Goal: Task Accomplishment & Management: Manage account settings

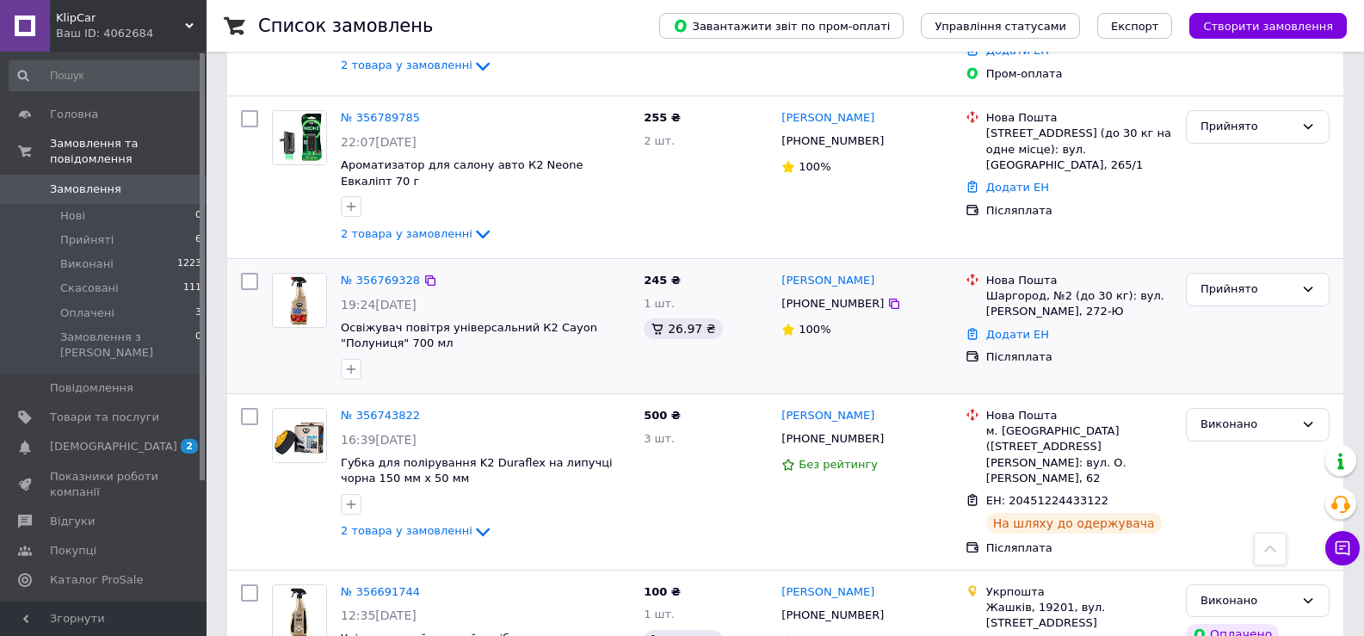
scroll to position [862, 0]
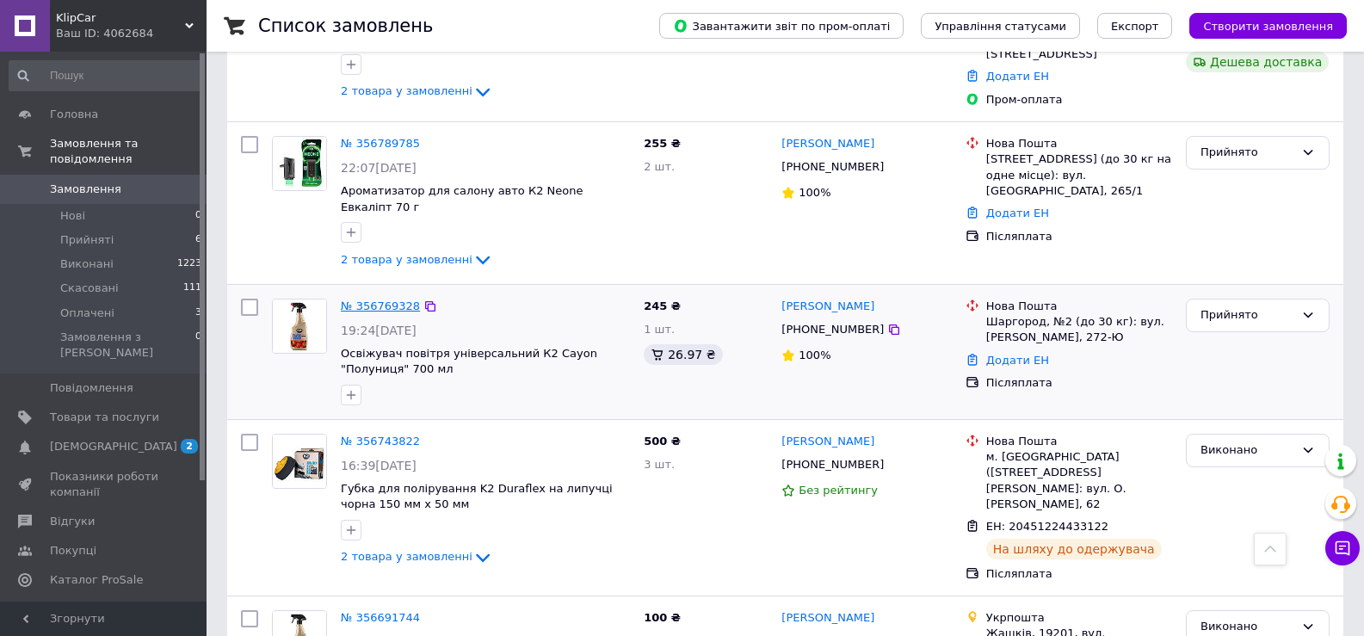
click at [356, 299] on link "№ 356769328" at bounding box center [380, 305] width 79 height 13
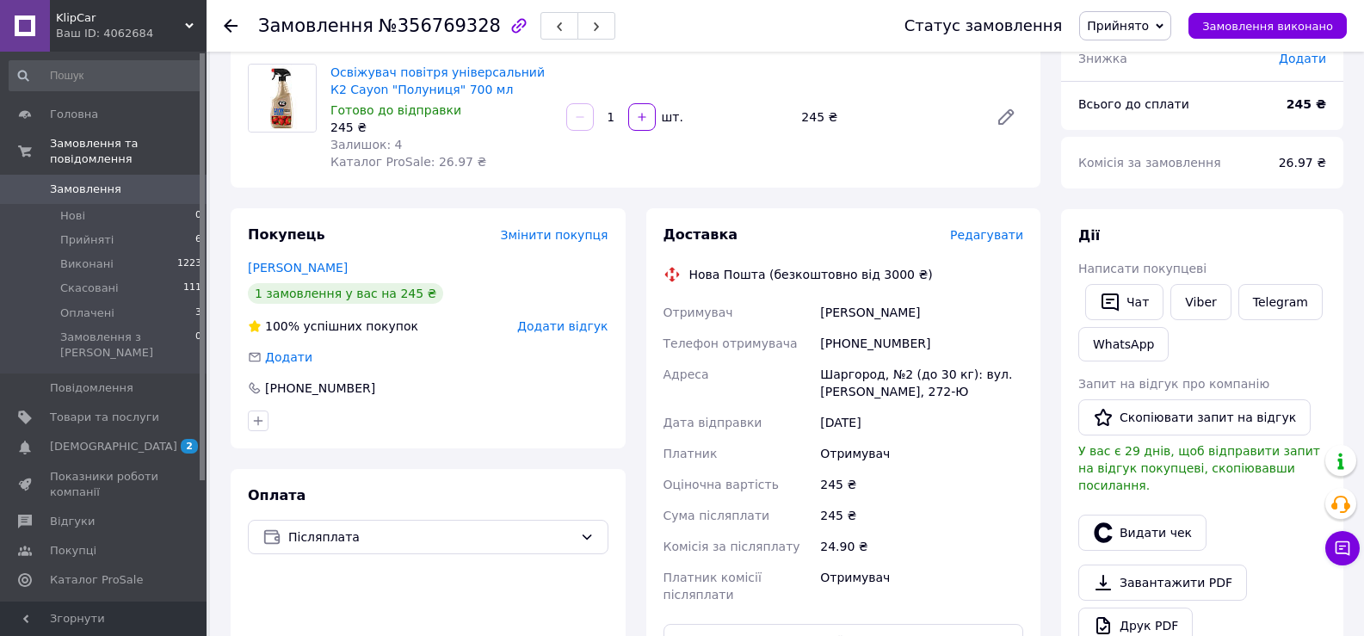
scroll to position [258, 0]
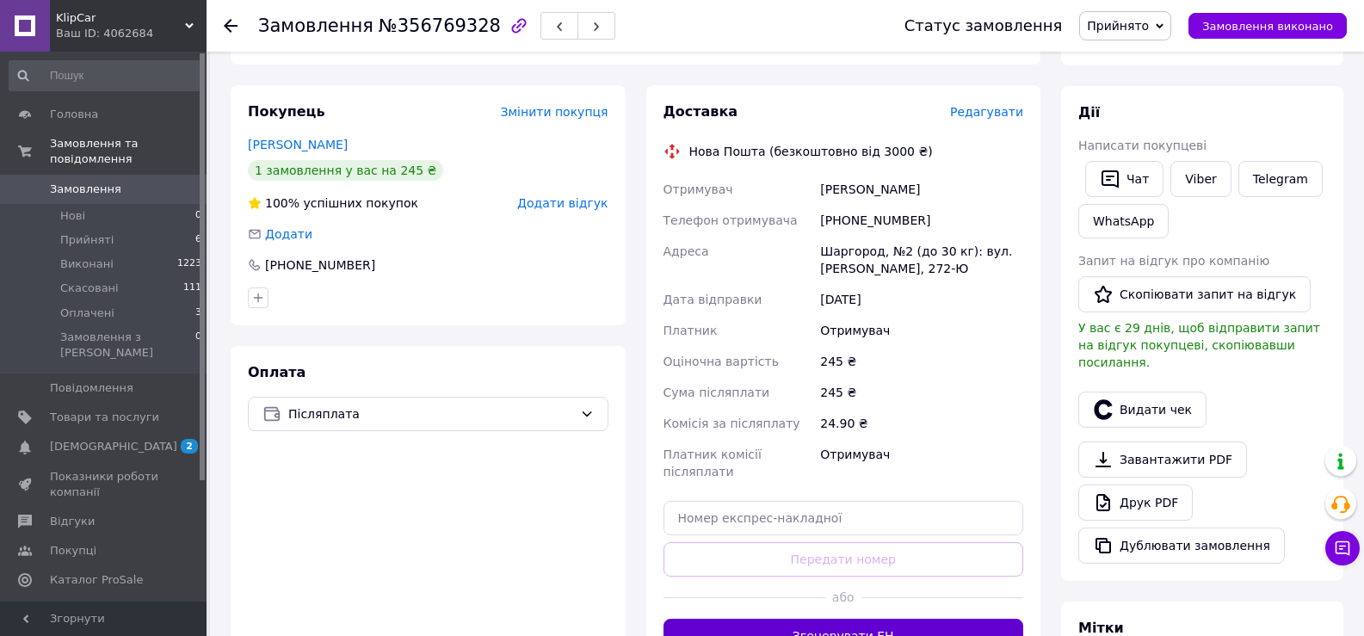
click at [841, 619] on button "Згенерувати ЕН" at bounding box center [843, 636] width 361 height 34
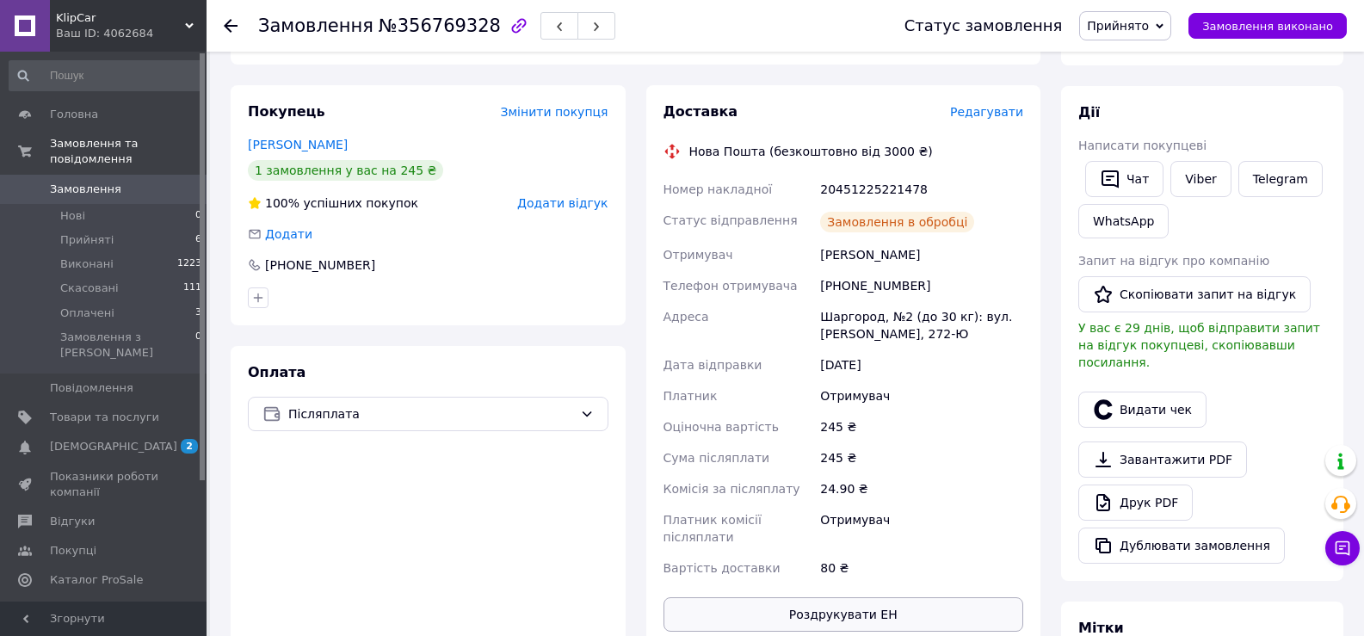
click at [855, 597] on button "Роздрукувати ЕН" at bounding box center [843, 614] width 361 height 34
click at [1125, 5] on div "Статус замовлення Прийнято Виконано Скасовано Оплачено Замовлення виконано" at bounding box center [1108, 26] width 477 height 52
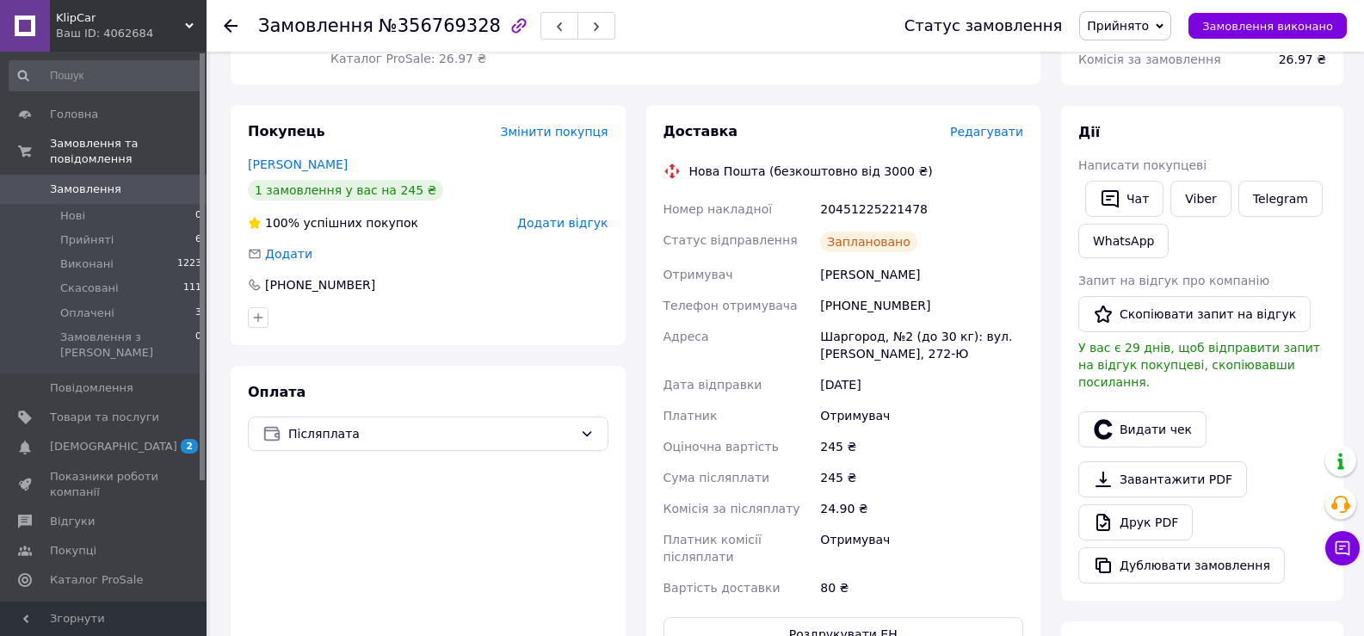
scroll to position [172, 0]
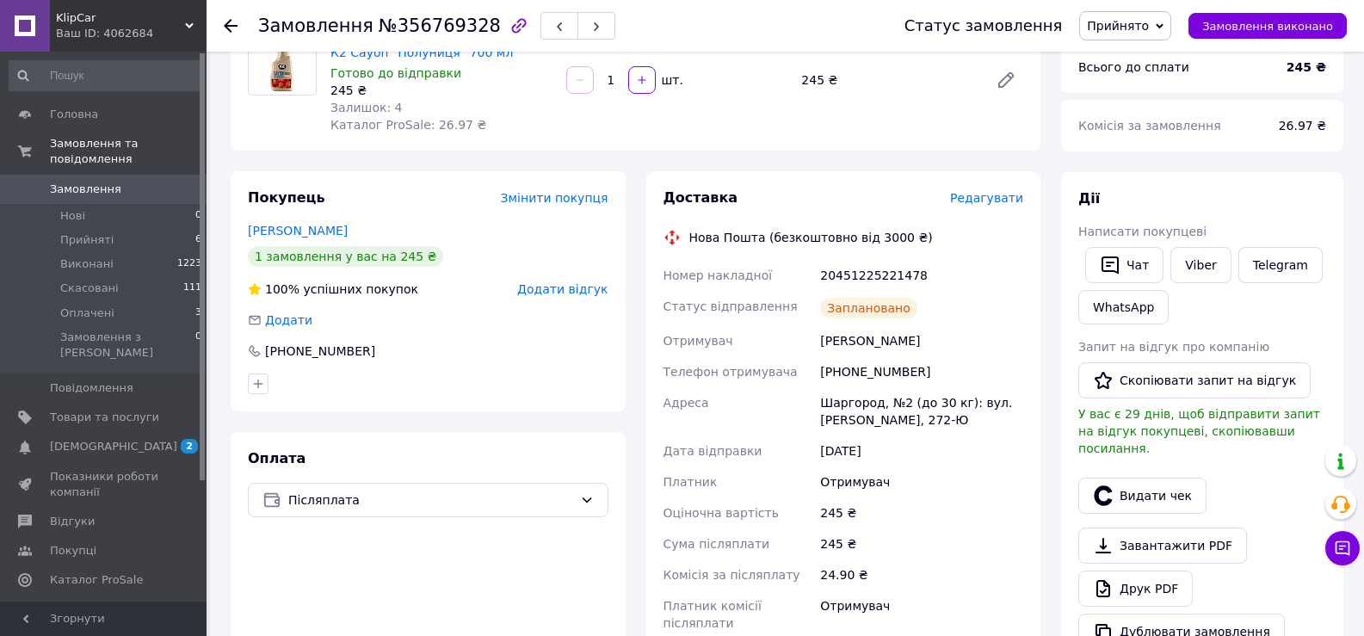
click at [848, 367] on div "[PHONE_NUMBER]" at bounding box center [922, 371] width 210 height 31
copy div "[PHONE_NUMBER]"
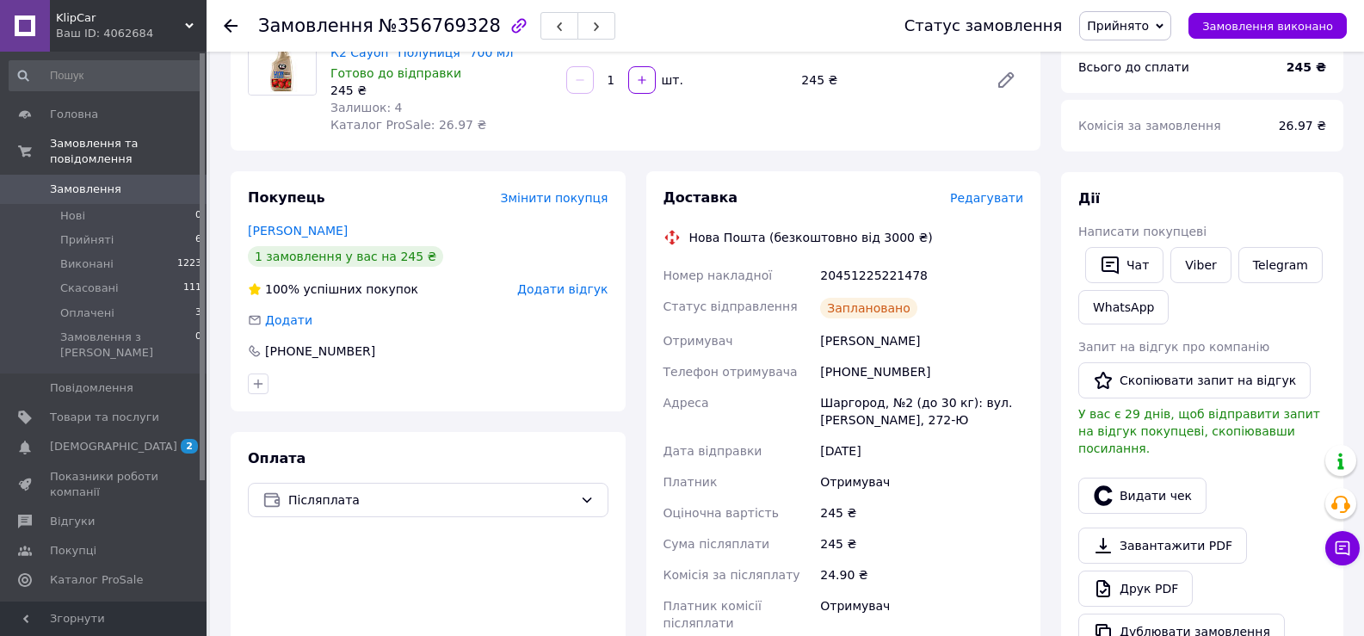
click at [853, 275] on div "20451225221478" at bounding box center [922, 275] width 210 height 31
copy div "20451225221478"
click at [884, 375] on div "[PHONE_NUMBER]" at bounding box center [922, 371] width 210 height 31
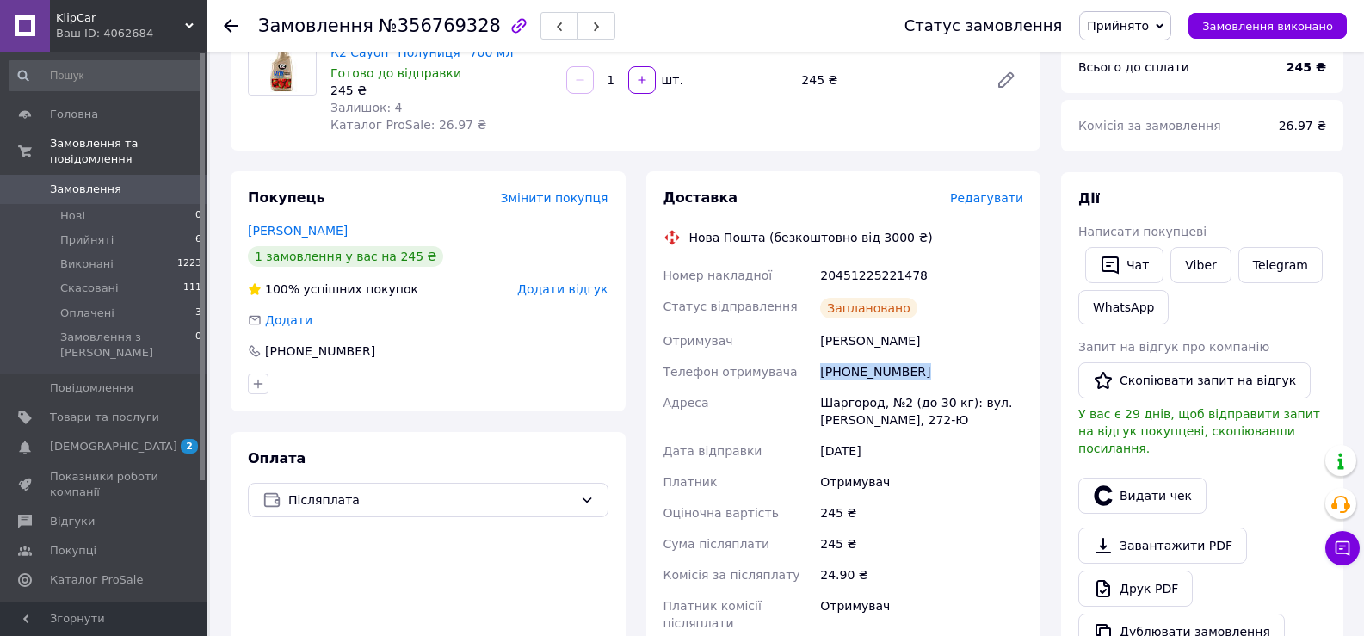
click at [884, 375] on div "[PHONE_NUMBER]" at bounding box center [922, 371] width 210 height 31
copy div "[PHONE_NUMBER]"
click at [265, 554] on div "Оплата Післяплата" at bounding box center [428, 583] width 395 height 303
click at [850, 275] on div "20451225221478" at bounding box center [922, 275] width 210 height 31
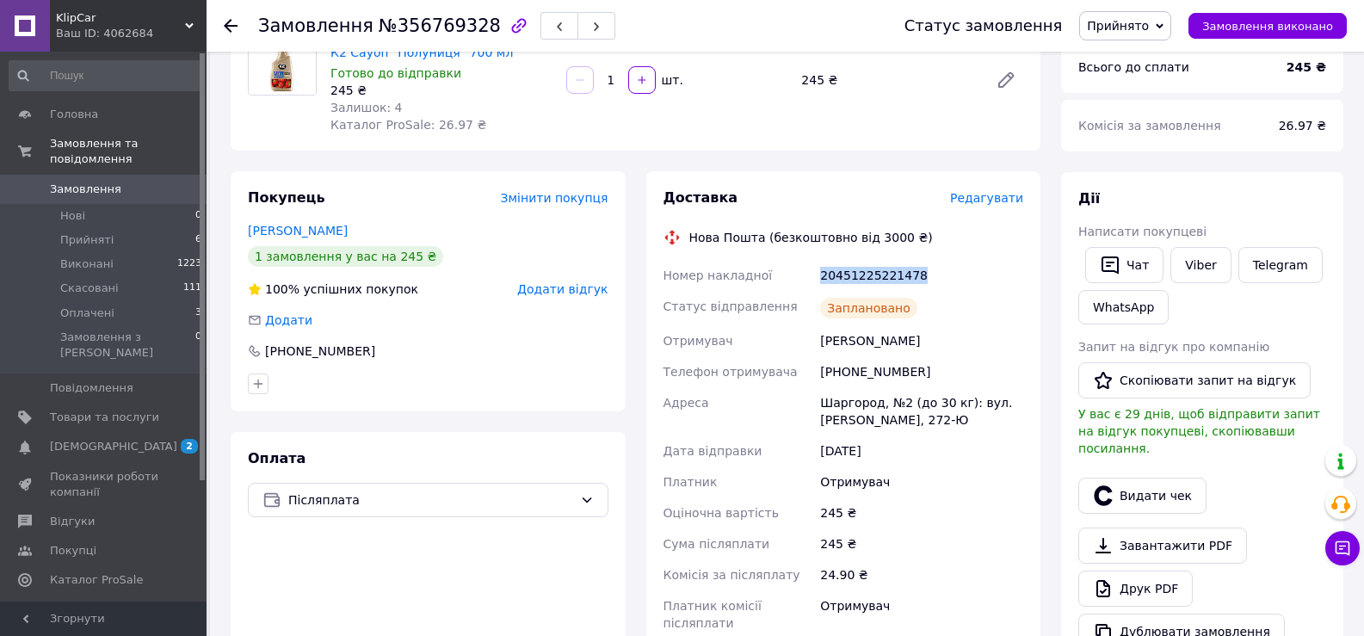
copy div "20451225221478"
click at [231, 524] on div "Оплата Післяплата" at bounding box center [428, 583] width 395 height 303
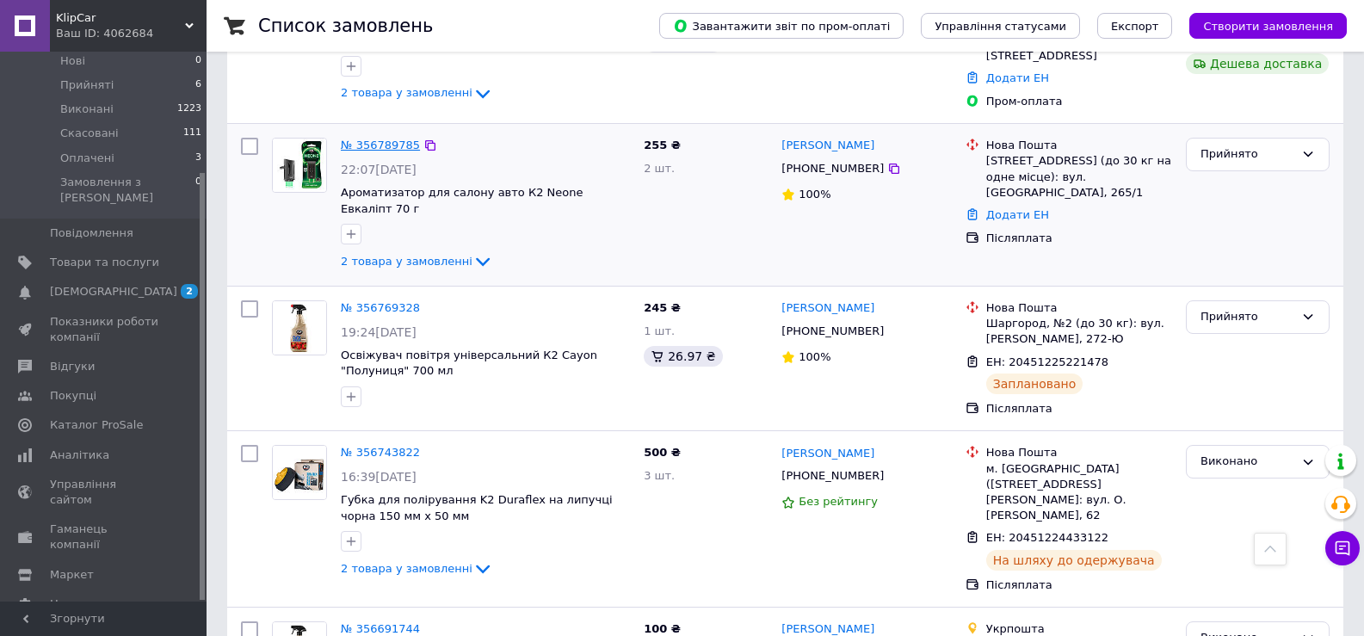
scroll to position [774, 0]
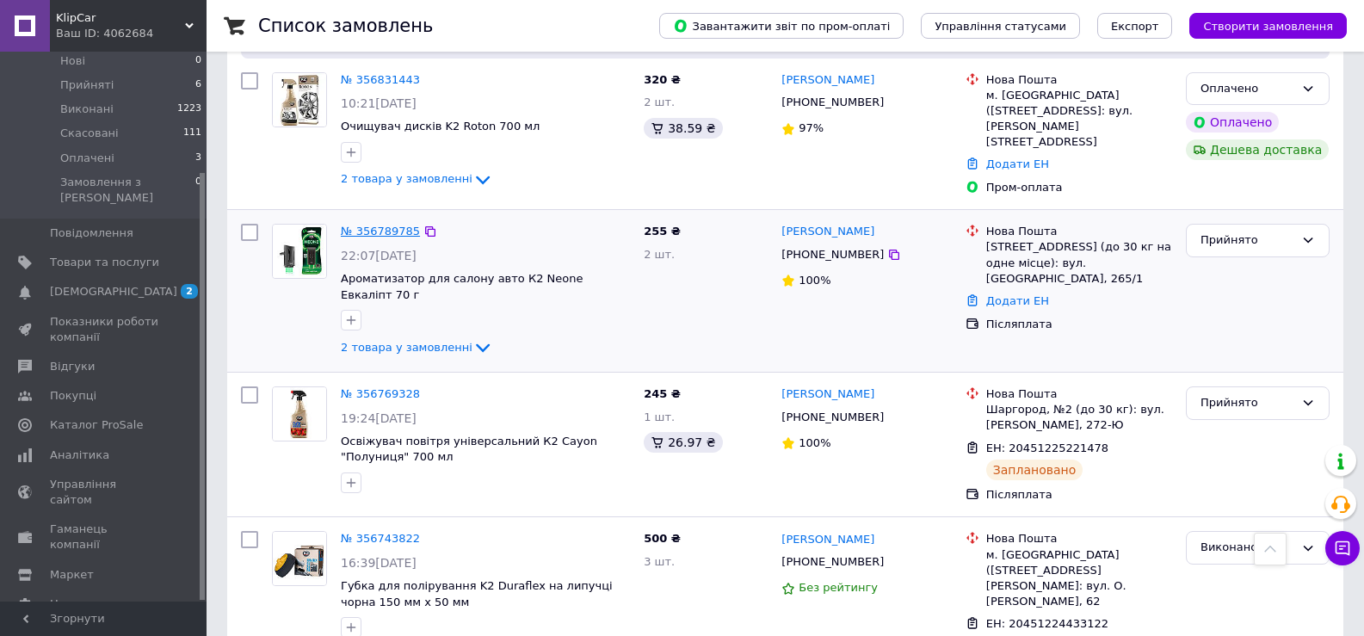
click at [363, 225] on link "№ 356789785" at bounding box center [380, 231] width 79 height 13
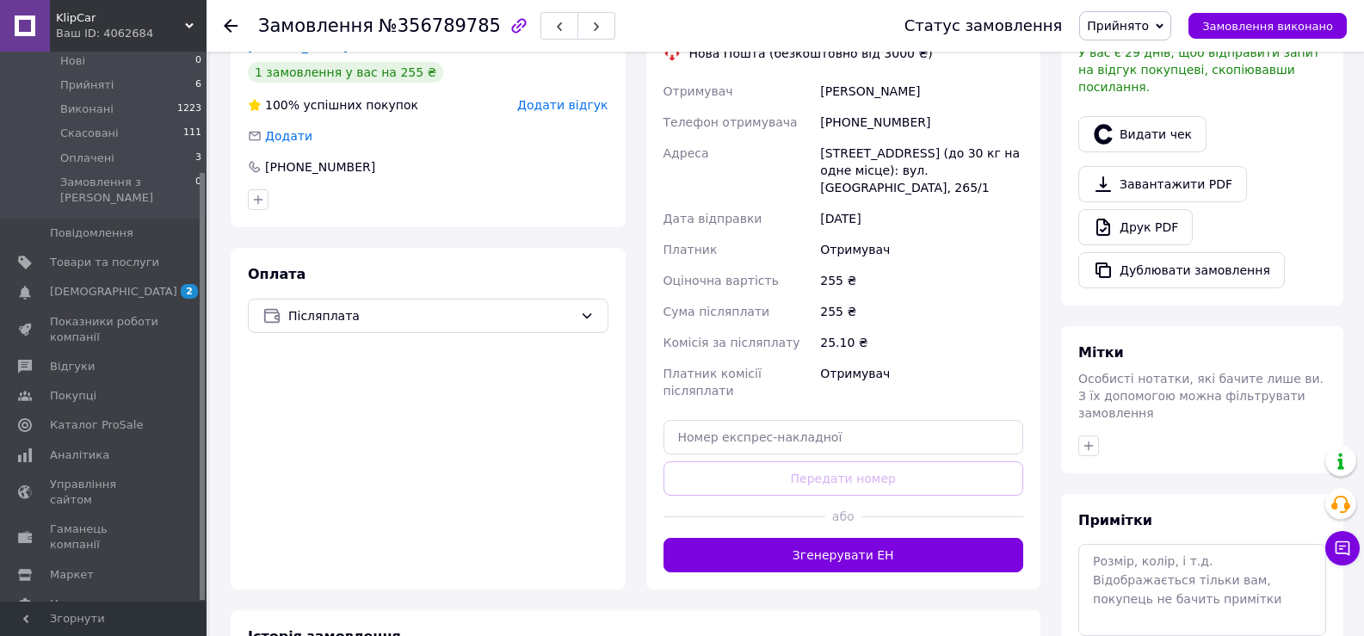
scroll to position [577, 0]
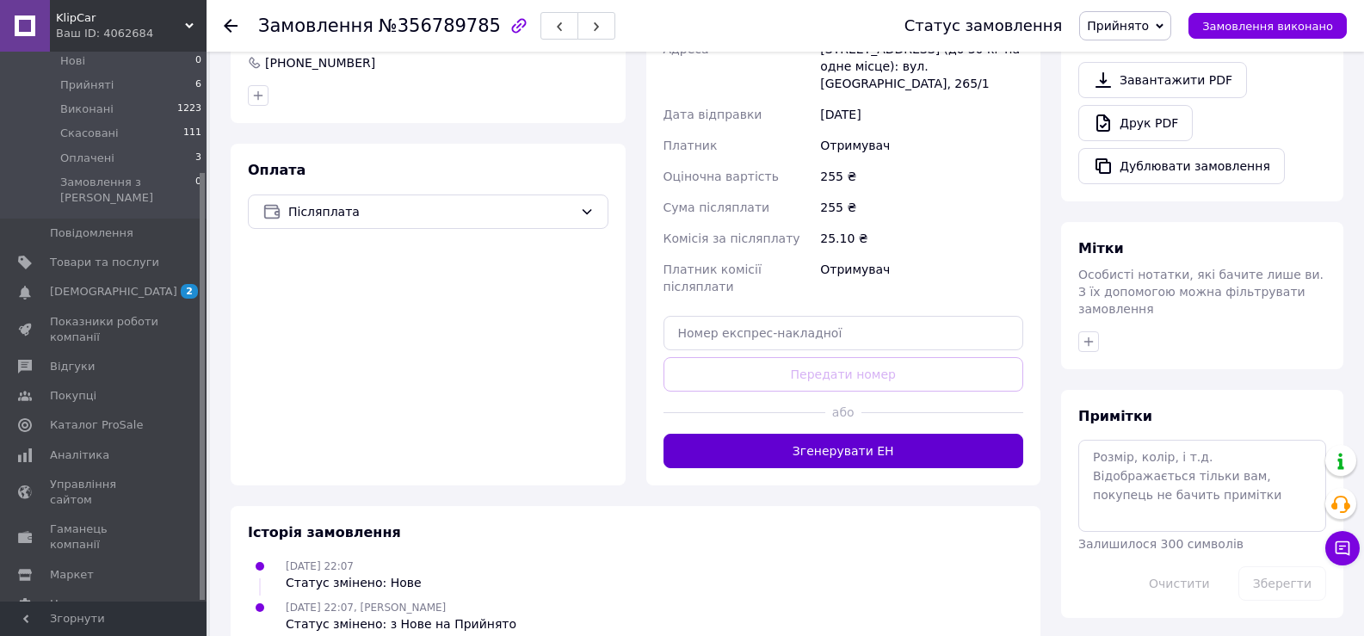
click at [748, 434] on button "Згенерувати ЕН" at bounding box center [843, 451] width 361 height 34
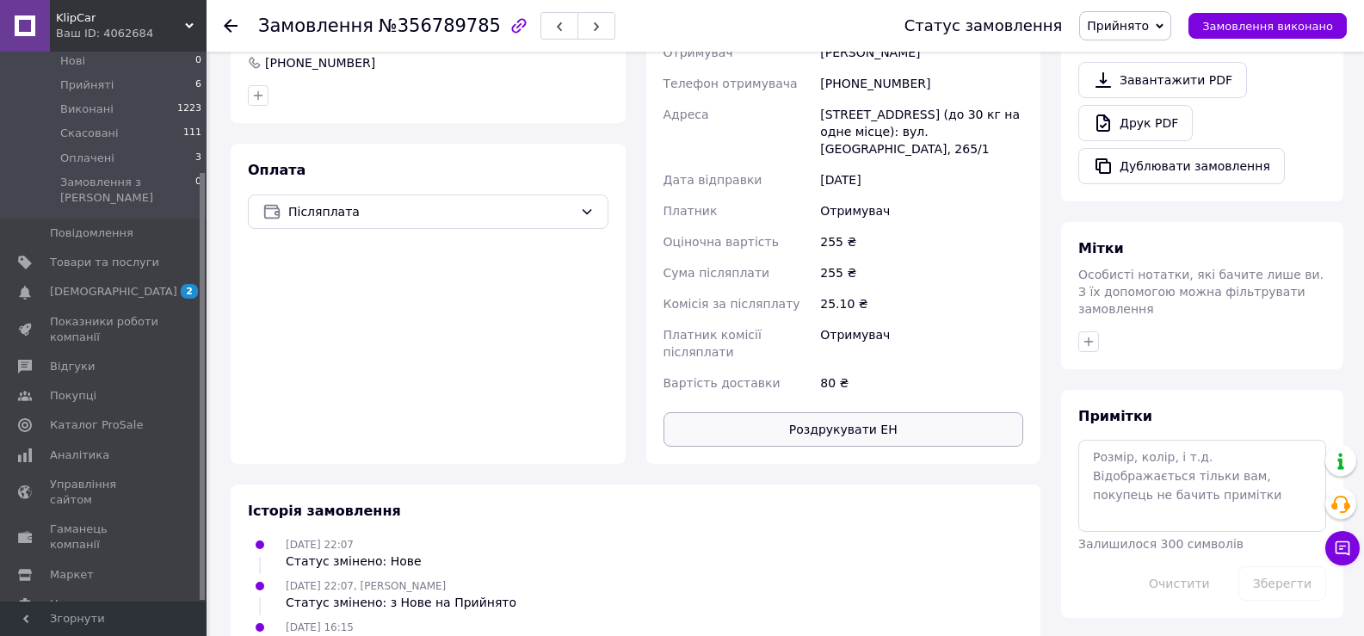
click at [770, 412] on button "Роздрукувати ЕН" at bounding box center [843, 429] width 361 height 34
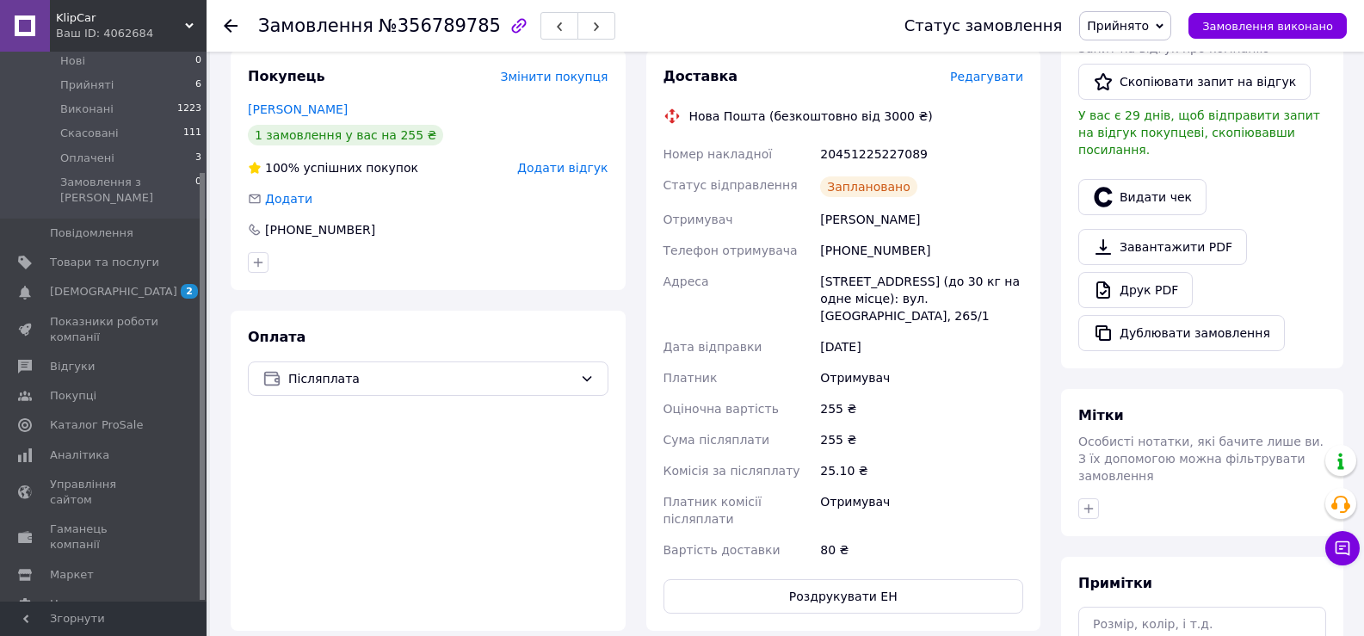
scroll to position [405, 0]
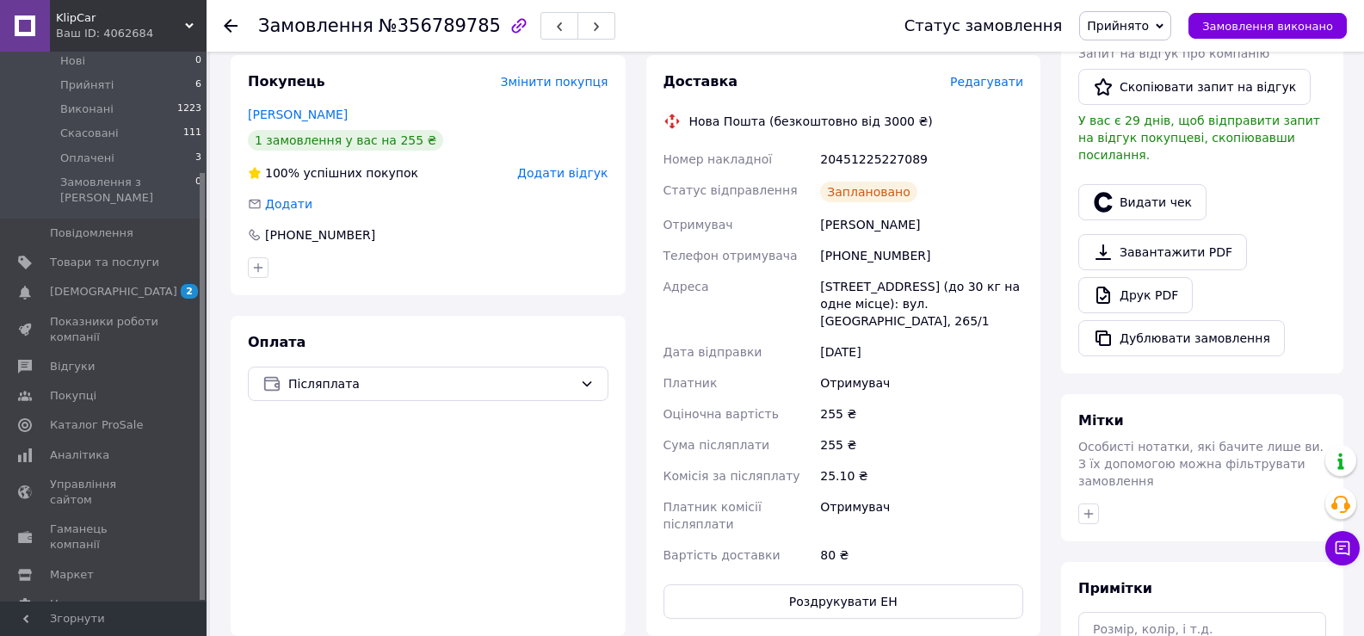
click at [857, 160] on div "20451225227089" at bounding box center [922, 159] width 210 height 31
copy div "20451225227089"
click at [862, 257] on div "[PHONE_NUMBER]" at bounding box center [922, 255] width 210 height 31
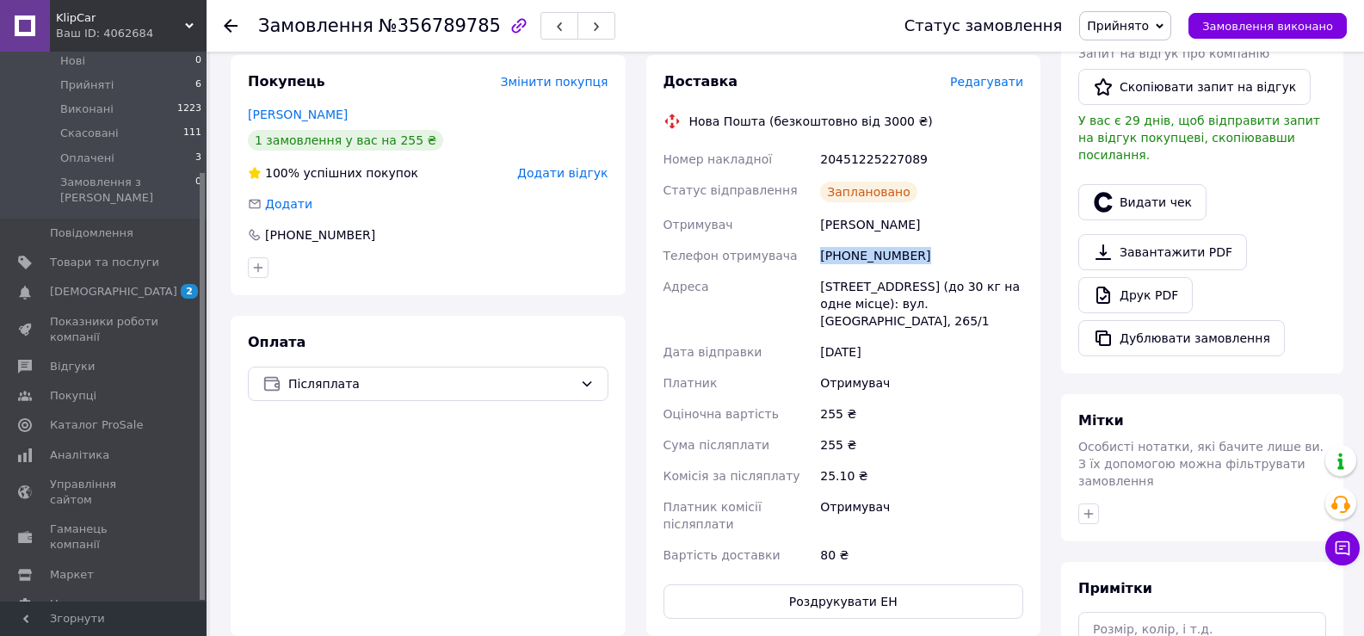
click at [862, 257] on div "[PHONE_NUMBER]" at bounding box center [922, 255] width 210 height 31
copy div "[PHONE_NUMBER]"
click at [212, 453] on div "Замовлення №356789785 Статус замовлення Прийнято Виконано Скасовано Оплачено За…" at bounding box center [787, 274] width 1154 height 1257
click at [232, 535] on div "Оплата Післяплата" at bounding box center [428, 476] width 395 height 320
click at [854, 148] on div "20451225227089" at bounding box center [922, 159] width 210 height 31
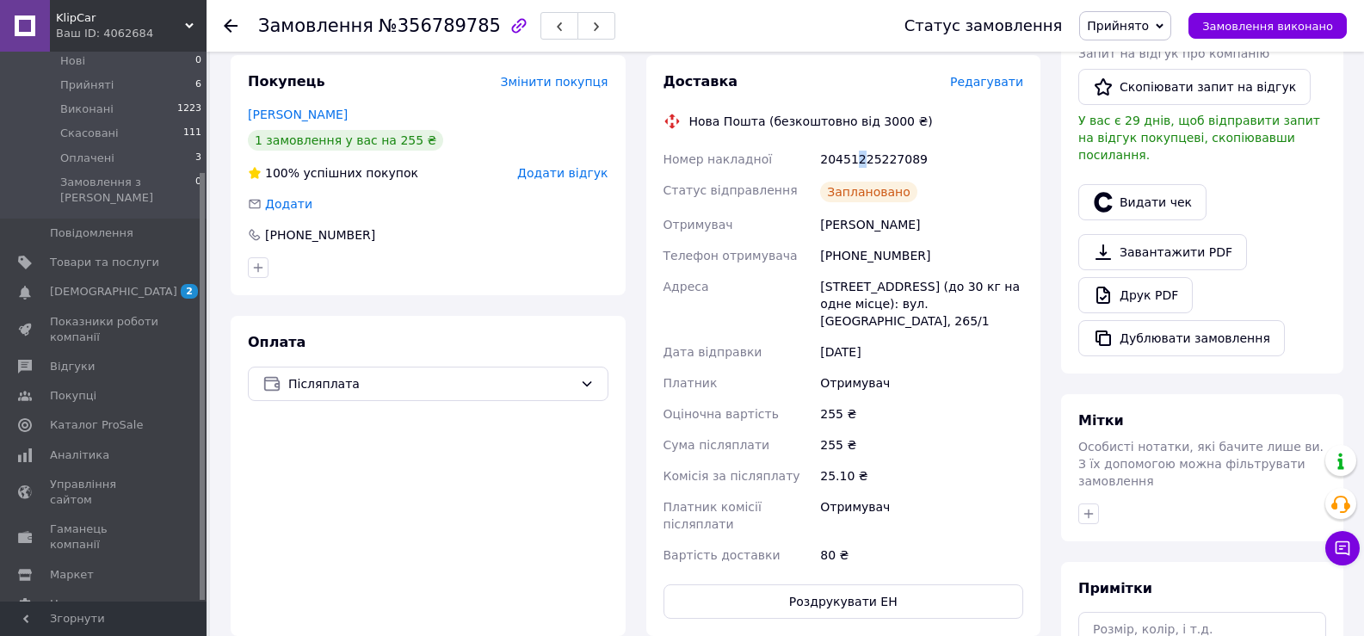
click at [858, 153] on div "20451225227089" at bounding box center [922, 159] width 210 height 31
click at [240, 541] on div "Оплата Післяплата" at bounding box center [428, 476] width 395 height 320
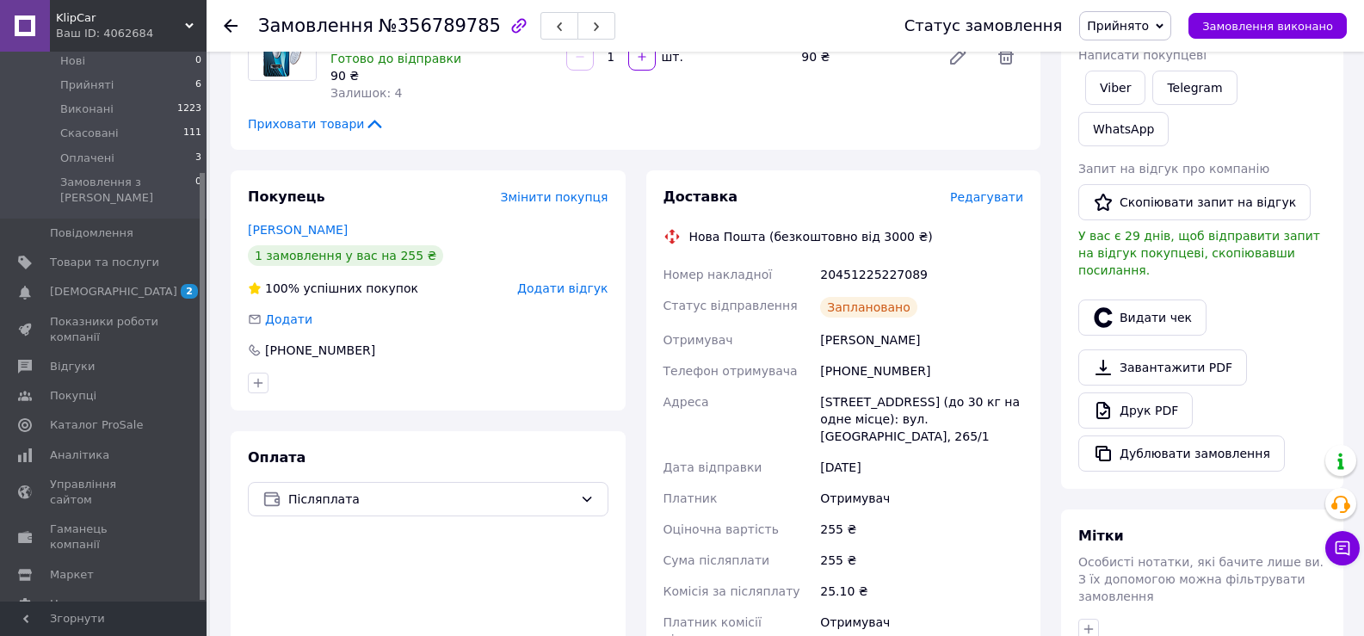
scroll to position [233, 0]
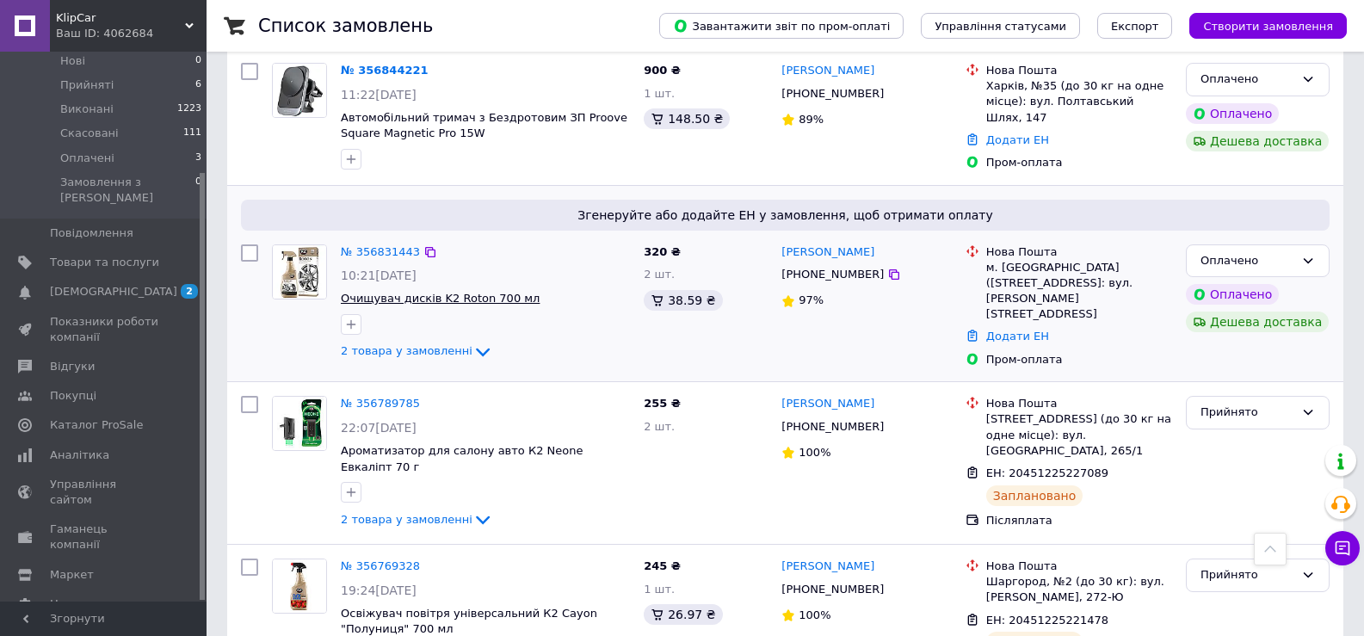
scroll to position [516, 0]
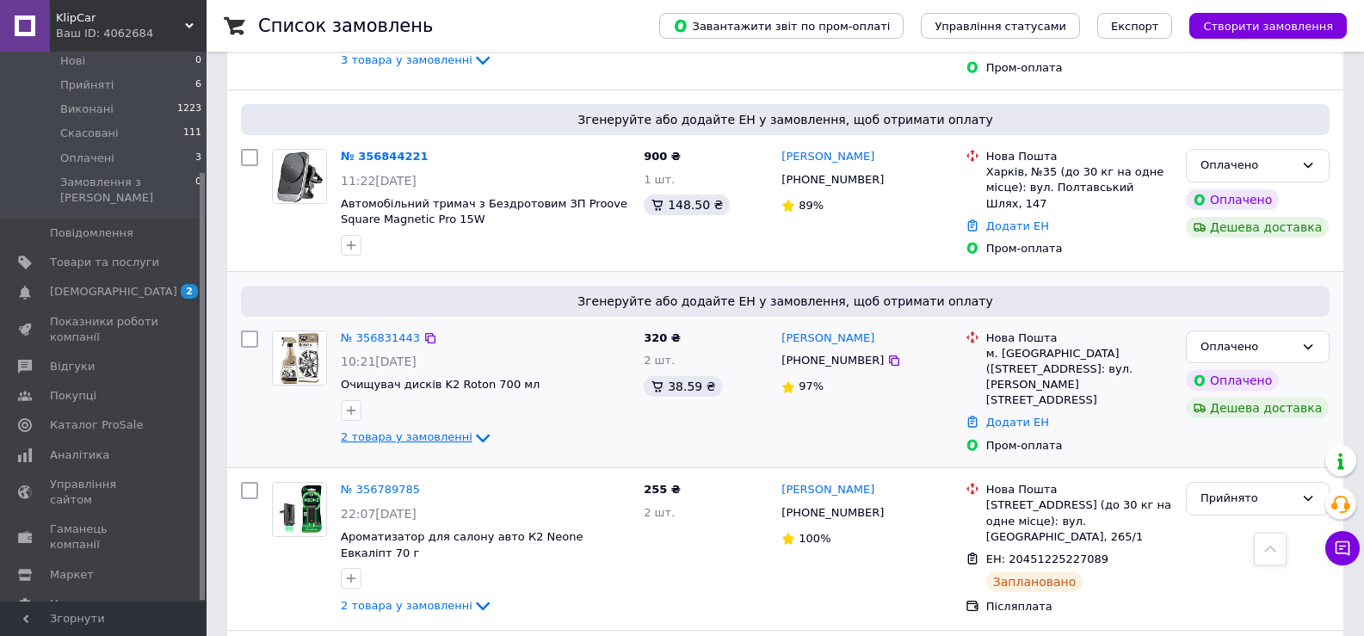
click at [418, 431] on span "2 товара у замовленні" at bounding box center [407, 437] width 132 height 13
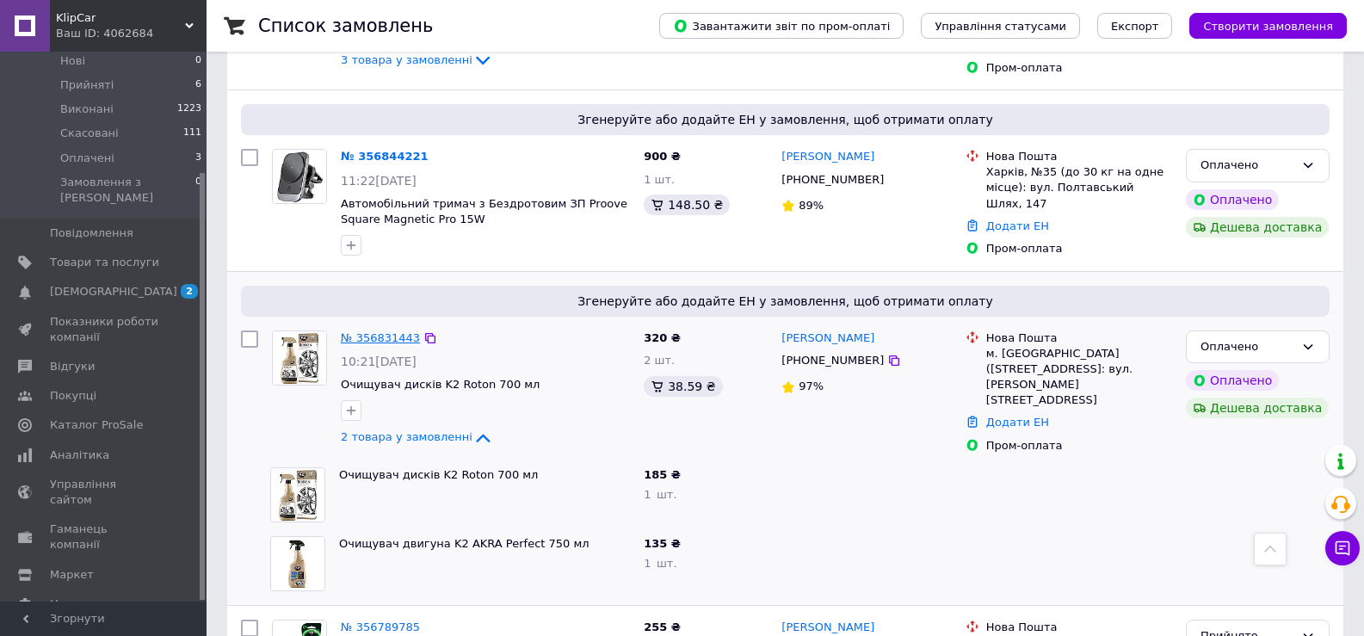
click at [371, 331] on link "№ 356831443" at bounding box center [380, 337] width 79 height 13
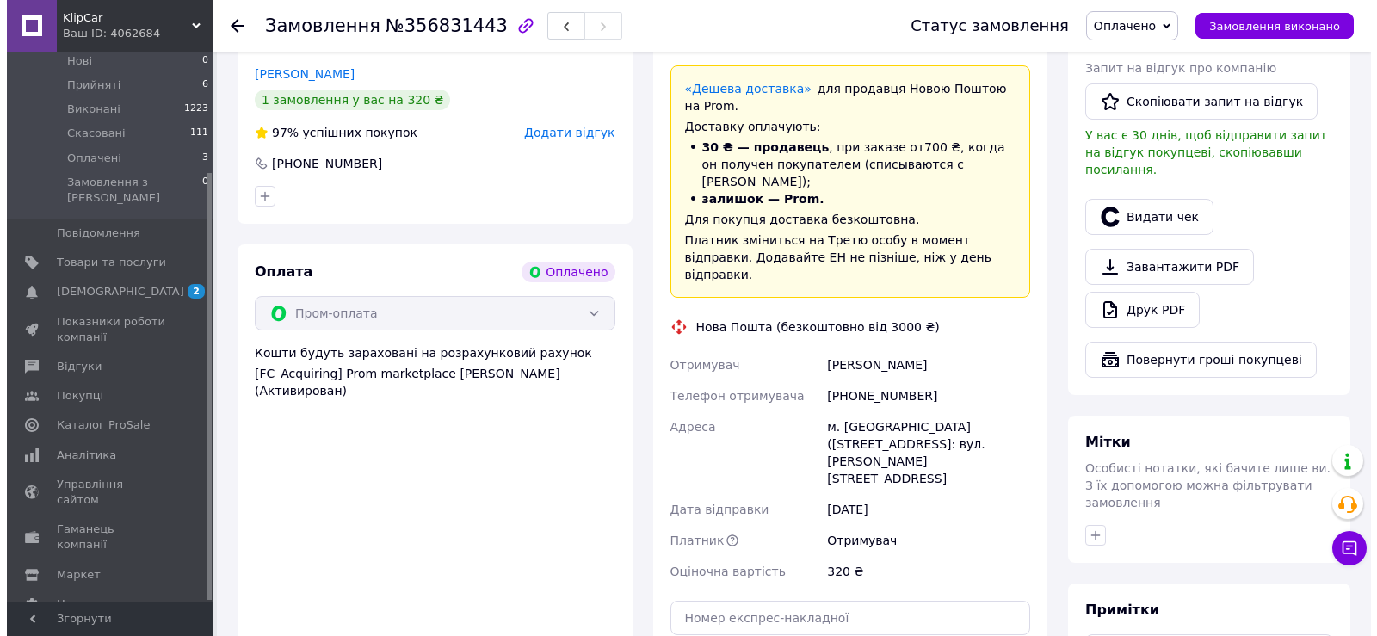
scroll to position [602, 0]
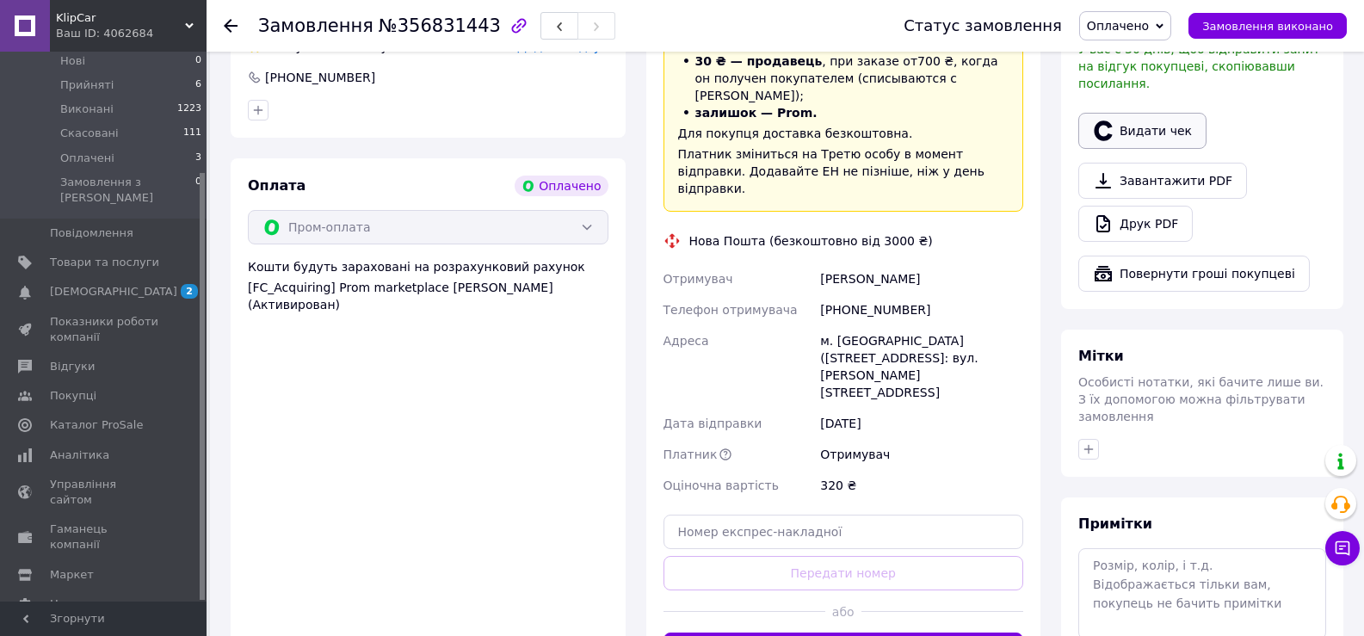
click at [1113, 120] on icon "button" at bounding box center [1103, 130] width 21 height 21
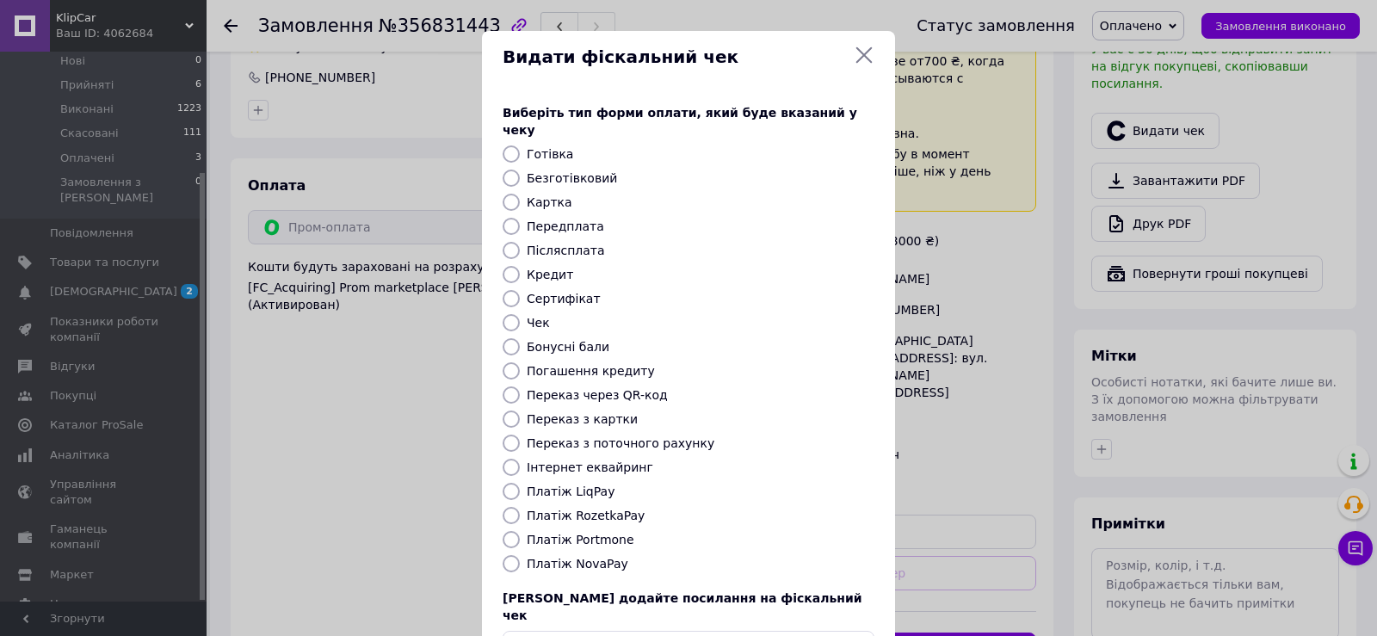
click at [569, 512] on div "Виберіть тип форми оплати, який буде вказаний у чеку Готівка Безготівковий Карт…" at bounding box center [688, 384] width 413 height 602
click at [581, 509] on label "Платіж RozetkaPay" at bounding box center [586, 516] width 118 height 14
click at [520, 507] on input "Платіж RozetkaPay" at bounding box center [511, 515] width 17 height 17
radio input "true"
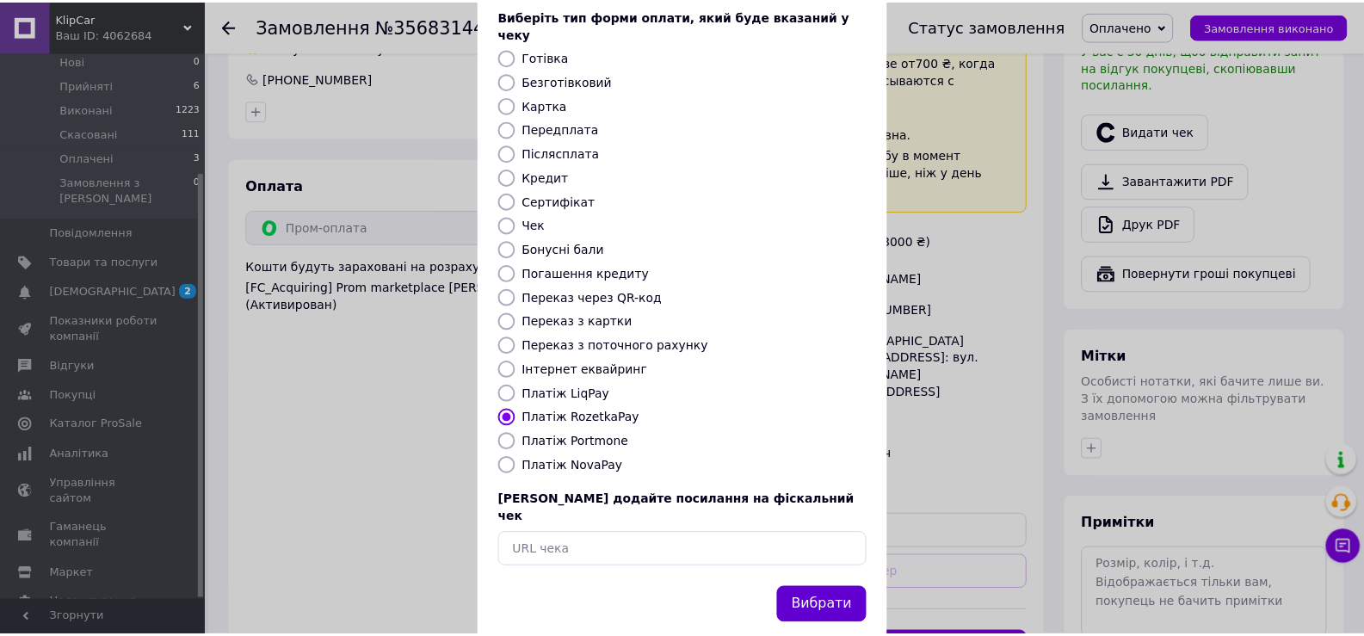
scroll to position [103, 0]
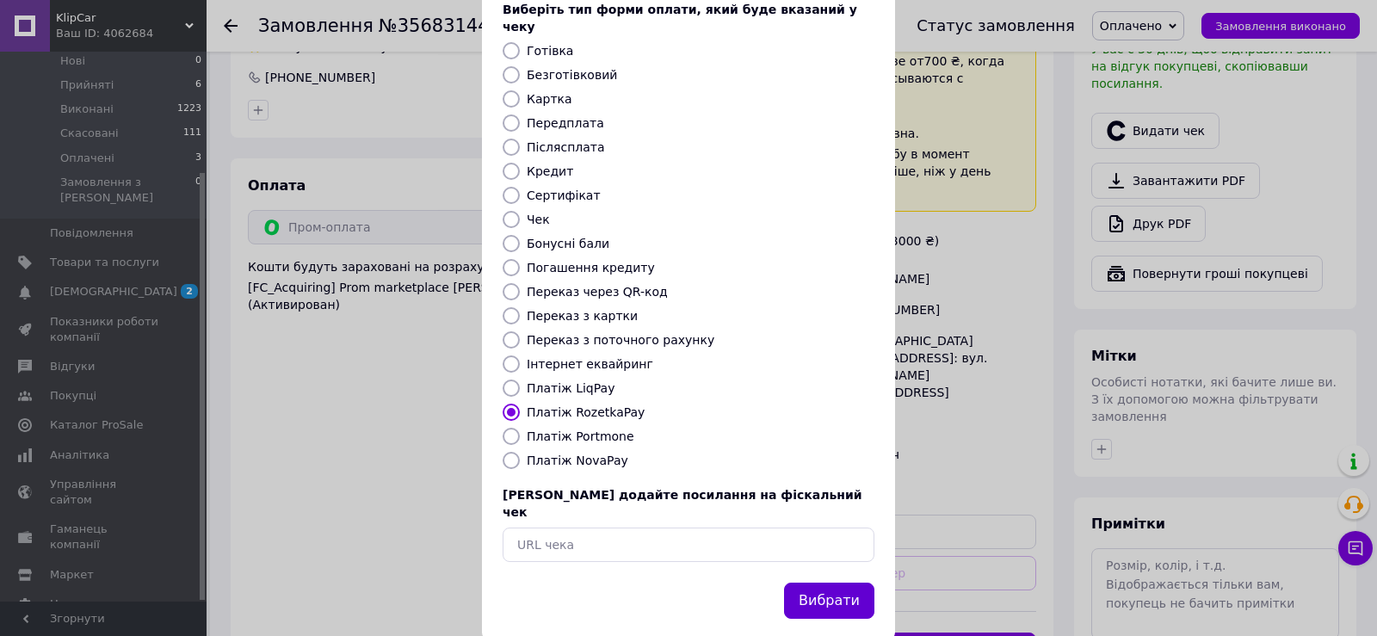
click at [831, 583] on button "Вибрати" at bounding box center [829, 601] width 90 height 37
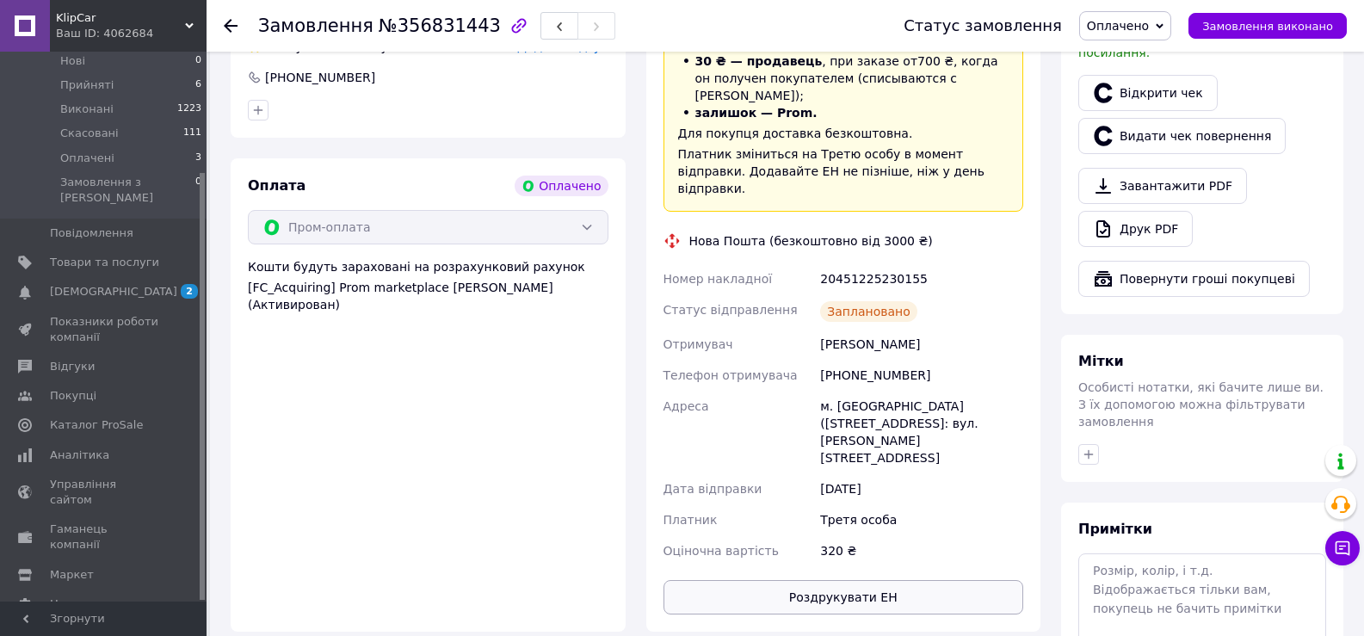
click at [890, 580] on button "Роздрукувати ЕН" at bounding box center [843, 597] width 361 height 34
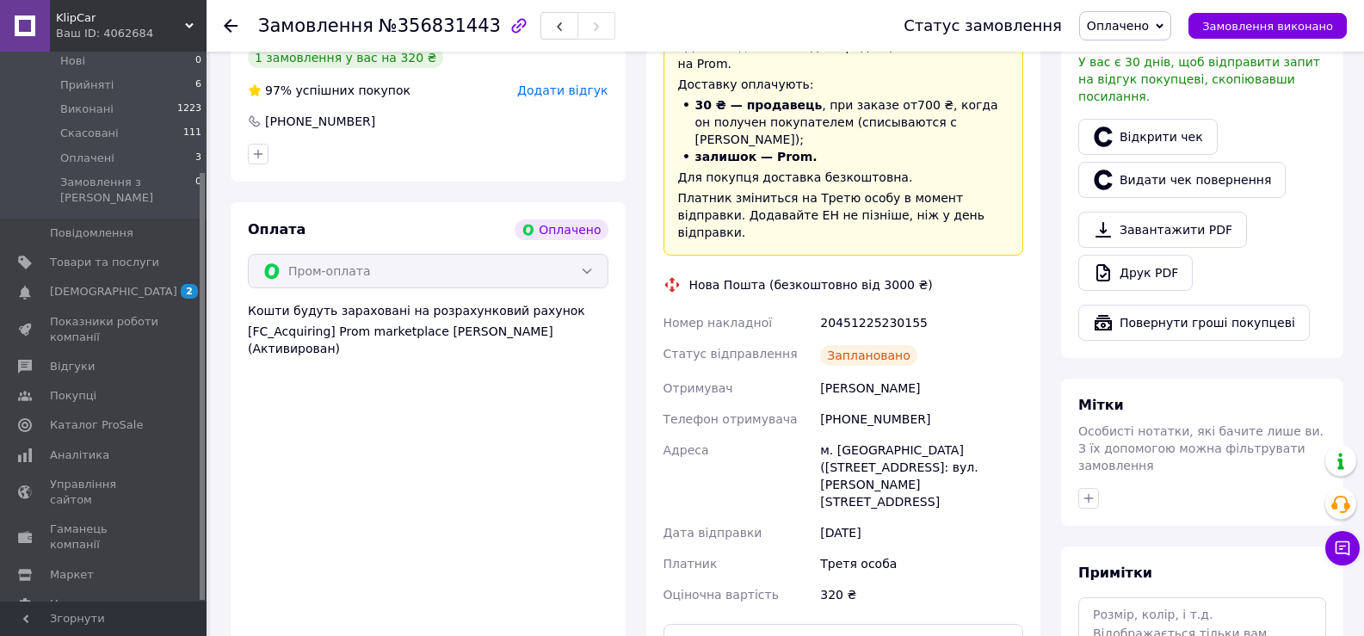
scroll to position [516, 0]
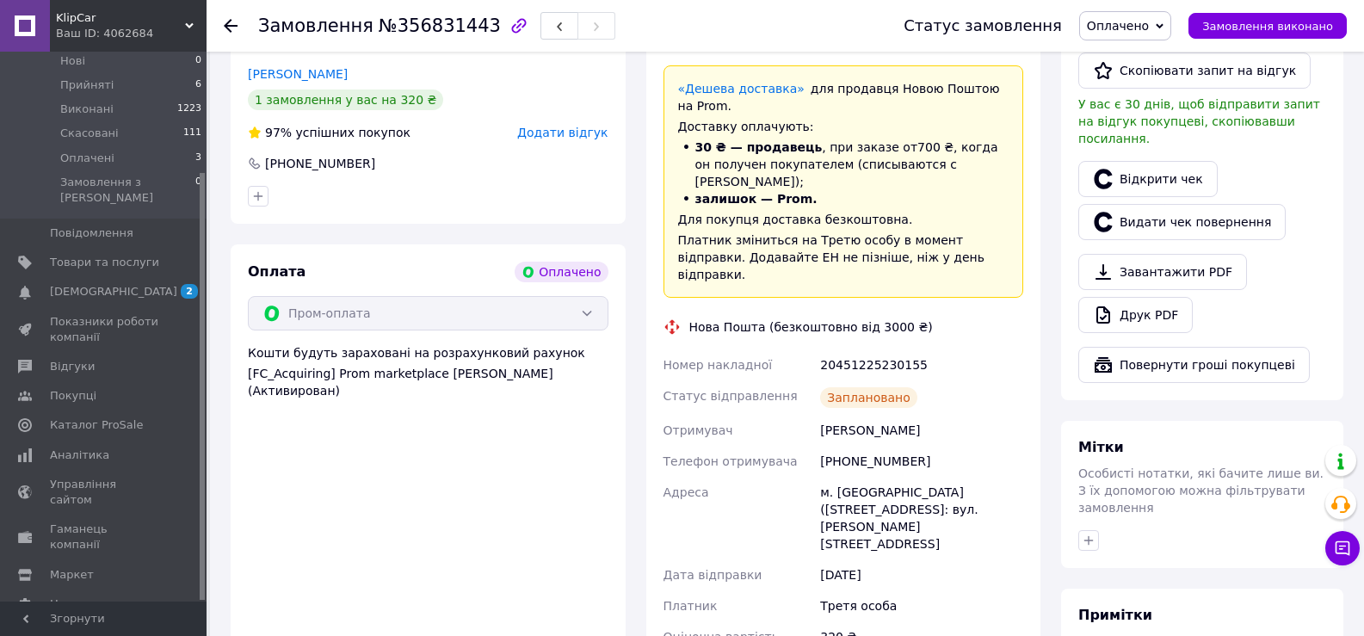
click at [867, 446] on div "[PHONE_NUMBER]" at bounding box center [922, 461] width 210 height 31
click at [865, 446] on div "[PHONE_NUMBER]" at bounding box center [922, 461] width 210 height 31
copy div "[PHONE_NUMBER]"
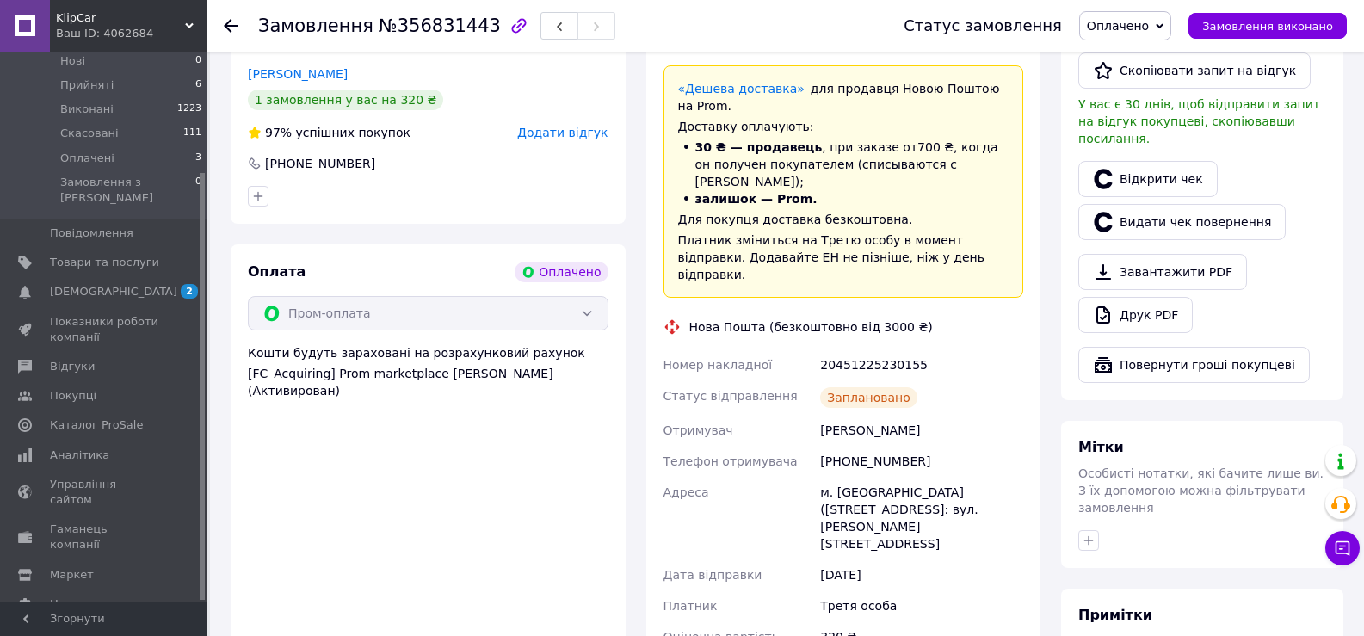
drag, startPoint x: 266, startPoint y: 509, endPoint x: 286, endPoint y: 497, distance: 23.2
click at [266, 509] on div "Оплата Оплачено Пром-оплата Кошти будуть зараховані на розрахунковий рахунок [F…" at bounding box center [428, 480] width 395 height 473
click at [880, 349] on div "20451225230155" at bounding box center [922, 364] width 210 height 31
copy div "20451225230155"
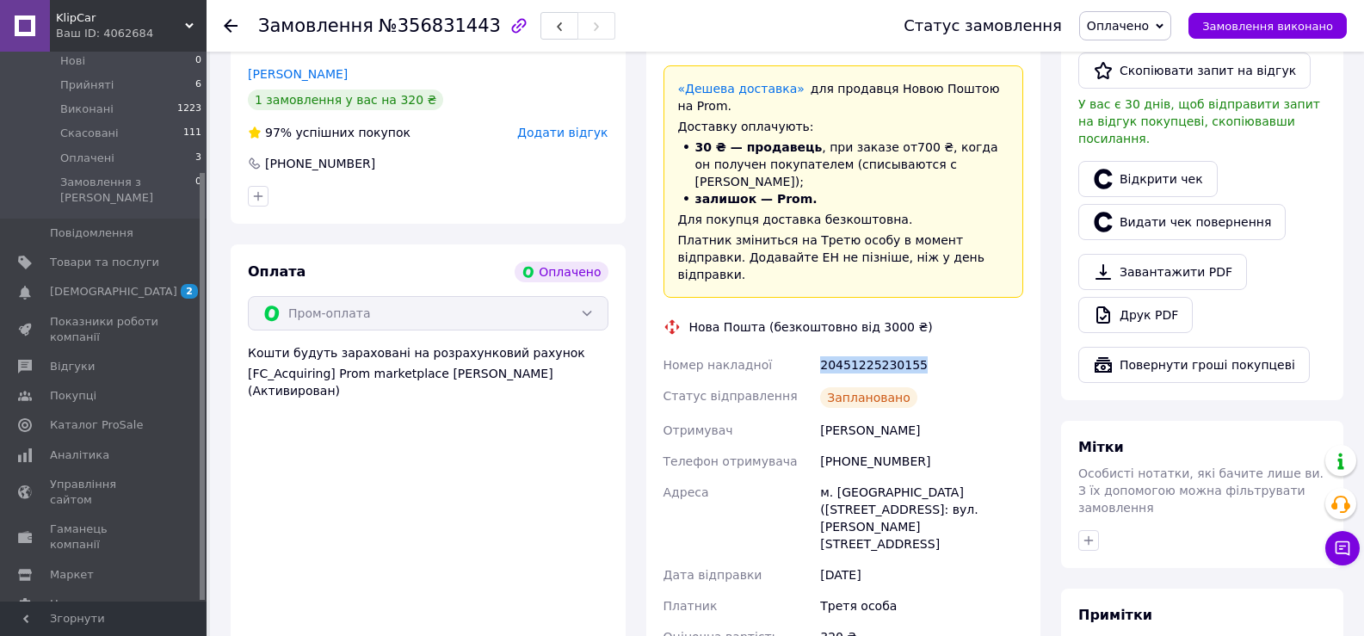
click at [243, 501] on div "Оплата Оплачено Пром-оплата Кошти будуть зараховані на розрахунковий рахунок [F…" at bounding box center [428, 480] width 395 height 473
click at [225, 20] on icon at bounding box center [231, 26] width 14 height 14
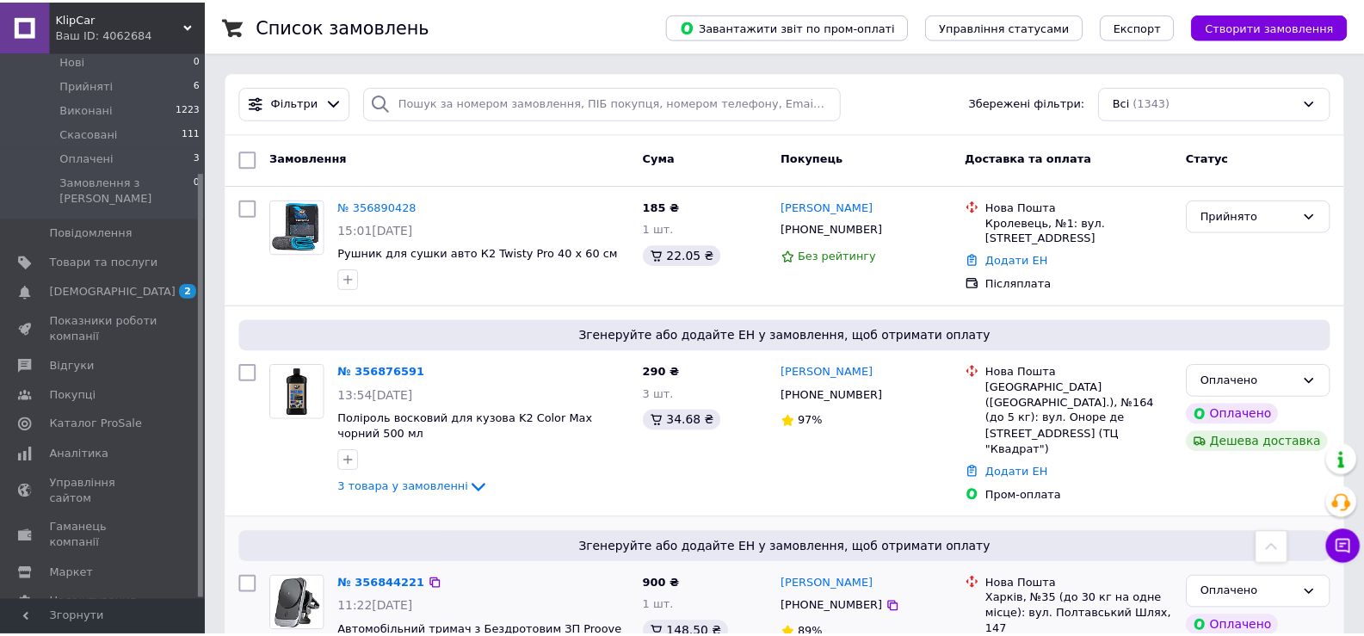
scroll to position [430, 0]
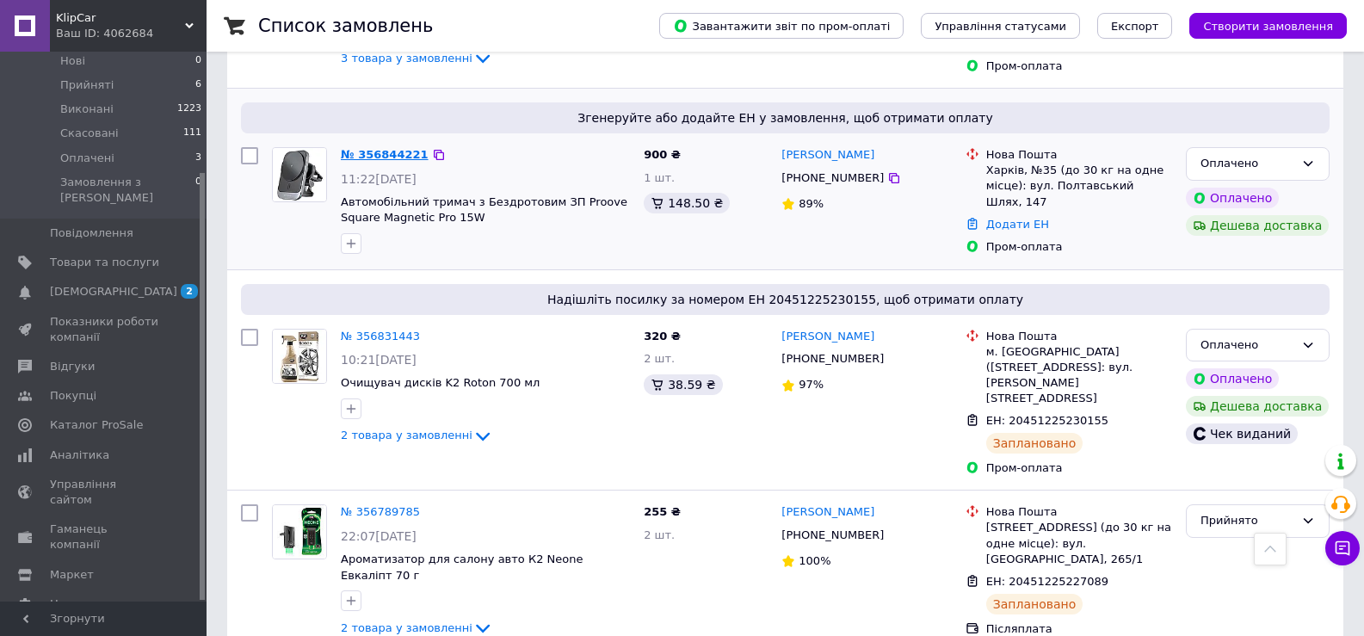
click at [376, 152] on link "№ 356844221" at bounding box center [385, 154] width 88 height 13
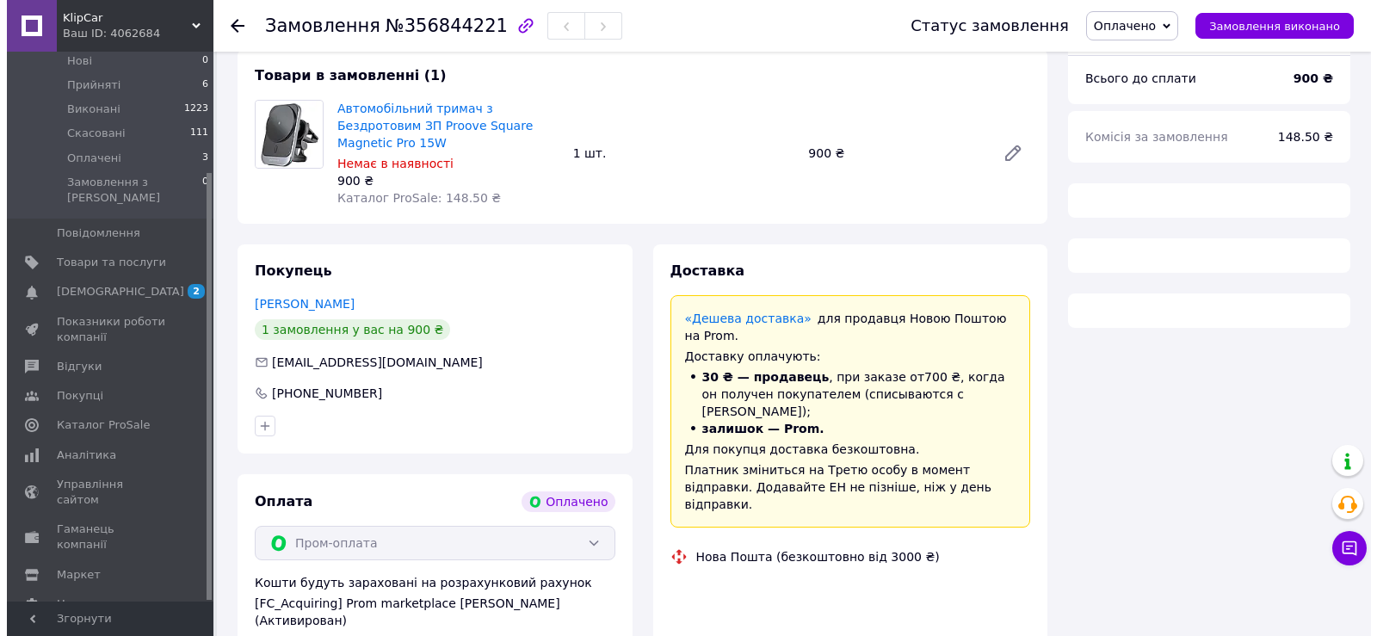
scroll to position [518, 0]
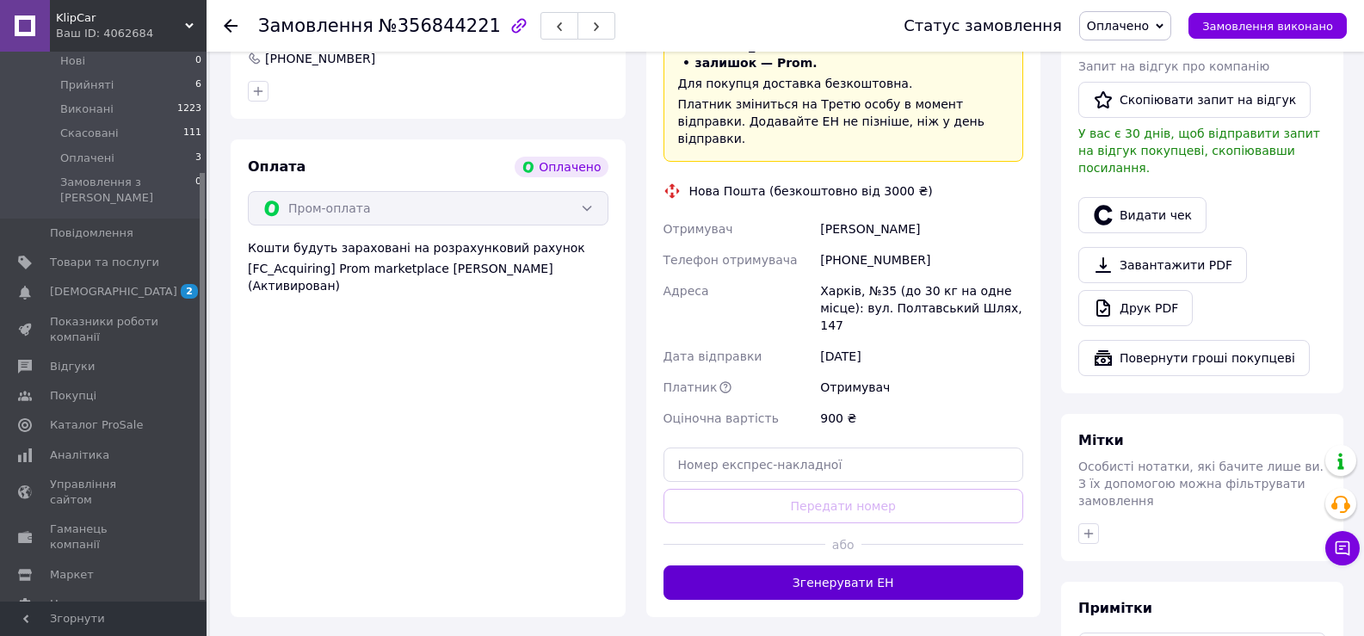
click at [815, 565] on button "Згенерувати ЕН" at bounding box center [843, 582] width 361 height 34
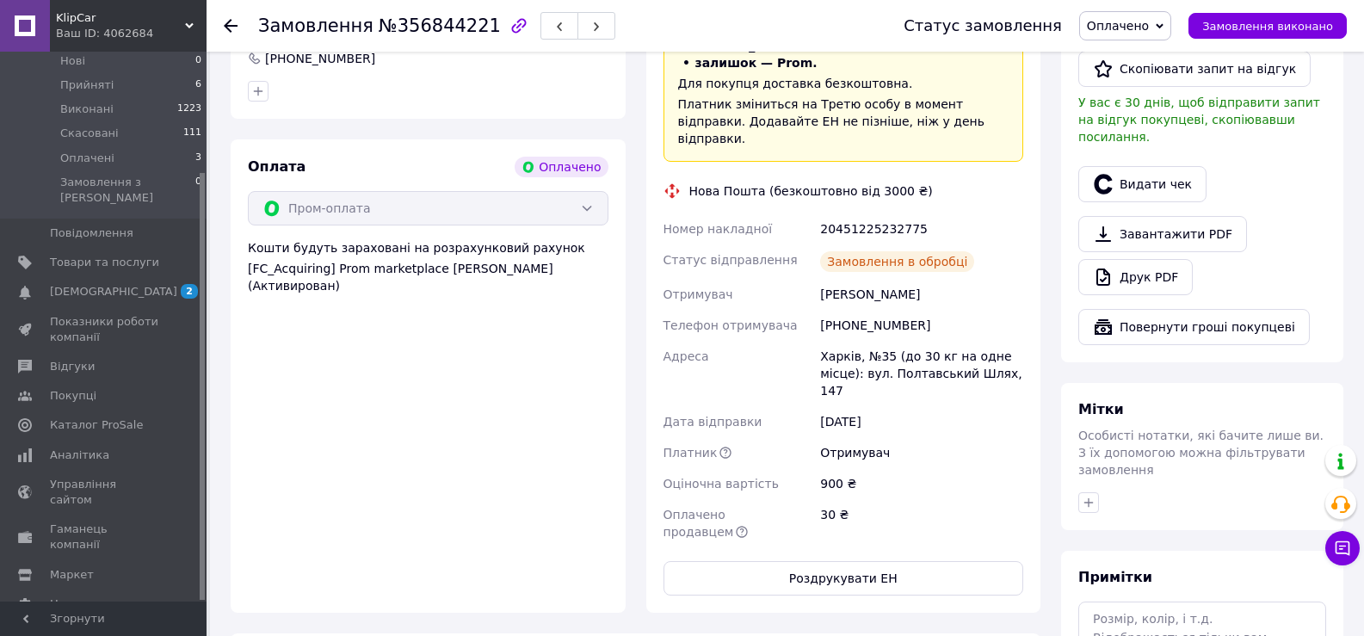
click at [825, 561] on button "Роздрукувати ЕН" at bounding box center [843, 578] width 361 height 34
click at [1155, 166] on button "Видати чек" at bounding box center [1142, 184] width 128 height 36
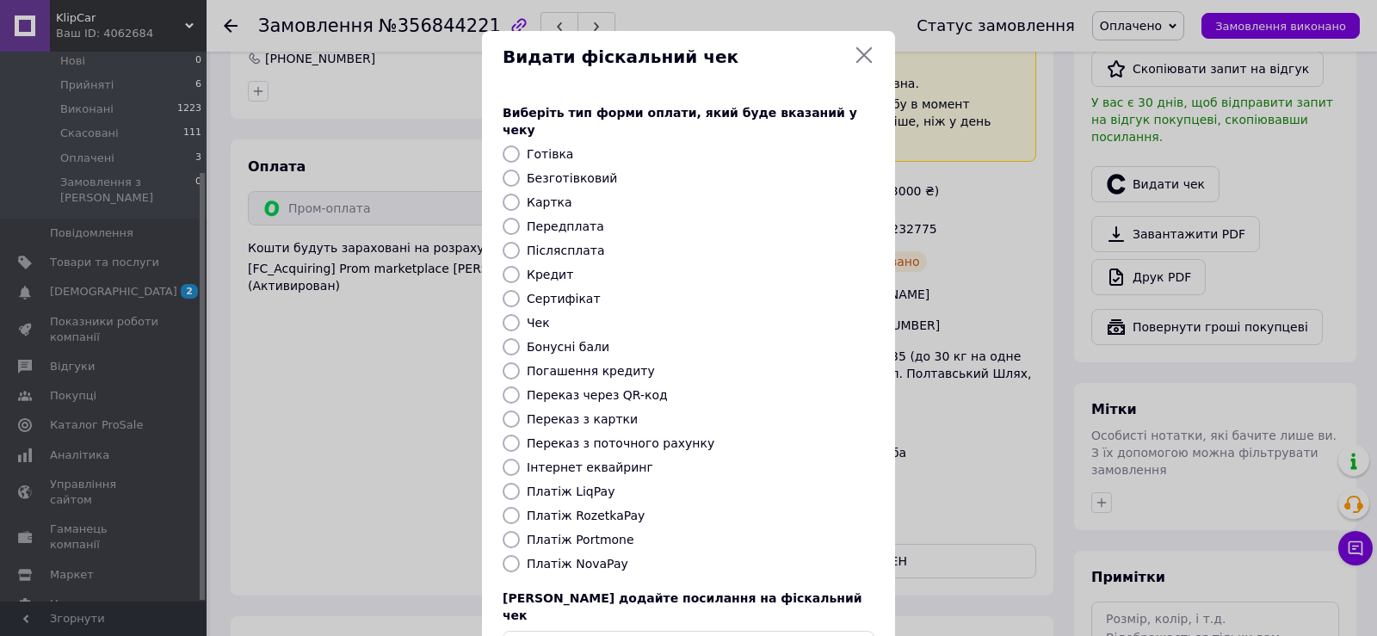
click at [628, 507] on div "Платіж RozetkaPay" at bounding box center [700, 515] width 355 height 17
click at [608, 509] on label "Платіж RozetkaPay" at bounding box center [586, 516] width 118 height 14
click at [520, 507] on input "Платіж RozetkaPay" at bounding box center [511, 515] width 17 height 17
radio input "true"
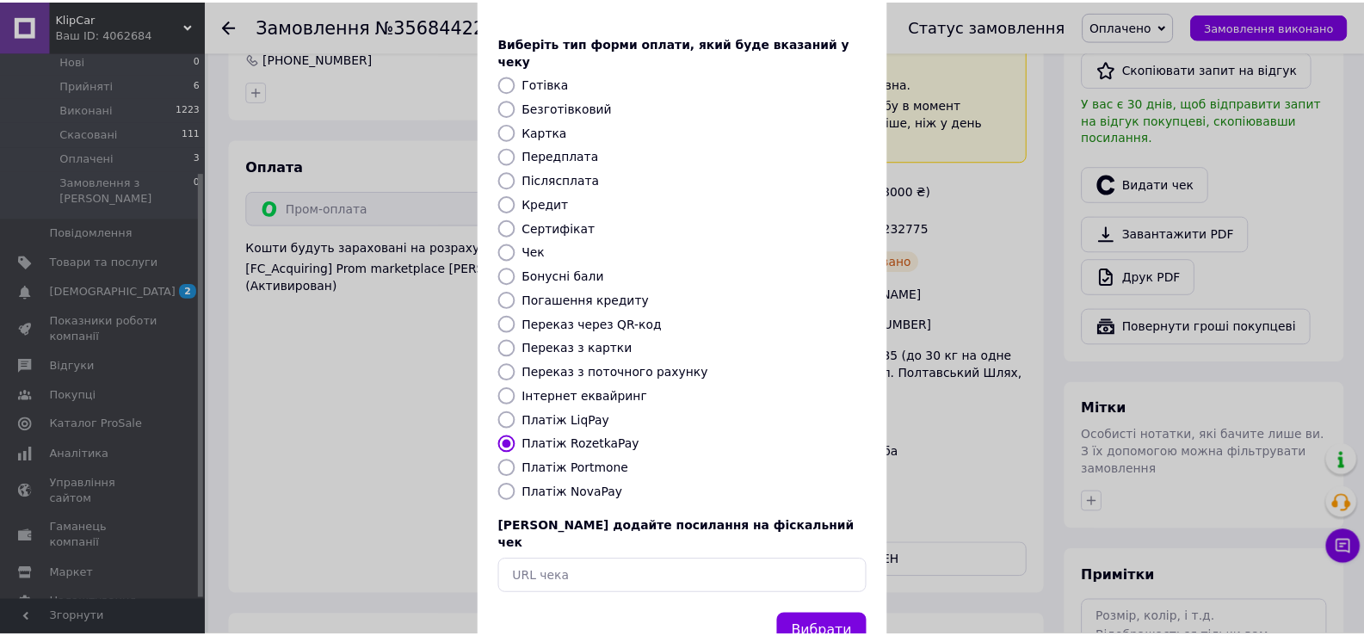
scroll to position [103, 0]
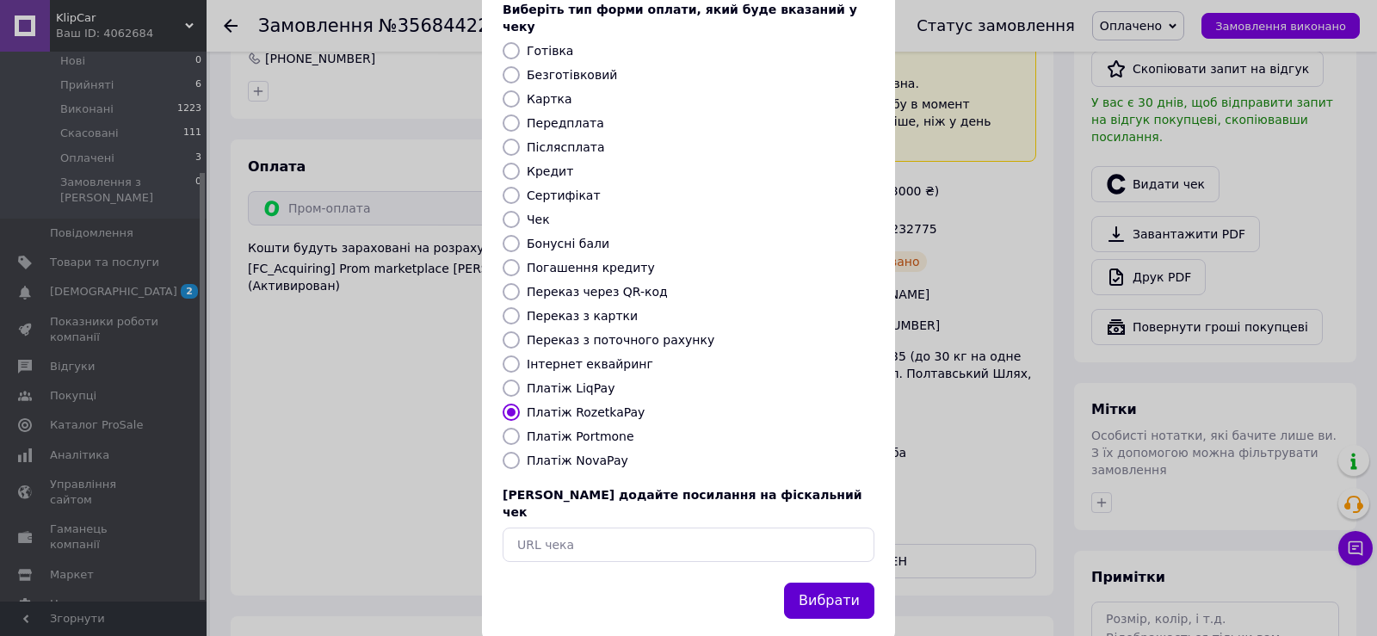
click at [835, 583] on button "Вибрати" at bounding box center [829, 601] width 90 height 37
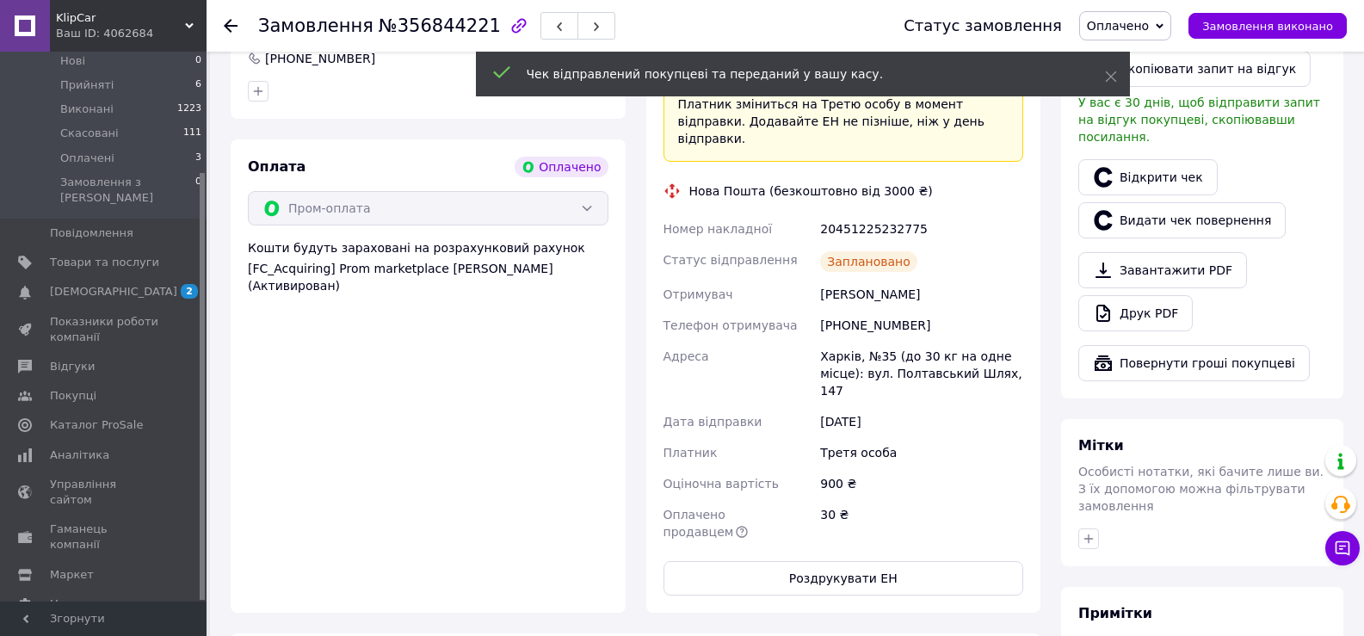
click at [868, 310] on div "[PHONE_NUMBER]" at bounding box center [922, 325] width 210 height 31
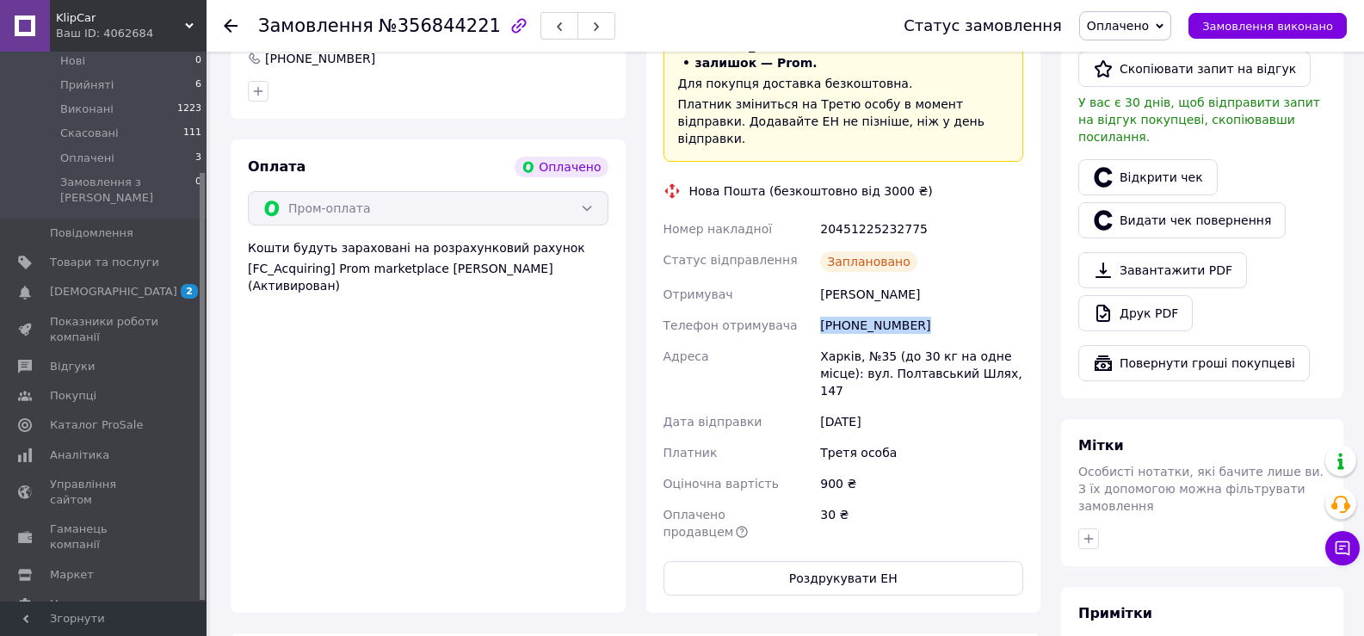
drag, startPoint x: 254, startPoint y: 477, endPoint x: 267, endPoint y: 472, distance: 13.9
click at [254, 477] on div "Оплата Оплачено Пром-оплата Кошти будуть зараховані на розрахунковий рахунок [F…" at bounding box center [428, 375] width 395 height 473
click at [879, 213] on div "20451225232775" at bounding box center [922, 228] width 210 height 31
copy div "20451225232775"
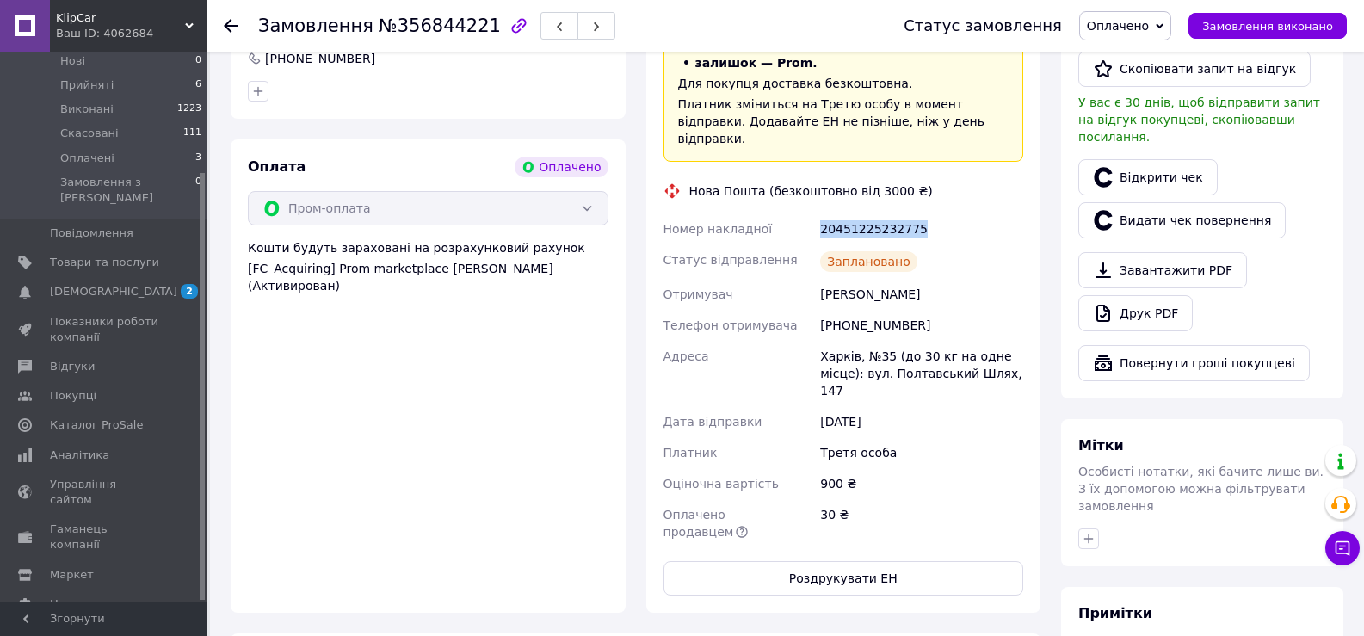
click at [231, 383] on div "Оплата Оплачено Пром-оплата Кошти будуть зараховані на розрахунковий рахунок [F…" at bounding box center [428, 375] width 395 height 473
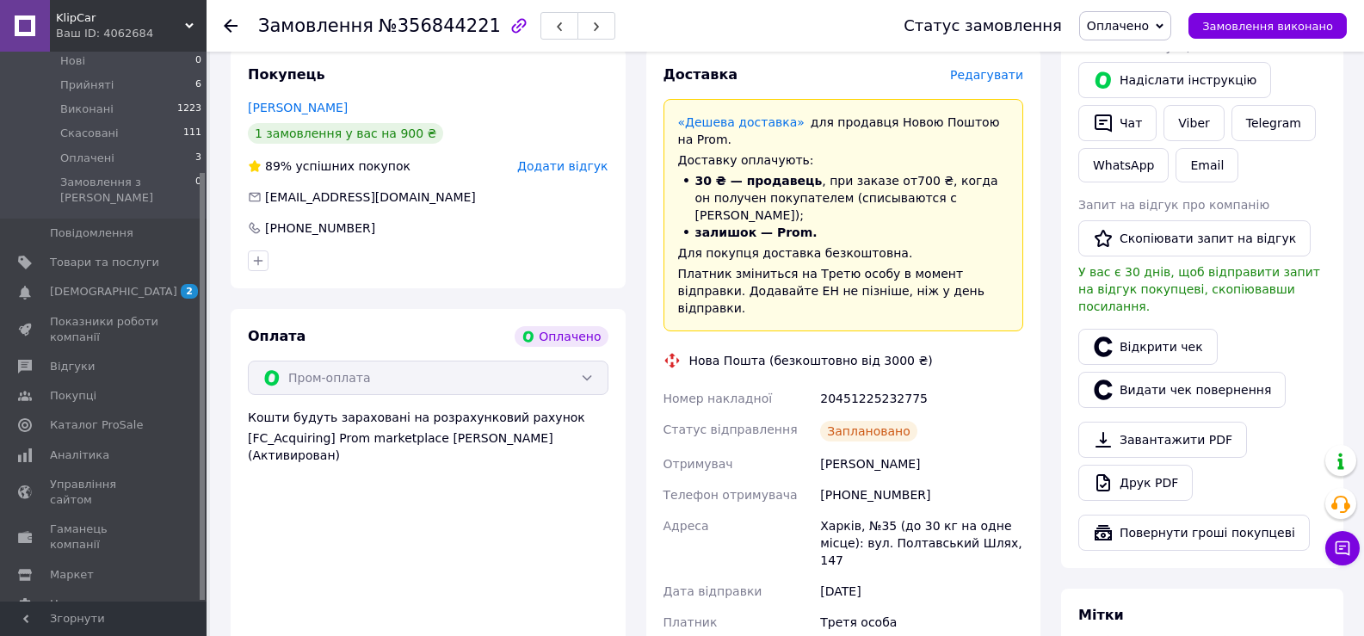
scroll to position [346, 0]
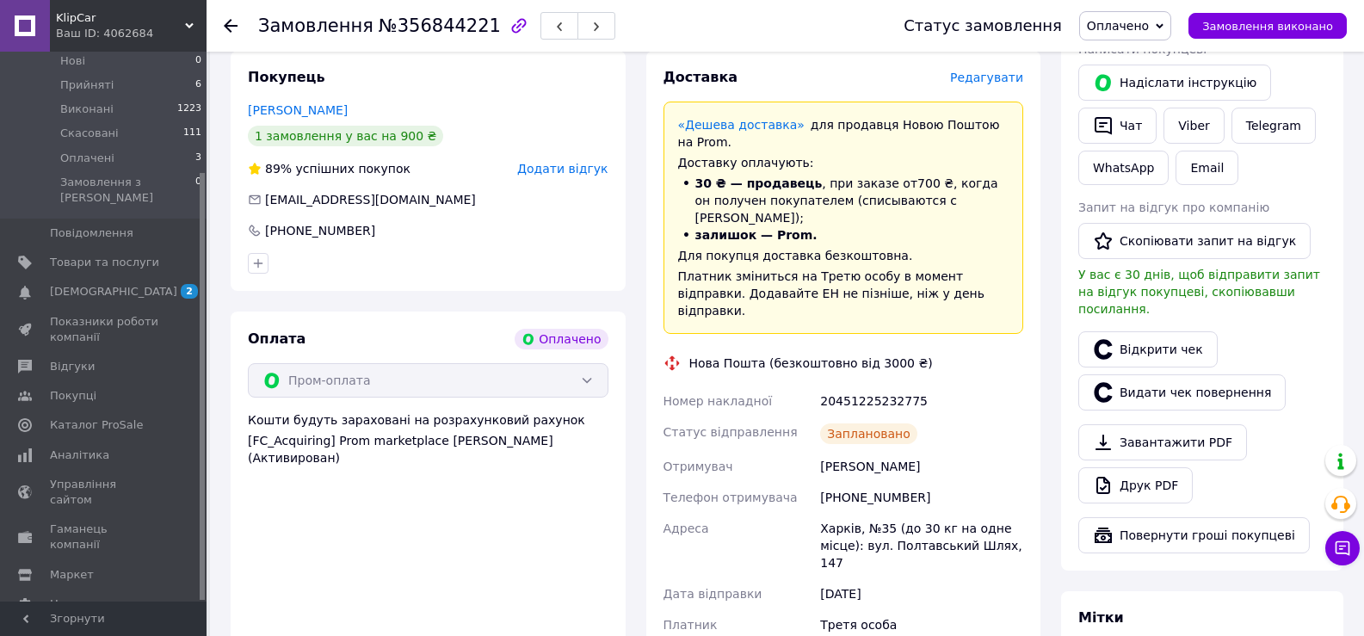
click at [231, 22] on icon at bounding box center [231, 26] width 14 height 14
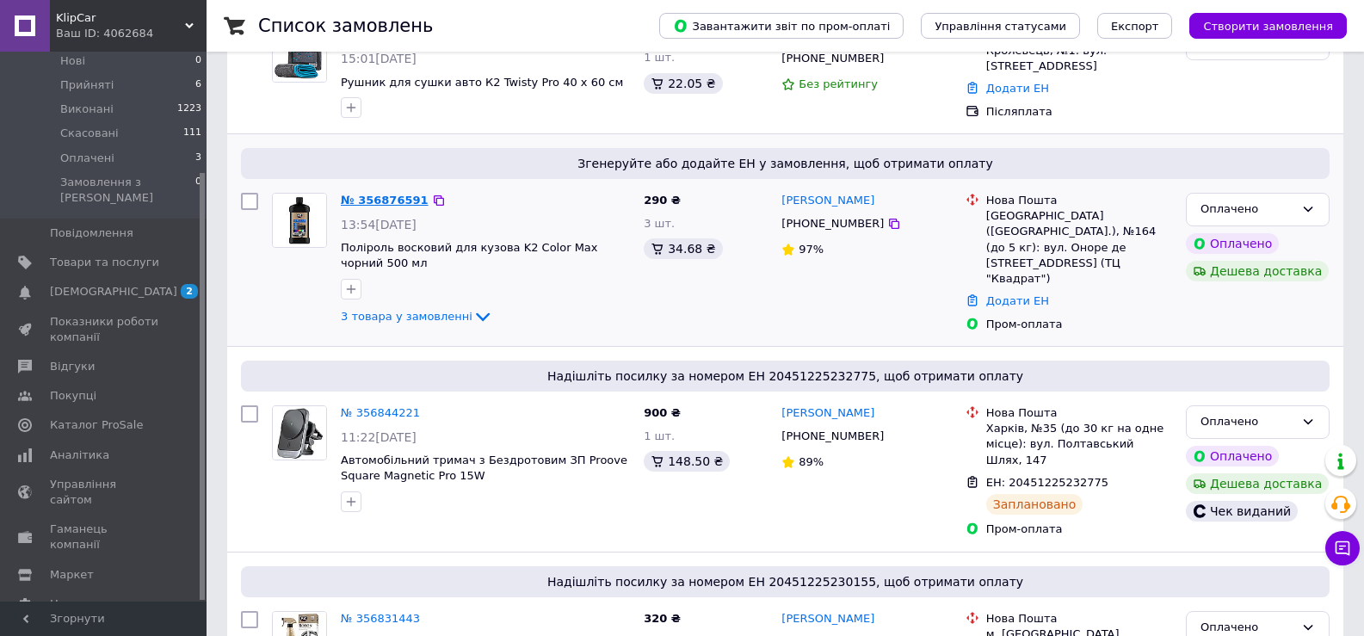
click at [378, 198] on link "№ 356876591" at bounding box center [385, 200] width 88 height 13
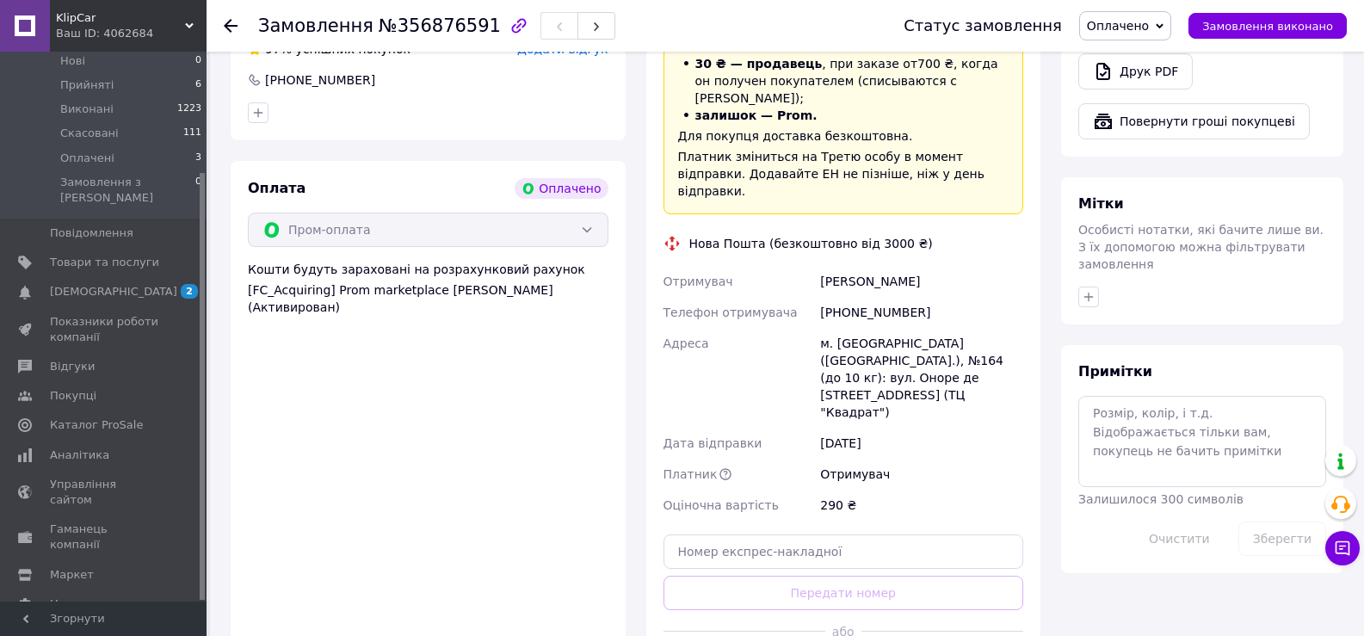
scroll to position [776, 0]
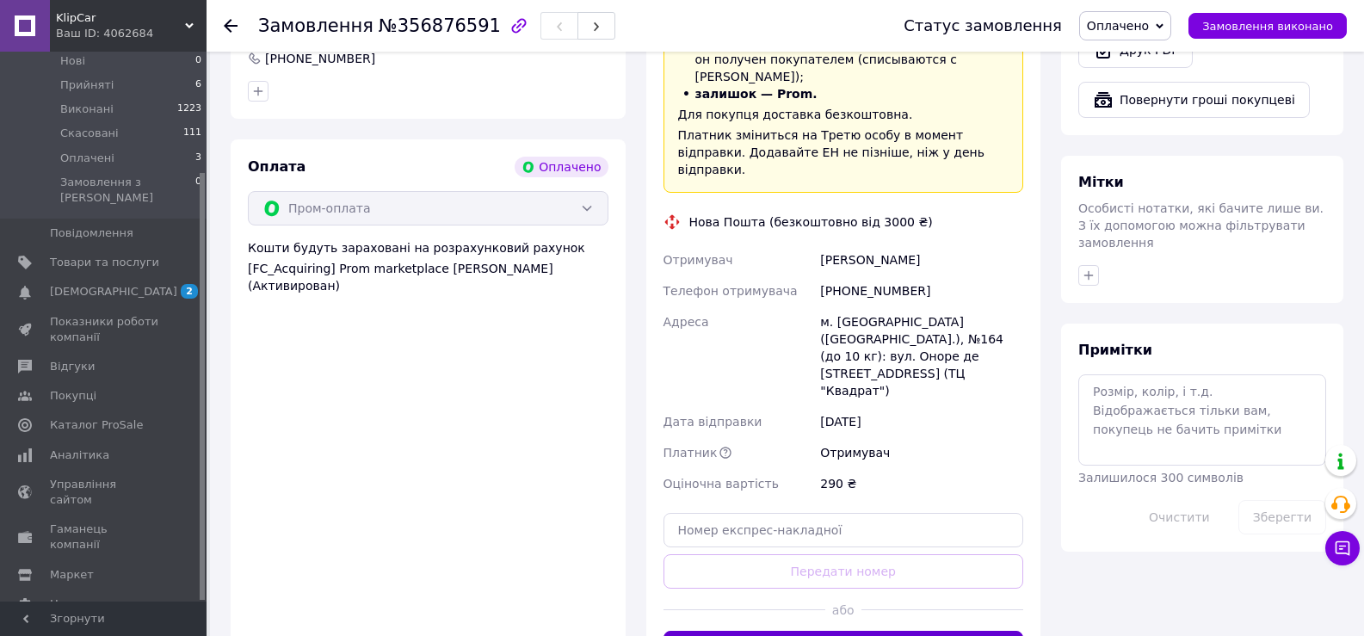
click at [865, 631] on button "Згенерувати ЕН" at bounding box center [843, 648] width 361 height 34
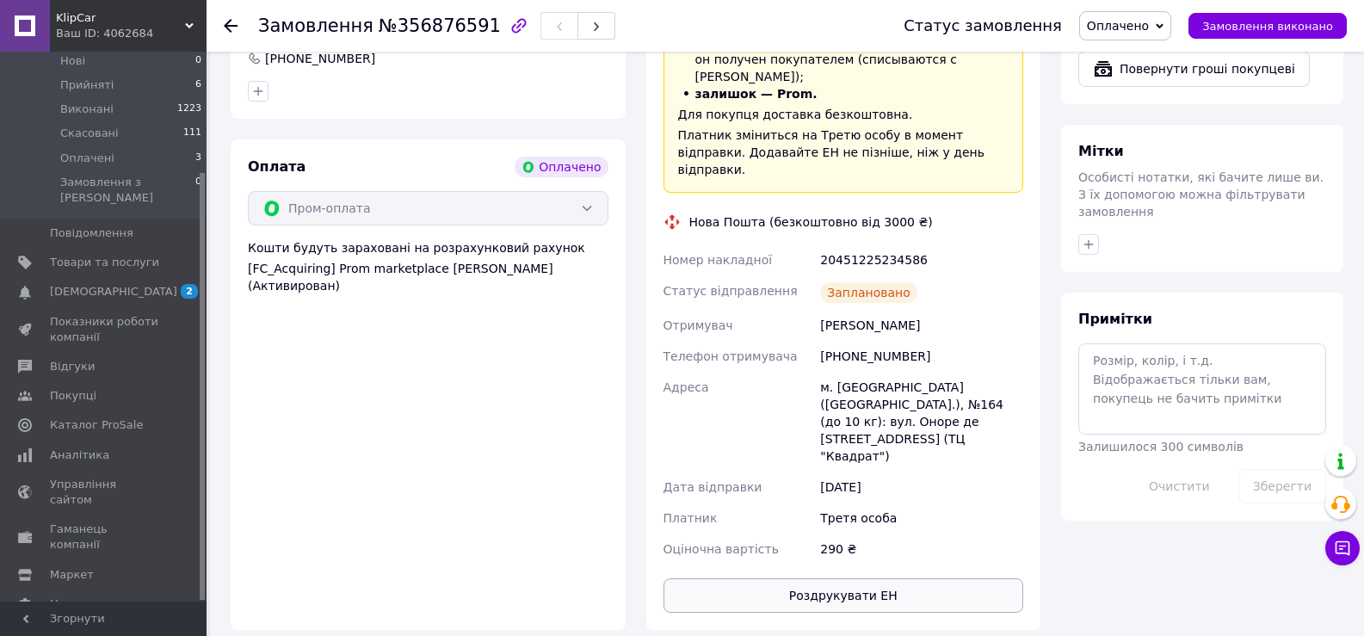
click at [907, 578] on button "Роздрукувати ЕН" at bounding box center [843, 595] width 361 height 34
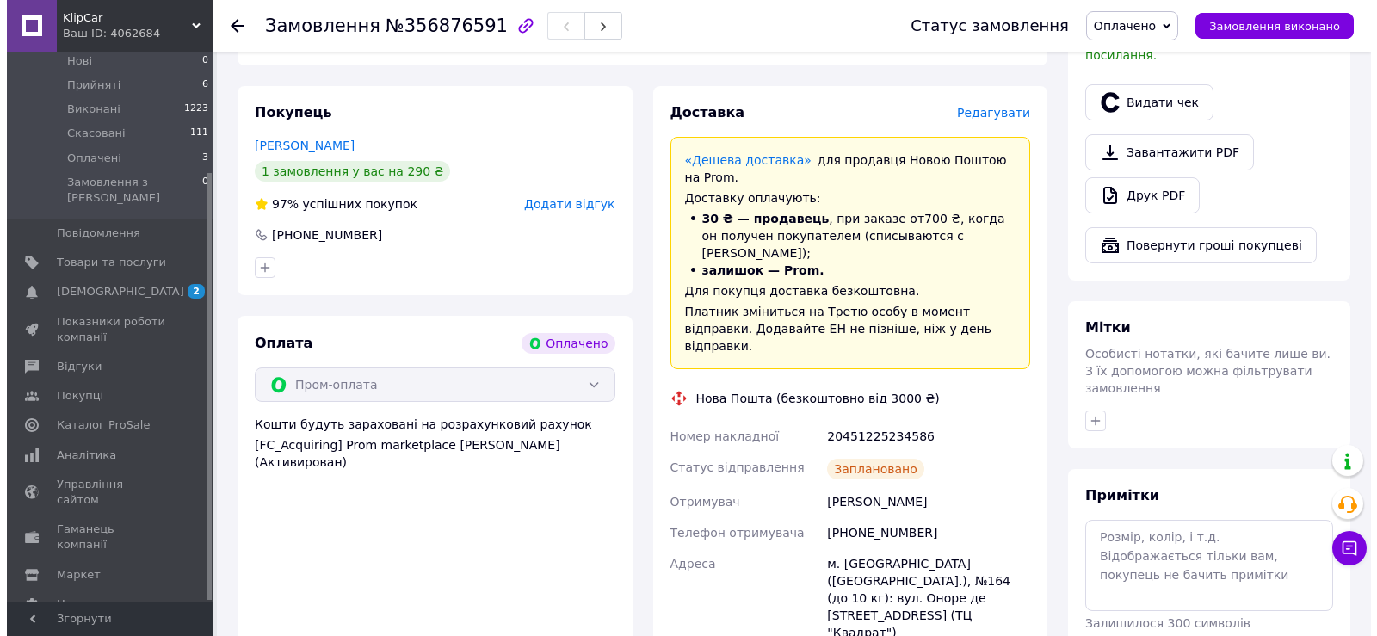
scroll to position [518, 0]
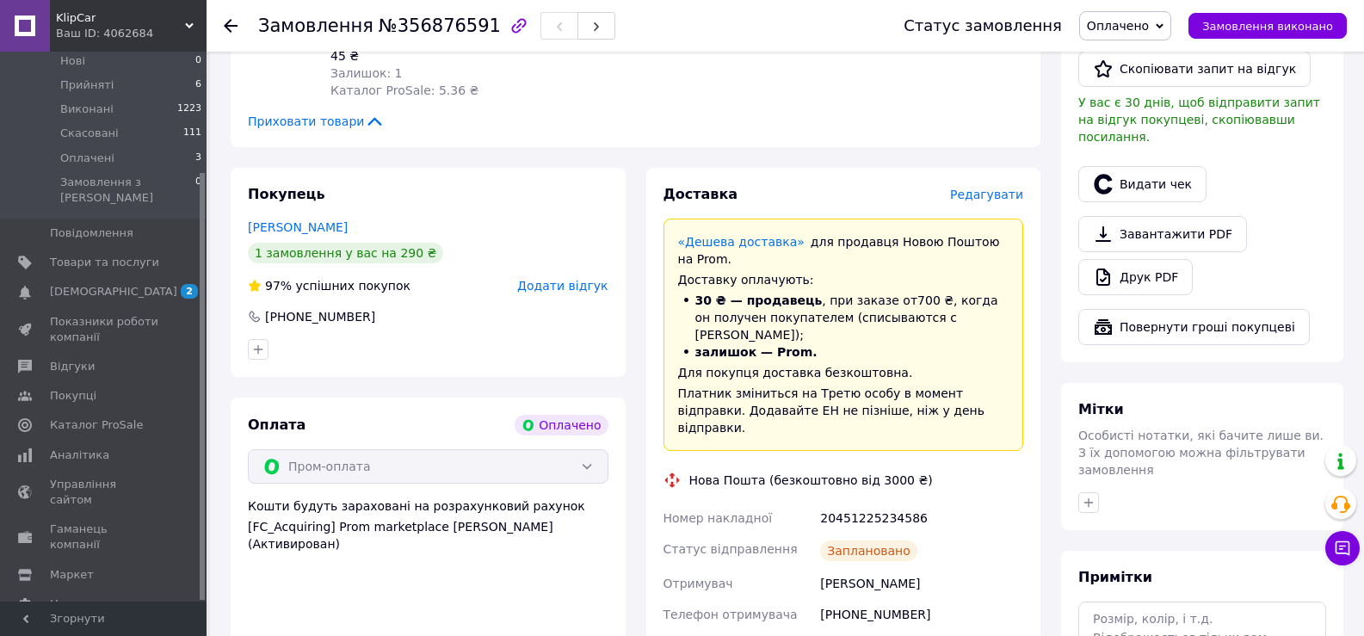
click at [1131, 186] on div "Видати чек" at bounding box center [1202, 184] width 255 height 43
click at [1131, 174] on button "Видати чек" at bounding box center [1142, 184] width 128 height 36
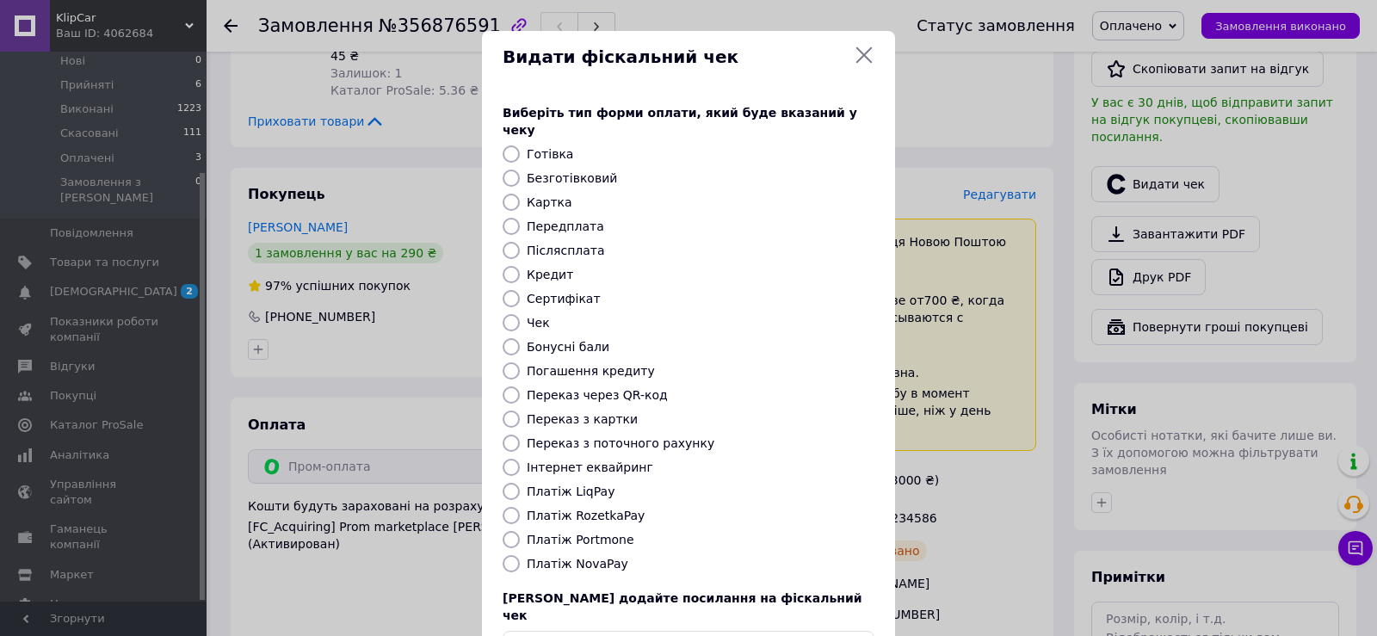
click at [611, 509] on label "Платіж RozetkaPay" at bounding box center [586, 516] width 118 height 14
click at [520, 507] on input "Платіж RozetkaPay" at bounding box center [511, 515] width 17 height 17
radio input "true"
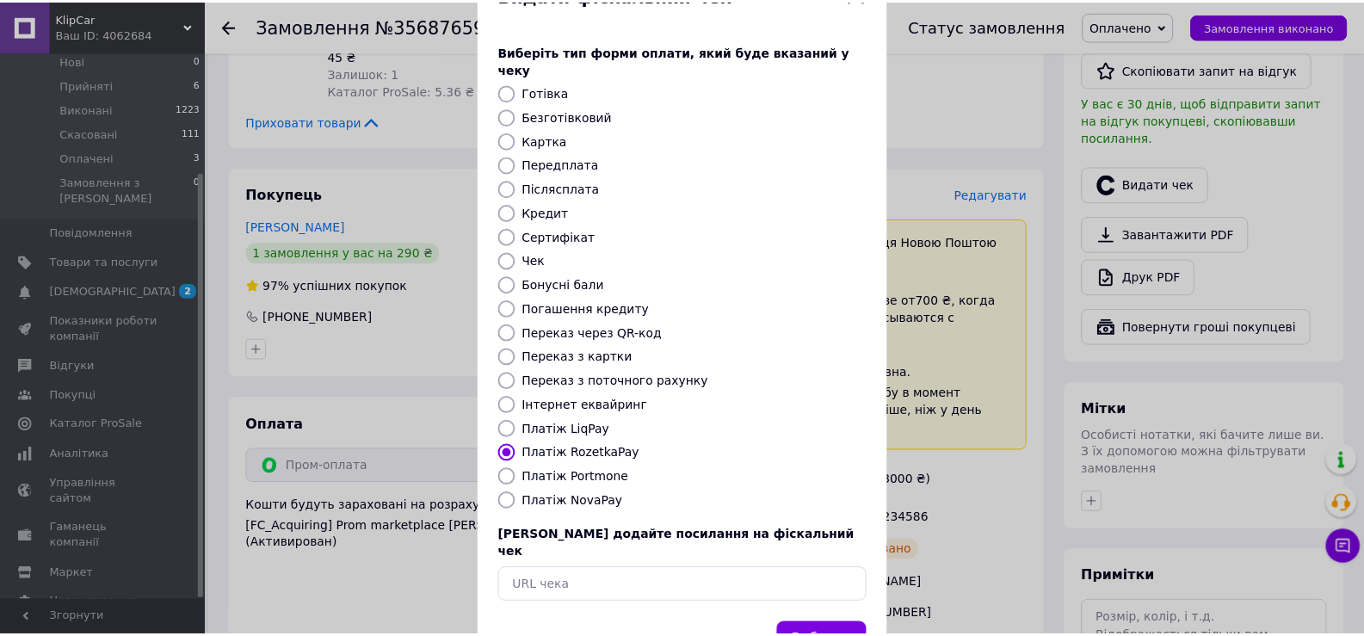
scroll to position [103, 0]
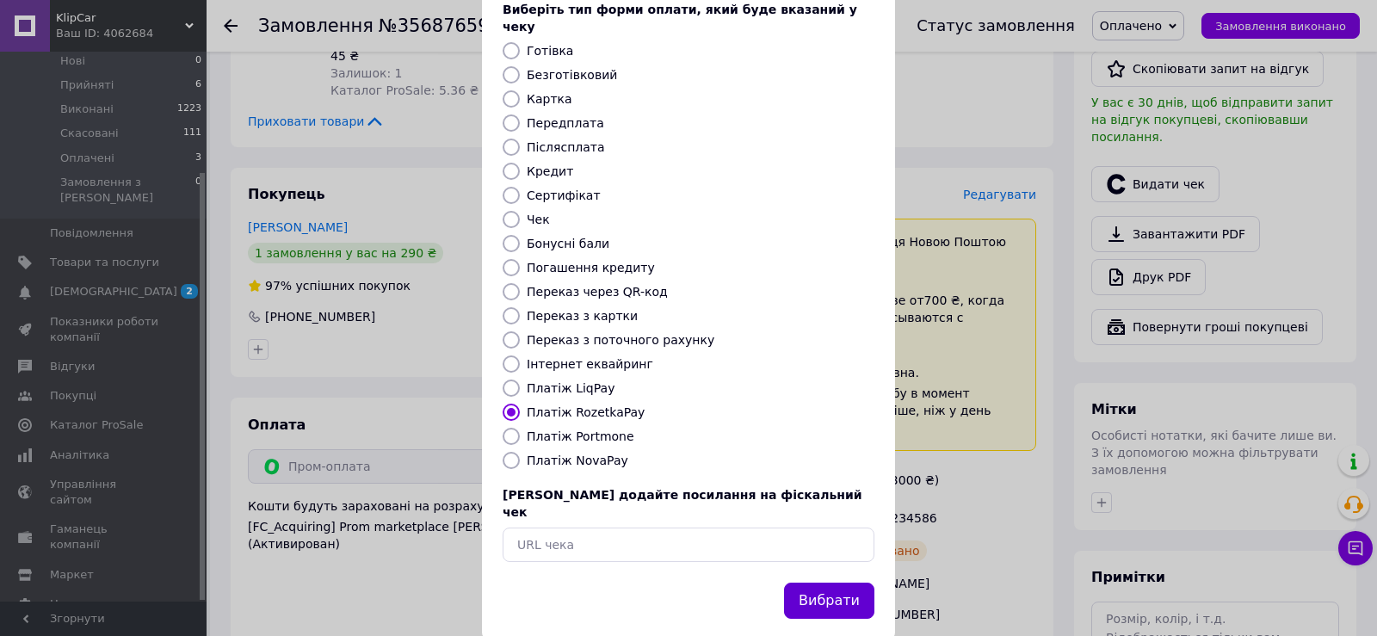
click at [854, 583] on button "Вибрати" at bounding box center [829, 601] width 90 height 37
click at [824, 583] on button "Вибрати" at bounding box center [829, 601] width 90 height 37
click at [833, 583] on button "Вибрати" at bounding box center [829, 601] width 90 height 37
click at [850, 583] on button "Вибрати" at bounding box center [829, 601] width 90 height 37
click at [992, 365] on div "Видати фіскальний чек Виберіть тип форми оплати, який буде вказаний у чеку Готі…" at bounding box center [688, 284] width 1377 height 774
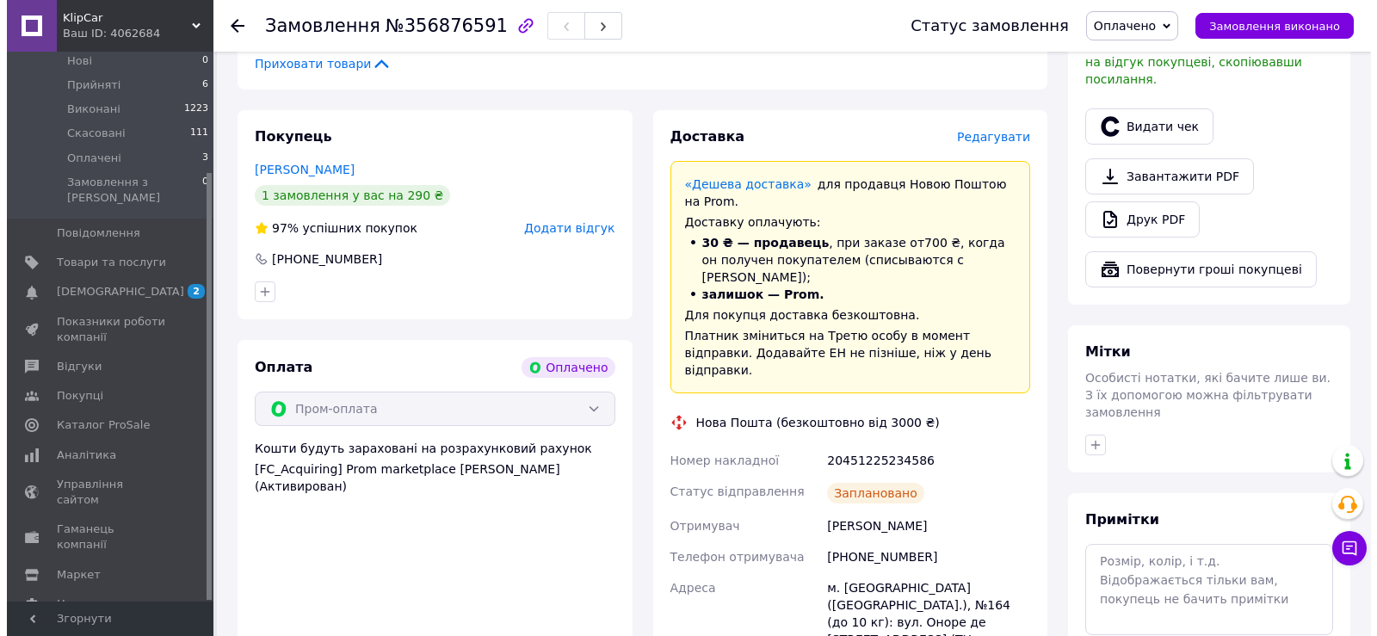
scroll to position [518, 0]
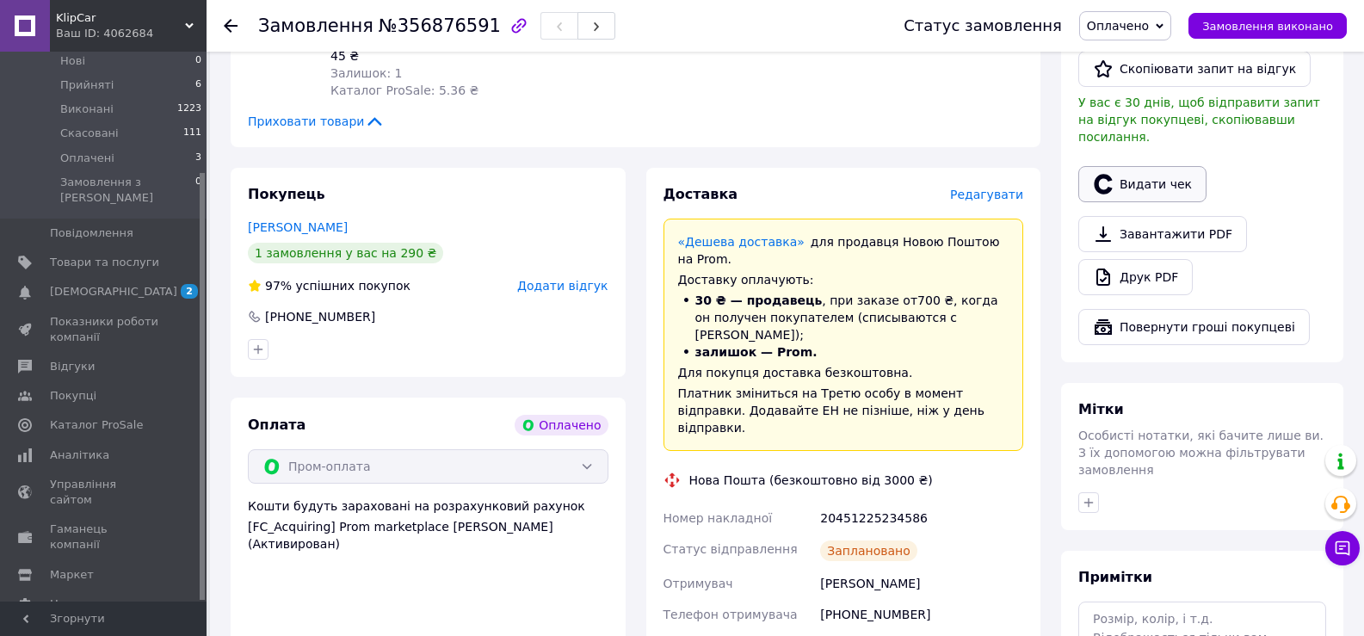
click at [1142, 171] on button "Видати чек" at bounding box center [1142, 184] width 128 height 36
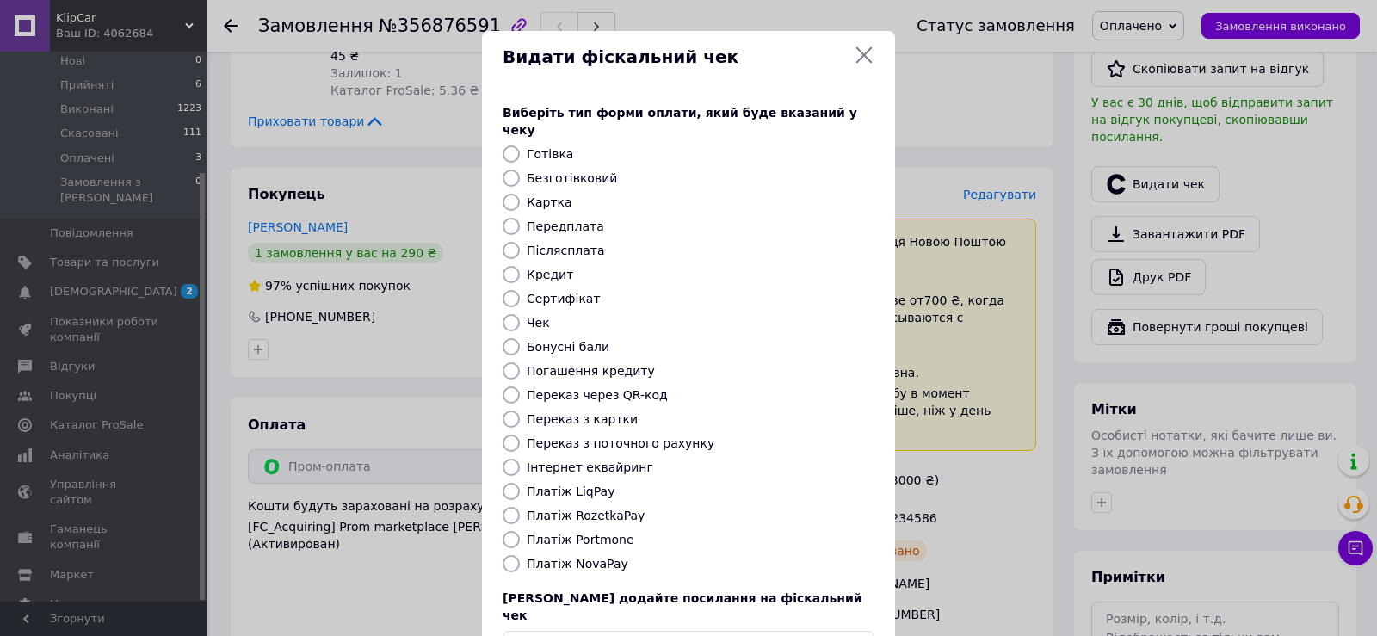
click at [602, 509] on label "Платіж RozetkaPay" at bounding box center [586, 516] width 118 height 14
click at [520, 507] on input "Платіж RozetkaPay" at bounding box center [511, 515] width 17 height 17
radio input "true"
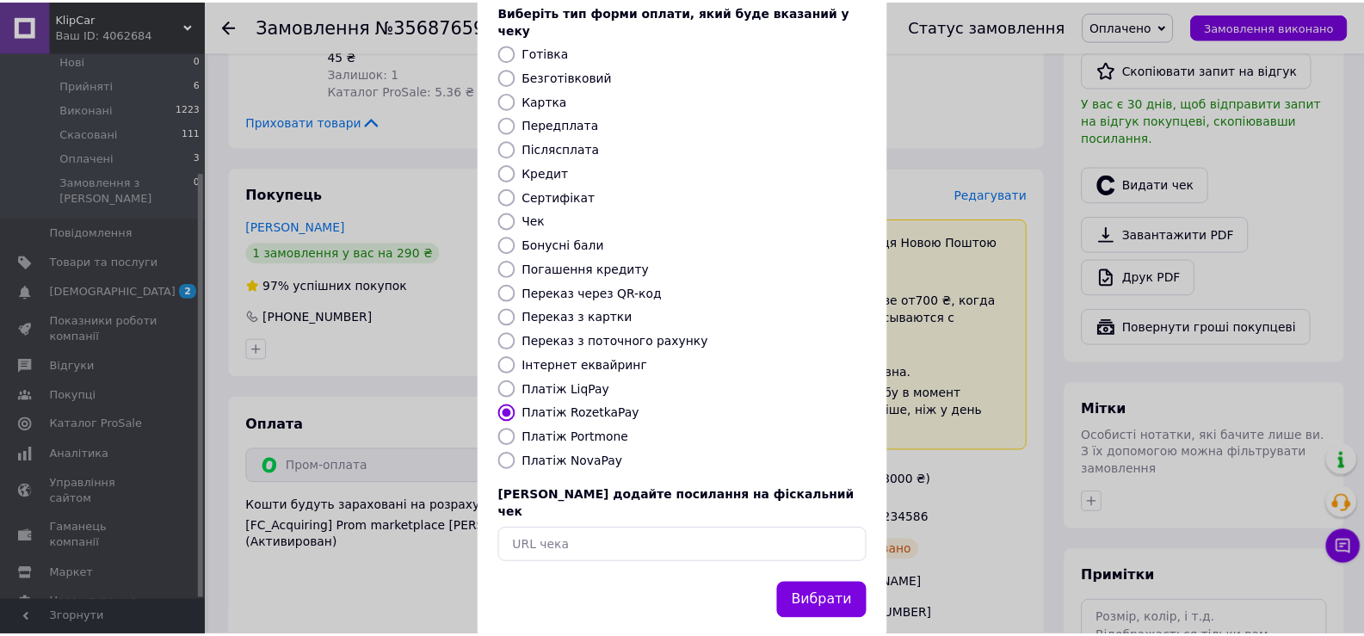
scroll to position [103, 0]
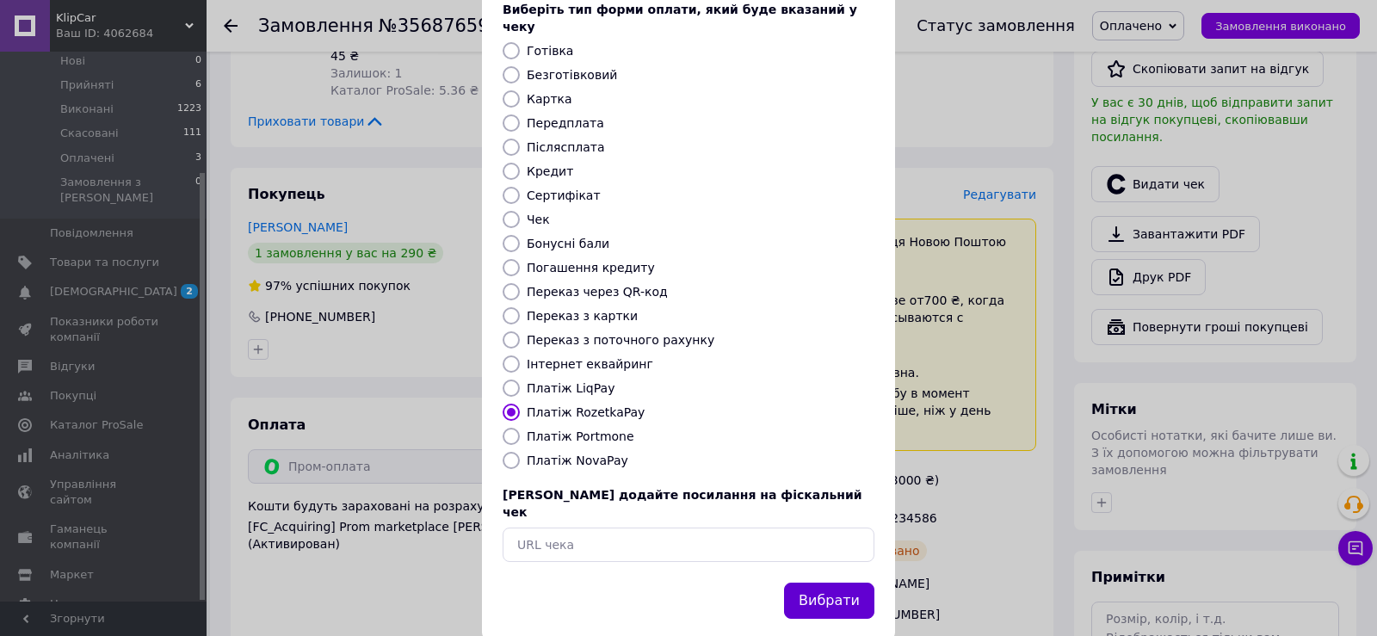
click at [828, 583] on button "Вибрати" at bounding box center [829, 601] width 90 height 37
click at [958, 201] on div "Видати фіскальний чек Виберіть тип форми оплати, який буде вказаний у чеку Готі…" at bounding box center [688, 284] width 1377 height 774
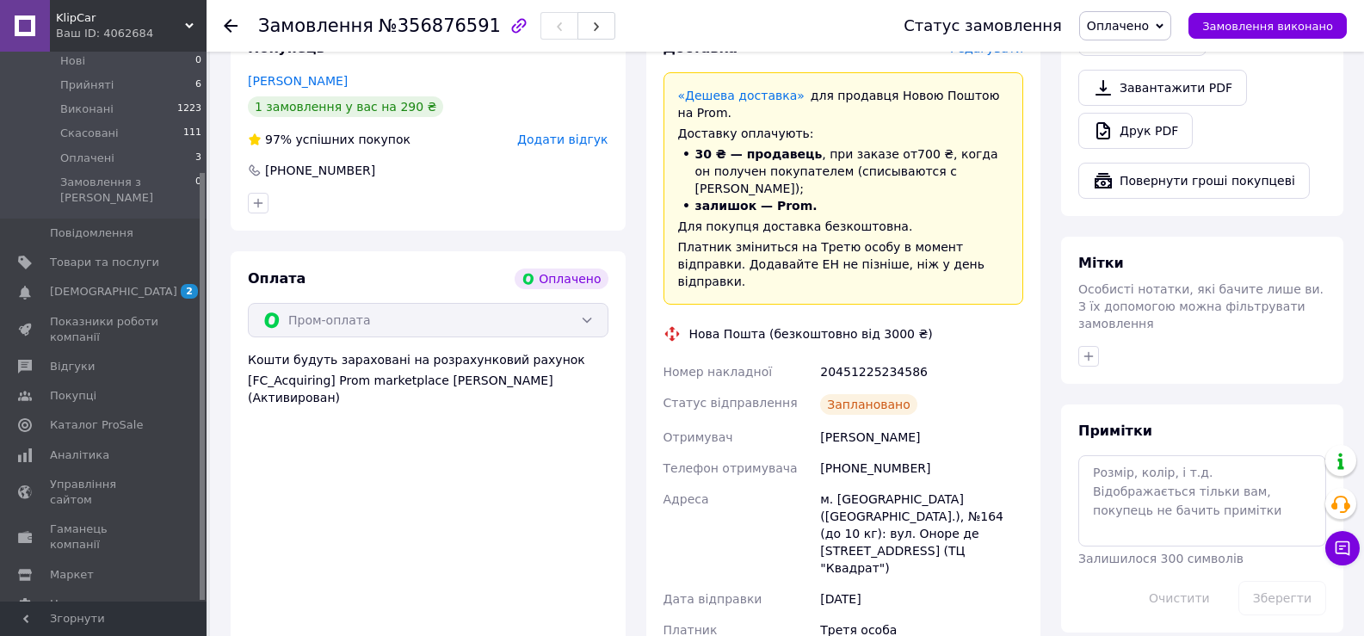
scroll to position [690, 0]
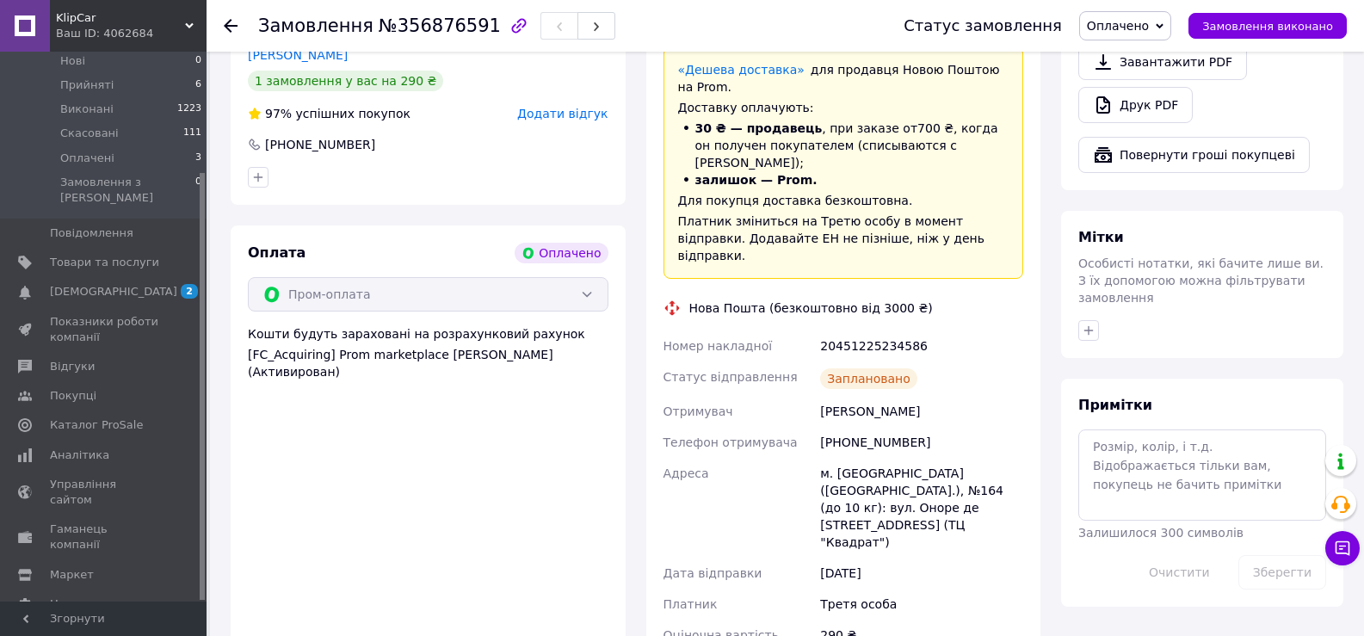
click at [873, 427] on div "[PHONE_NUMBER]" at bounding box center [922, 442] width 210 height 31
copy div "[PHONE_NUMBER]"
drag, startPoint x: 240, startPoint y: 512, endPoint x: 267, endPoint y: 490, distance: 34.8
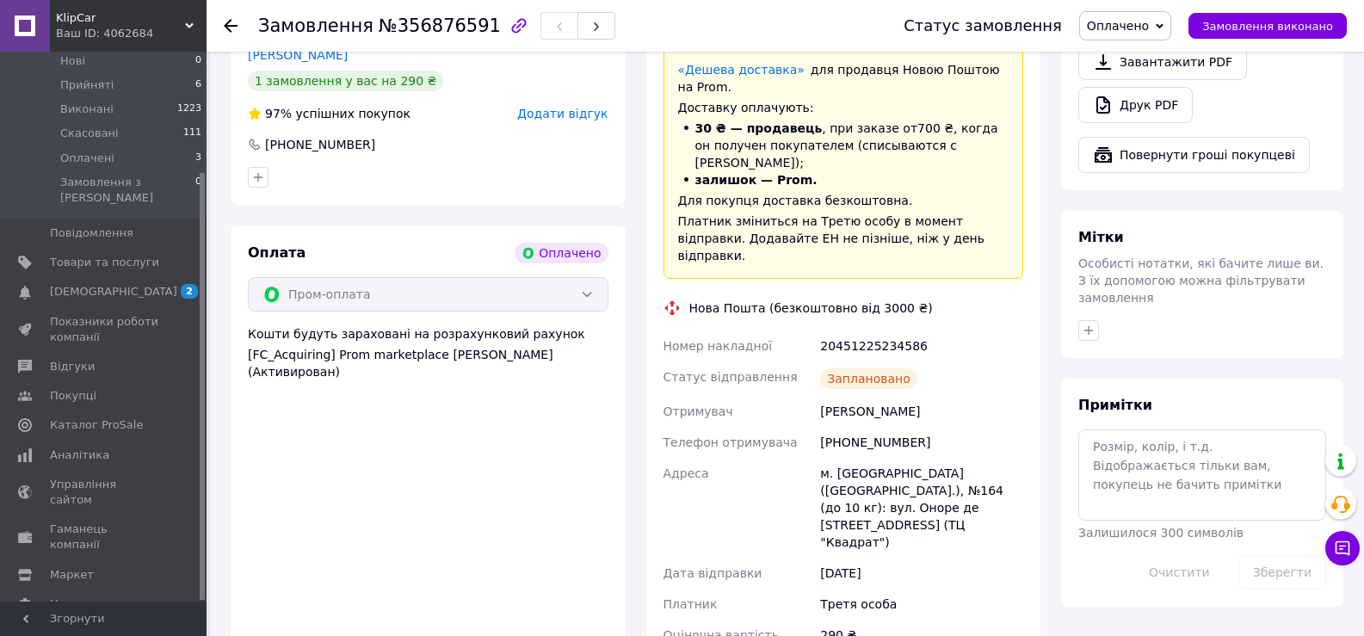
click at [240, 512] on div "Оплата Оплачено Пром-оплата Кошти будуть зараховані на розрахунковий рахунок [F…" at bounding box center [428, 470] width 395 height 490
click at [829, 330] on div "20451225234586" at bounding box center [922, 345] width 210 height 31
click at [246, 556] on div "Оплата Оплачено Пром-оплата Кошти будуть зараховані на розрахунковий рахунок [F…" at bounding box center [428, 470] width 395 height 490
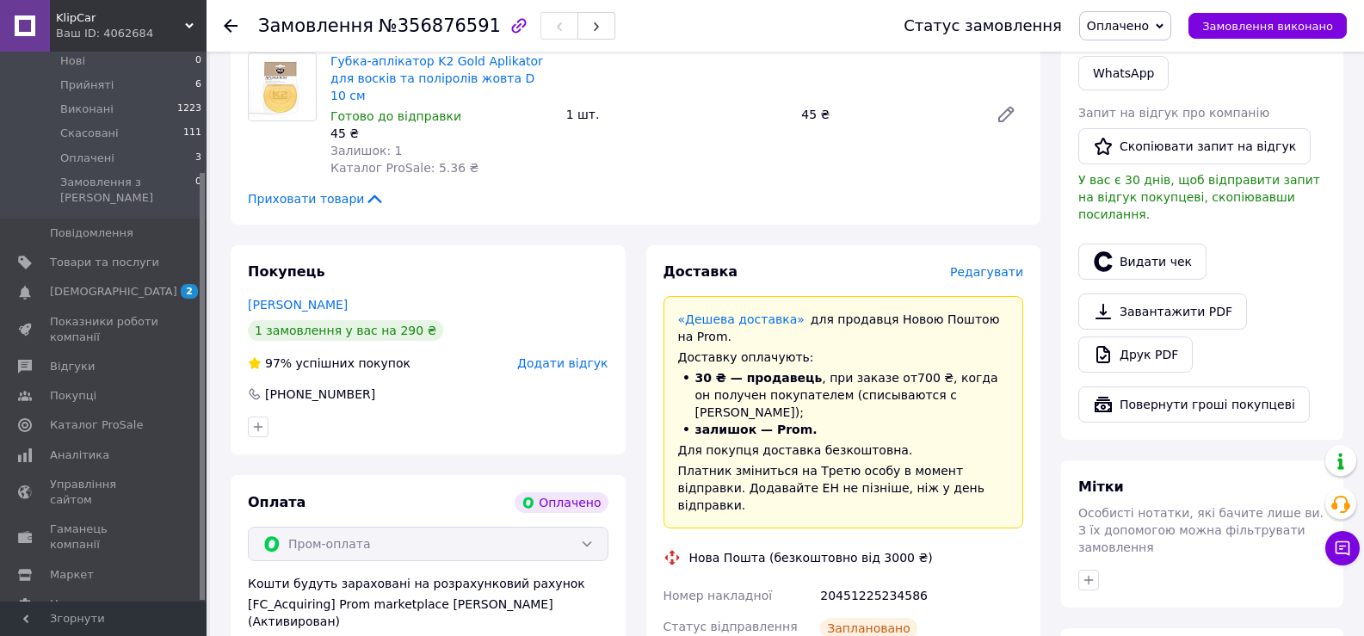
scroll to position [432, 0]
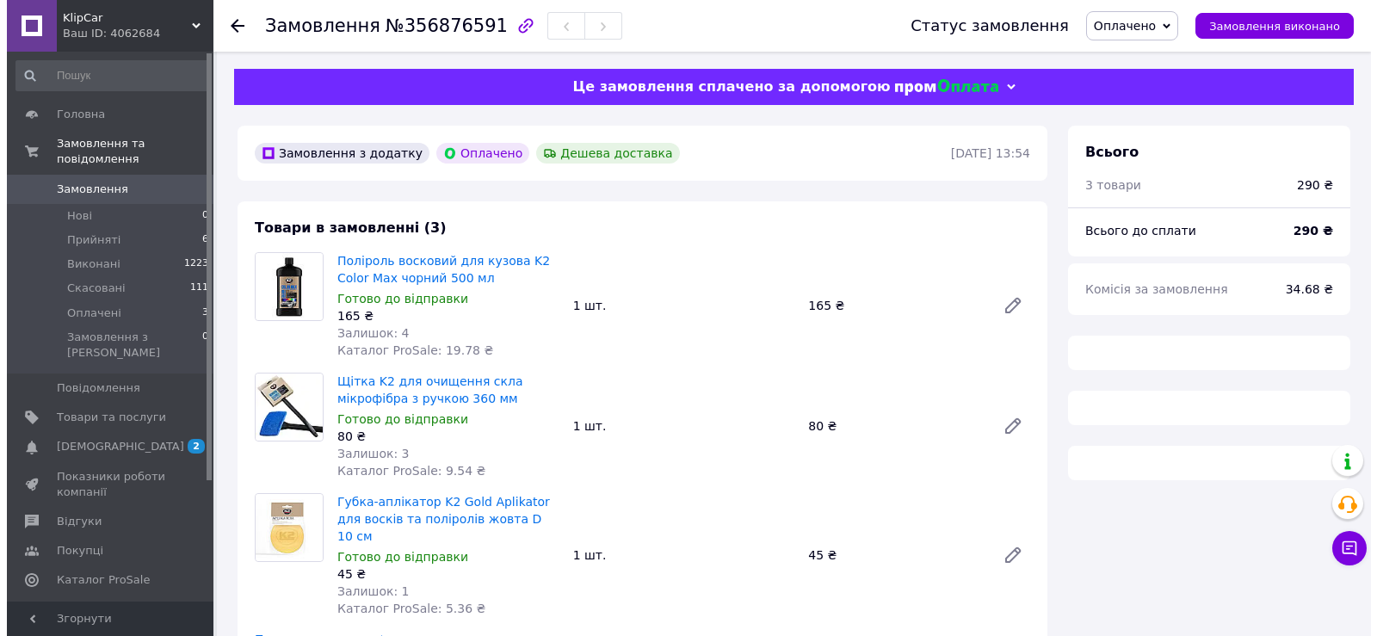
scroll to position [433, 0]
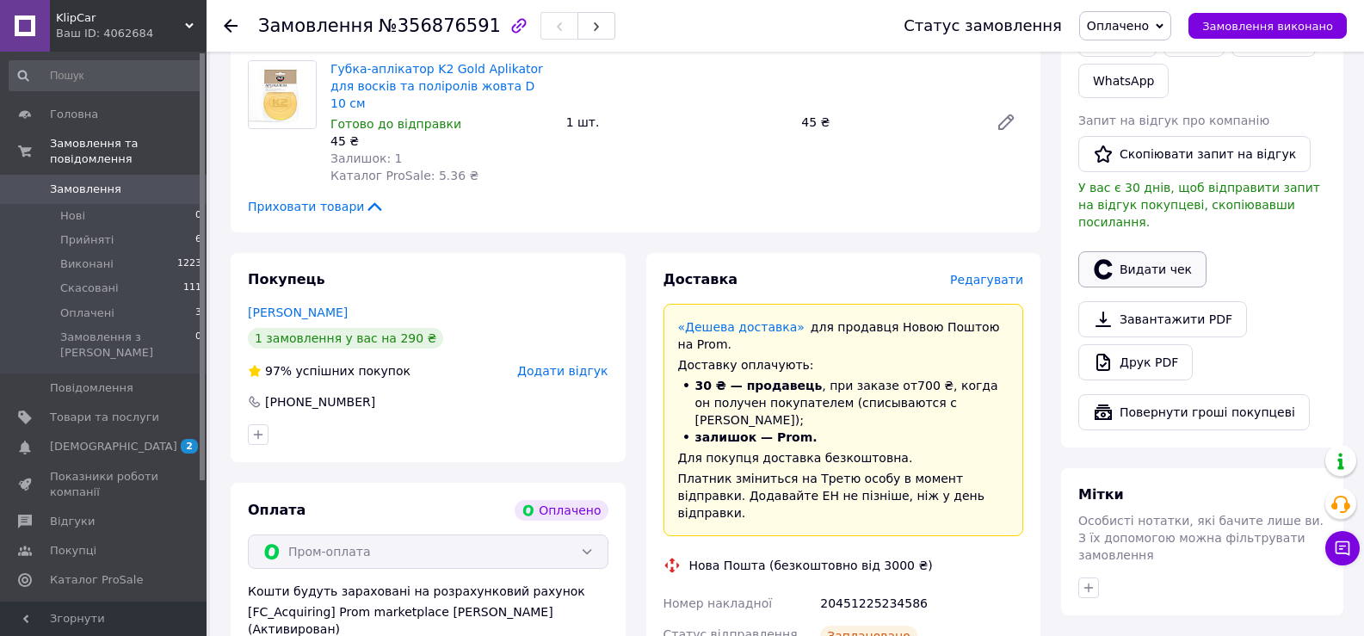
click at [1126, 258] on button "Видати чек" at bounding box center [1142, 269] width 128 height 36
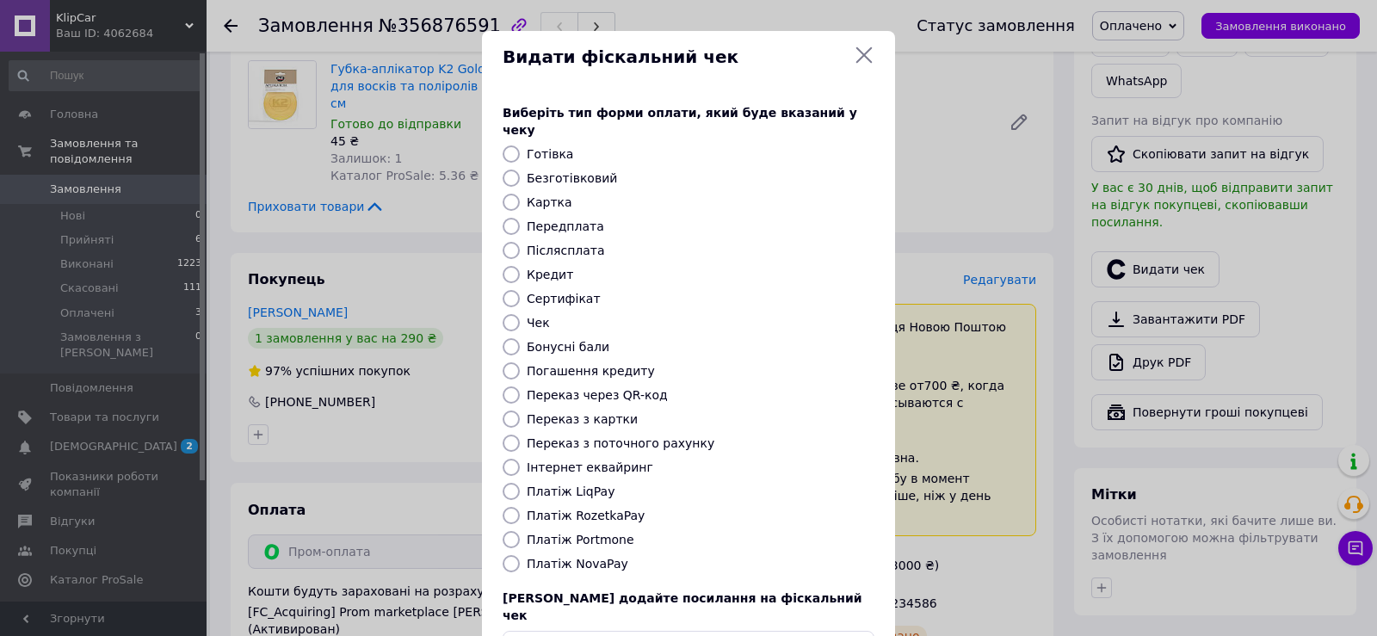
click at [602, 509] on label "Платіж RozetkaPay" at bounding box center [586, 516] width 118 height 14
click at [520, 507] on input "Платіж RozetkaPay" at bounding box center [511, 515] width 17 height 17
radio input "true"
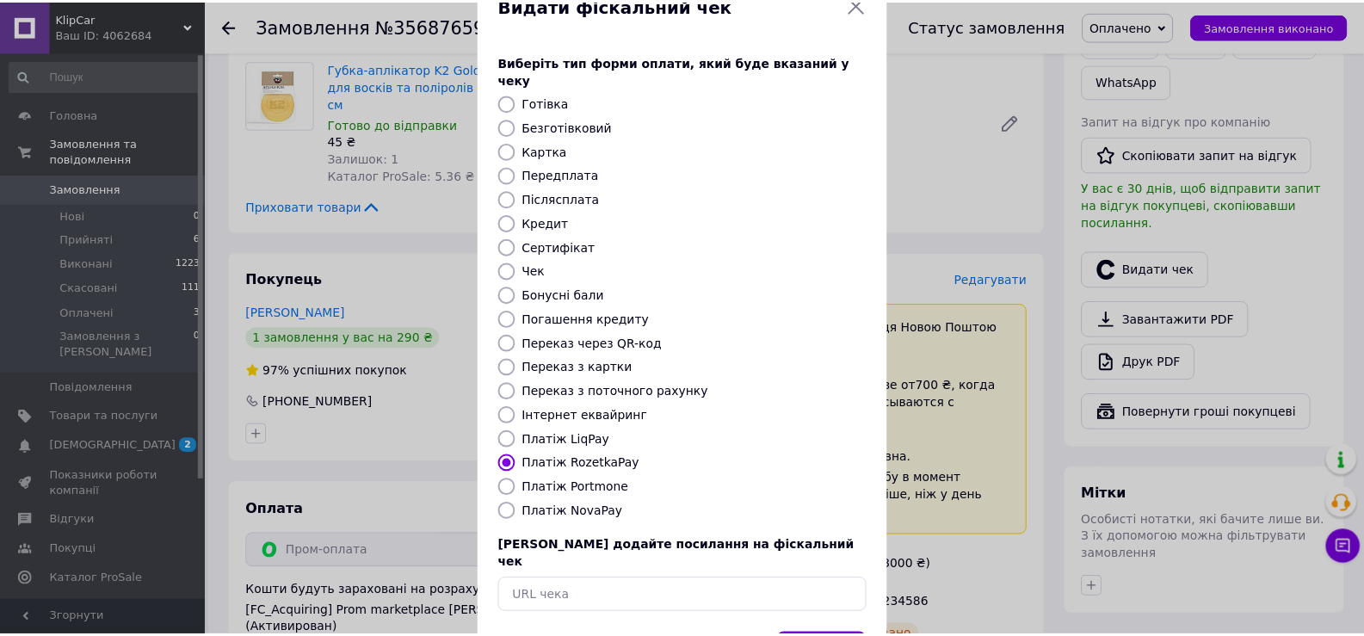
scroll to position [103, 0]
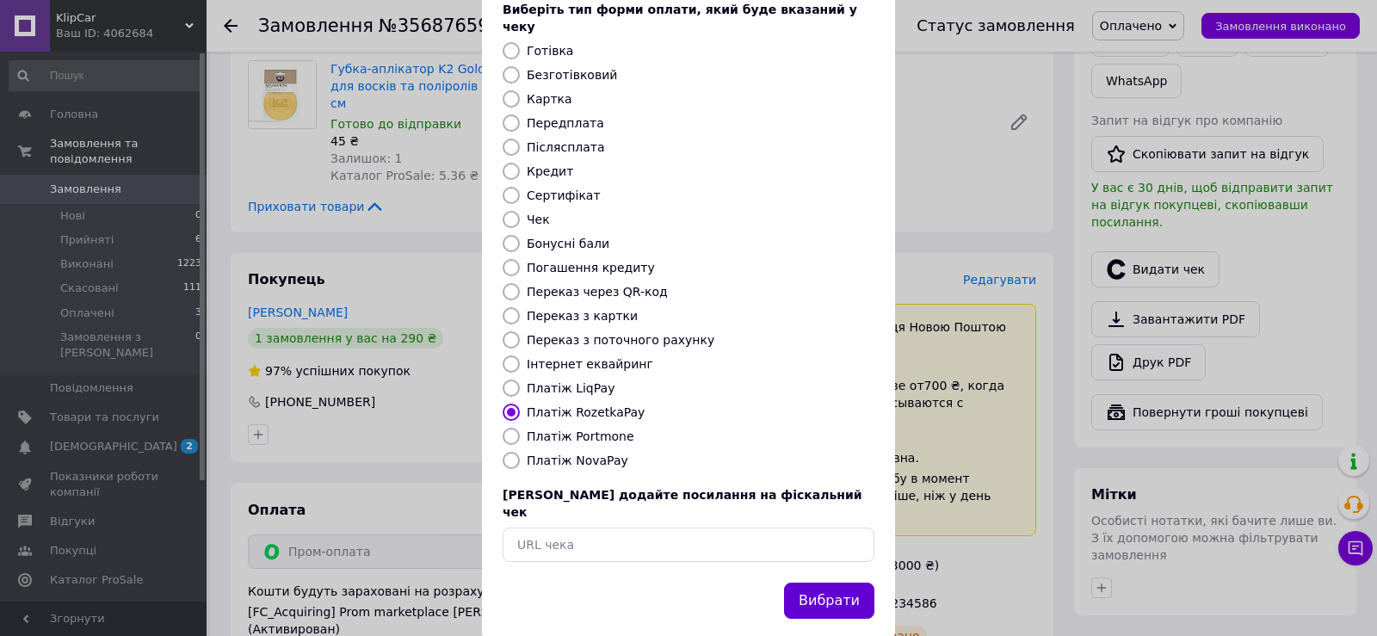
click at [849, 583] on button "Вибрати" at bounding box center [829, 601] width 90 height 37
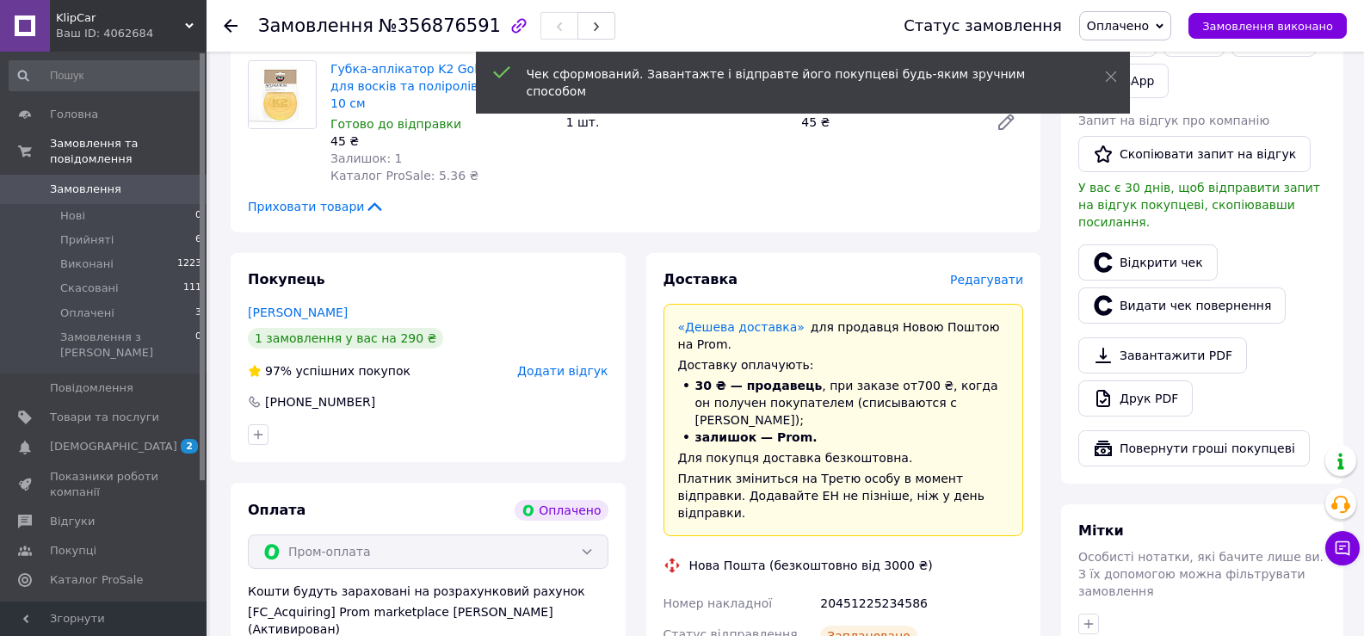
click at [227, 25] on use at bounding box center [231, 26] width 14 height 14
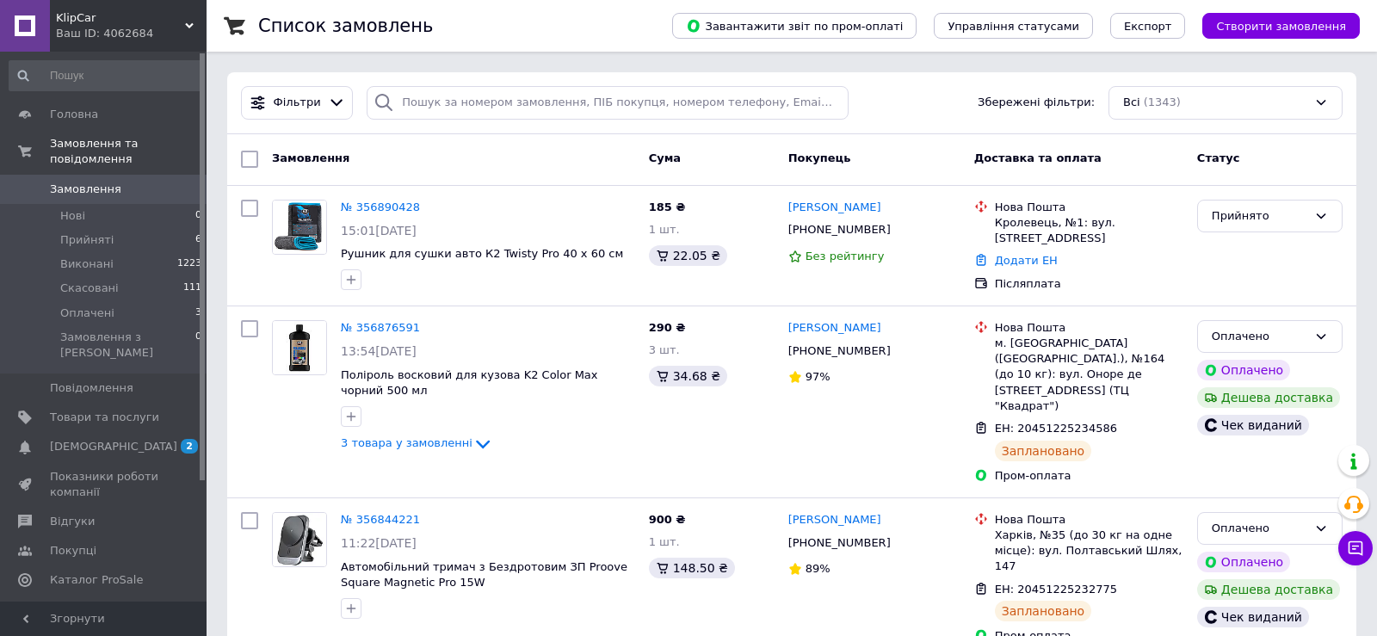
click at [391, 120] on div at bounding box center [384, 103] width 34 height 34
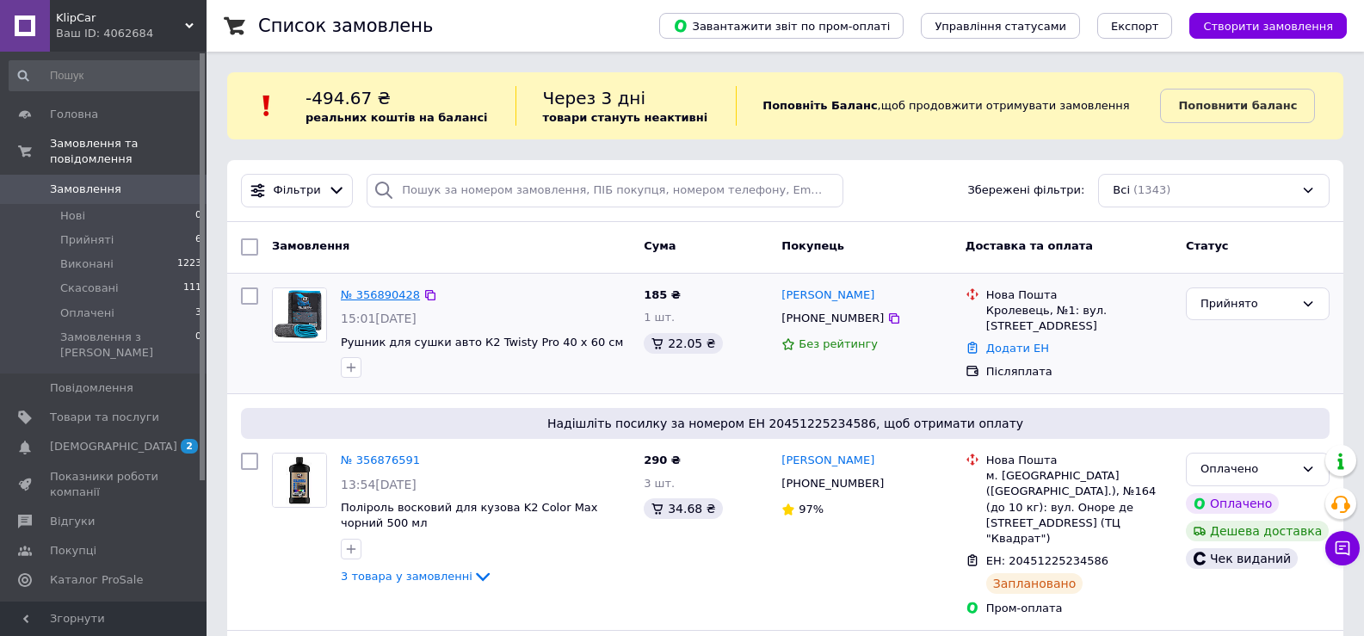
click at [367, 299] on link "№ 356890428" at bounding box center [380, 294] width 79 height 13
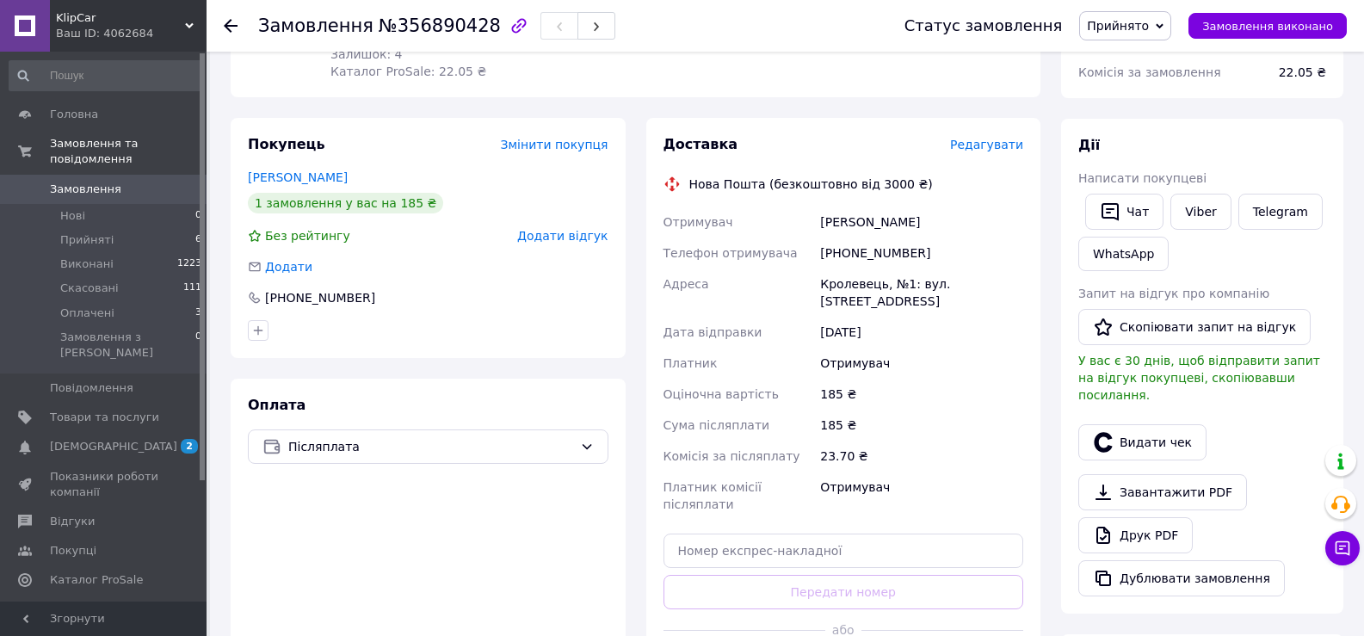
scroll to position [258, 0]
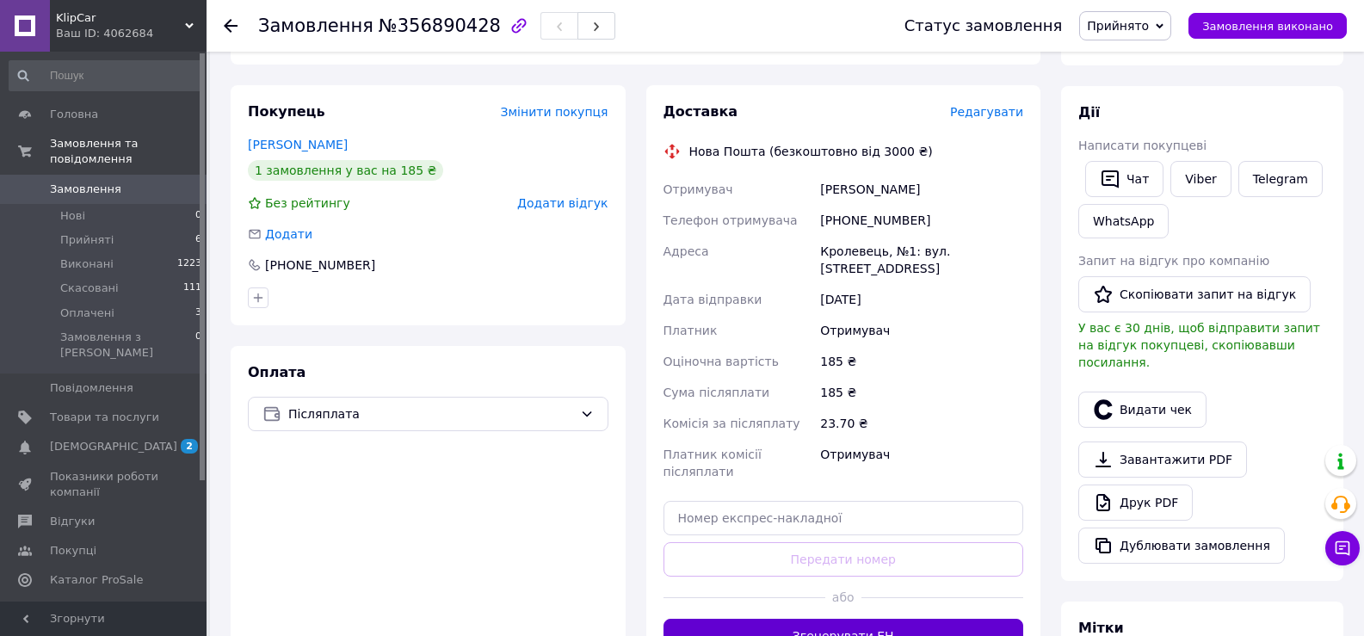
click at [818, 619] on button "Згенерувати ЕН" at bounding box center [843, 636] width 361 height 34
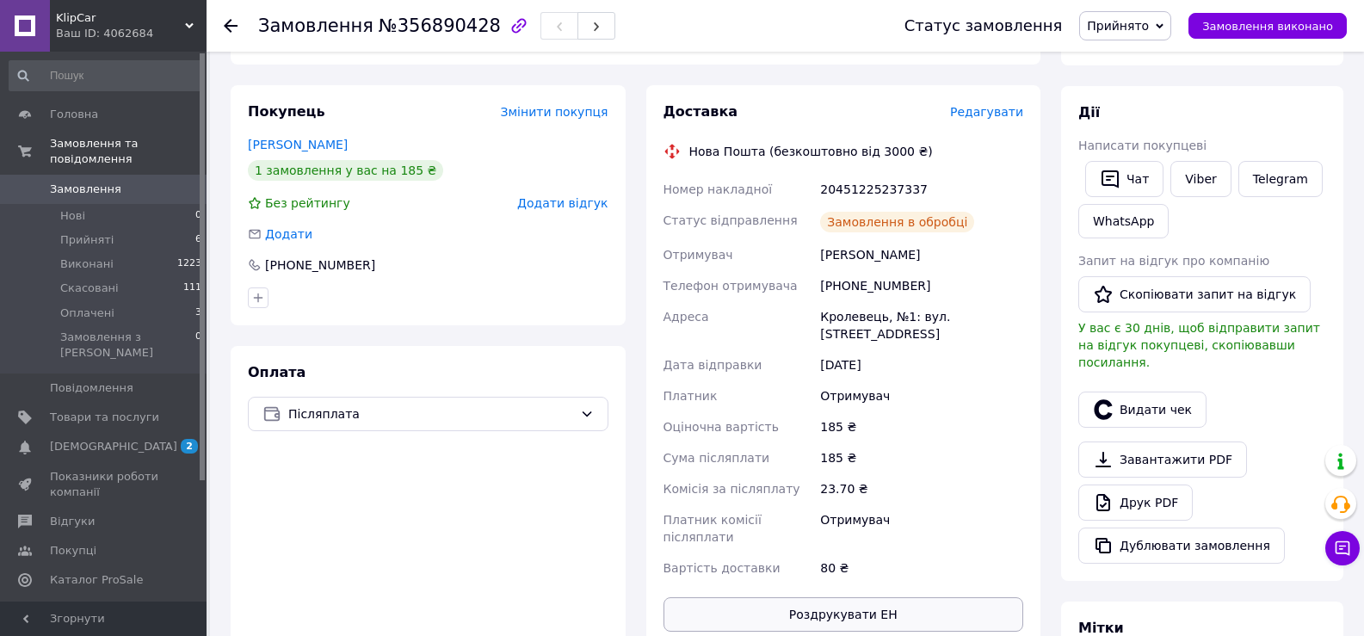
click at [824, 597] on button "Роздрукувати ЕН" at bounding box center [843, 614] width 361 height 34
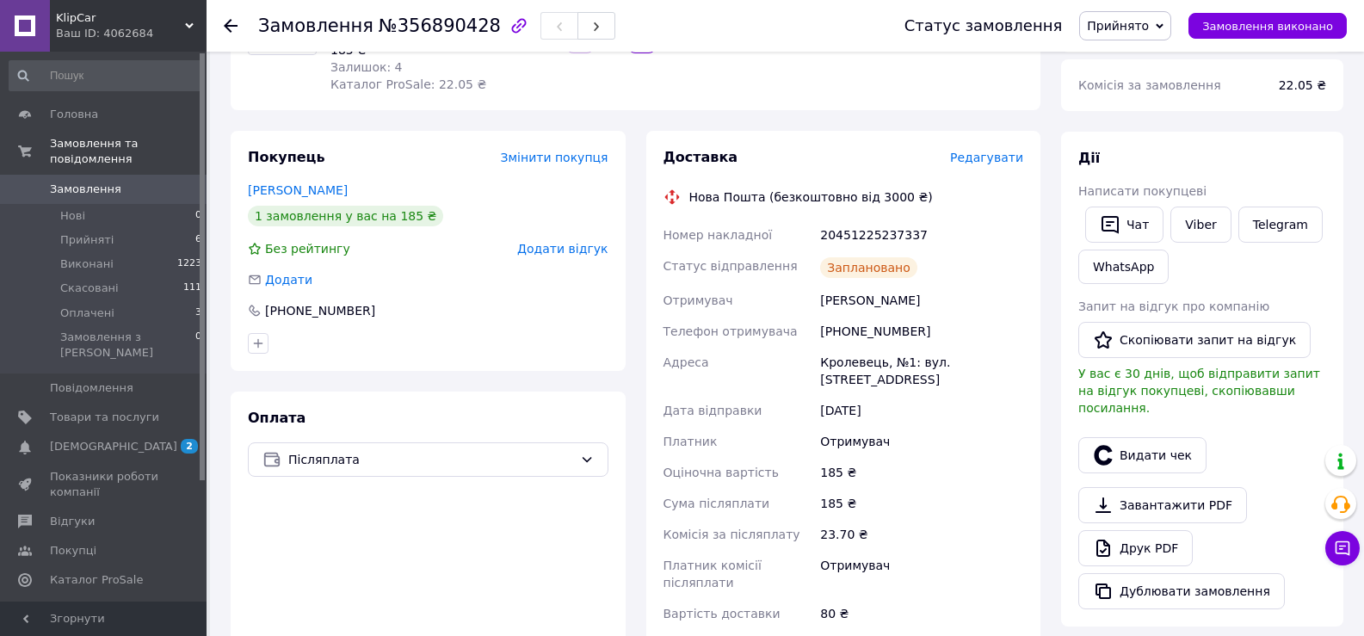
scroll to position [172, 0]
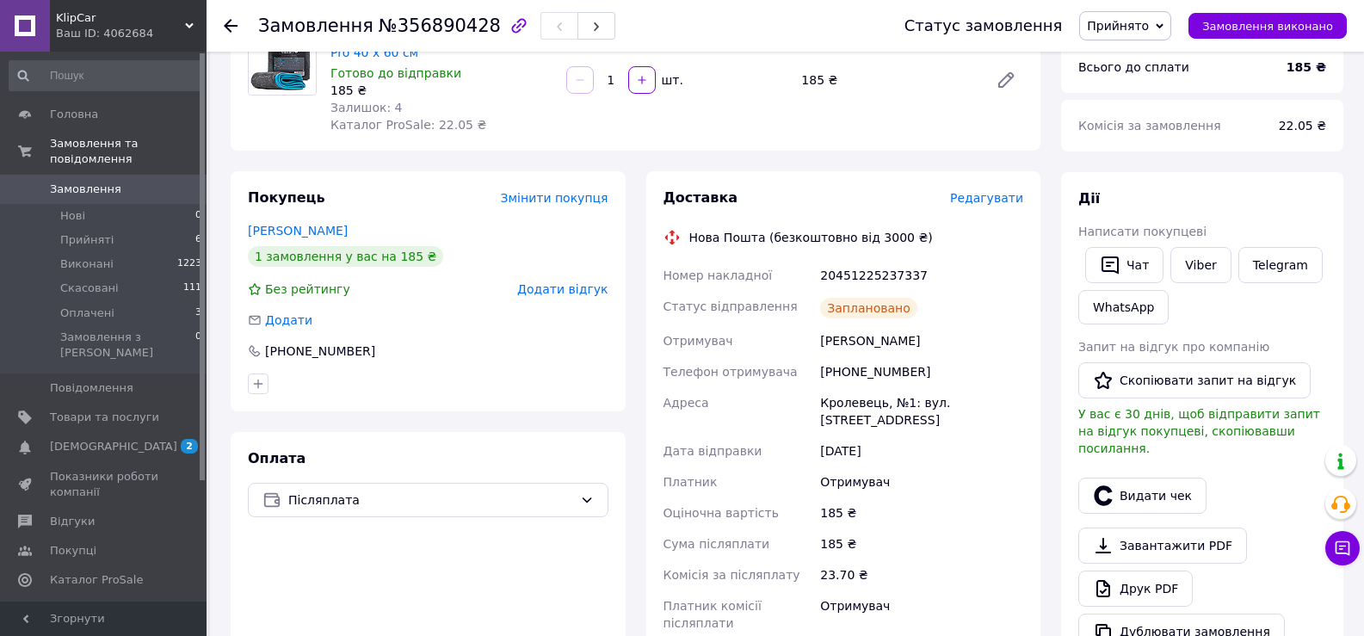
click at [862, 275] on div "20451225237337" at bounding box center [922, 275] width 210 height 31
copy div "20451225237337"
click at [844, 375] on div "[PHONE_NUMBER]" at bounding box center [922, 371] width 210 height 31
click at [845, 372] on div "[PHONE_NUMBER]" at bounding box center [922, 371] width 210 height 31
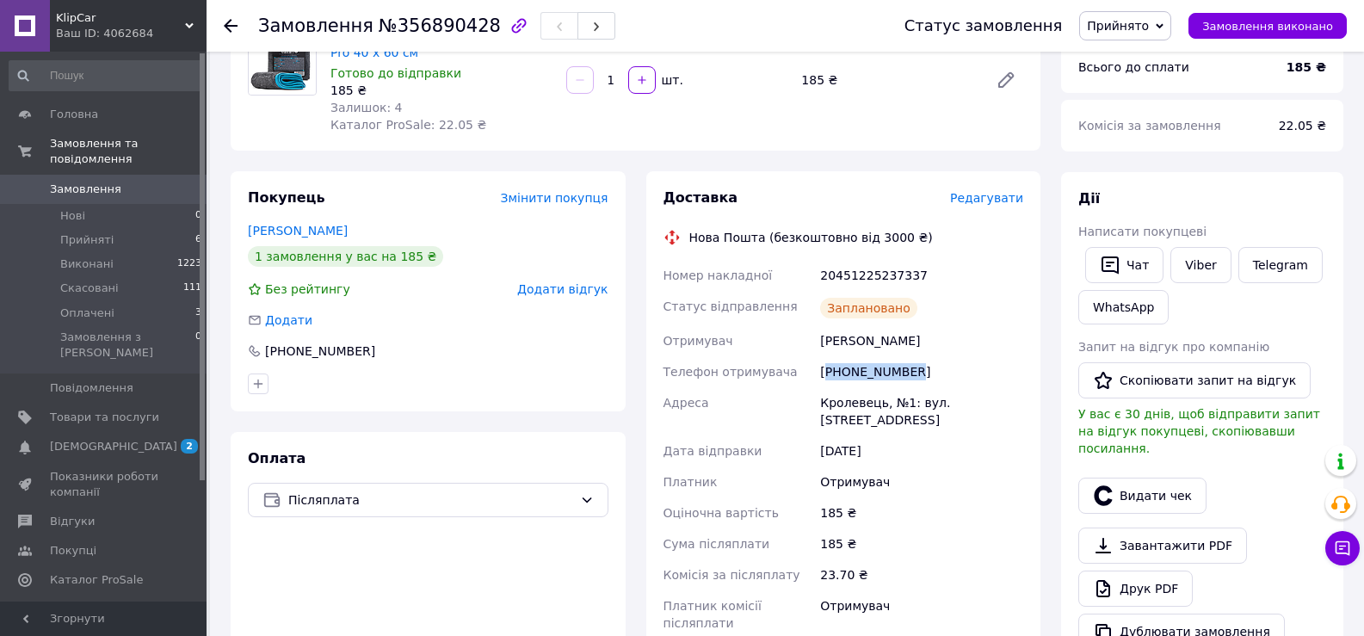
click at [845, 372] on div "[PHONE_NUMBER]" at bounding box center [922, 371] width 210 height 31
copy div "[PHONE_NUMBER]"
click at [260, 571] on div "Оплата Післяплата" at bounding box center [428, 583] width 395 height 303
click at [883, 275] on div "20451225237337" at bounding box center [922, 275] width 210 height 31
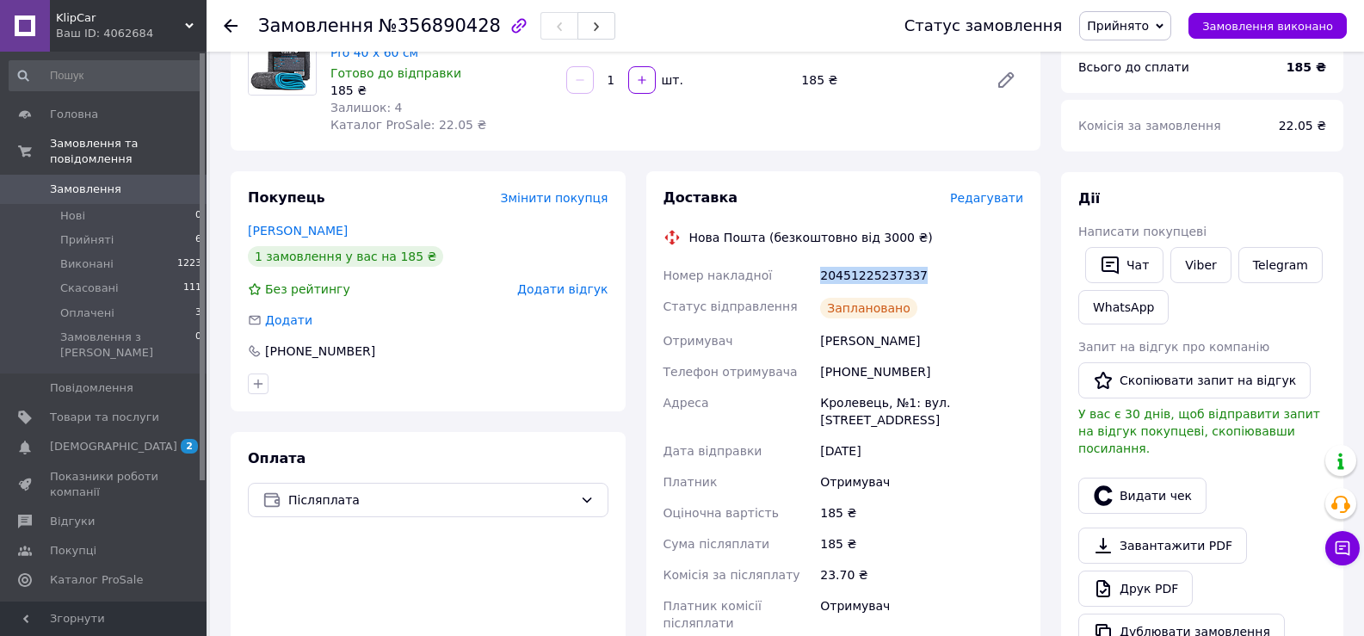
click at [883, 275] on div "20451225237337" at bounding box center [922, 275] width 210 height 31
copy div "20451225237337"
click at [237, 558] on div "Оплата Післяплата" at bounding box center [428, 583] width 395 height 303
click at [31, 182] on icon at bounding box center [25, 189] width 14 height 14
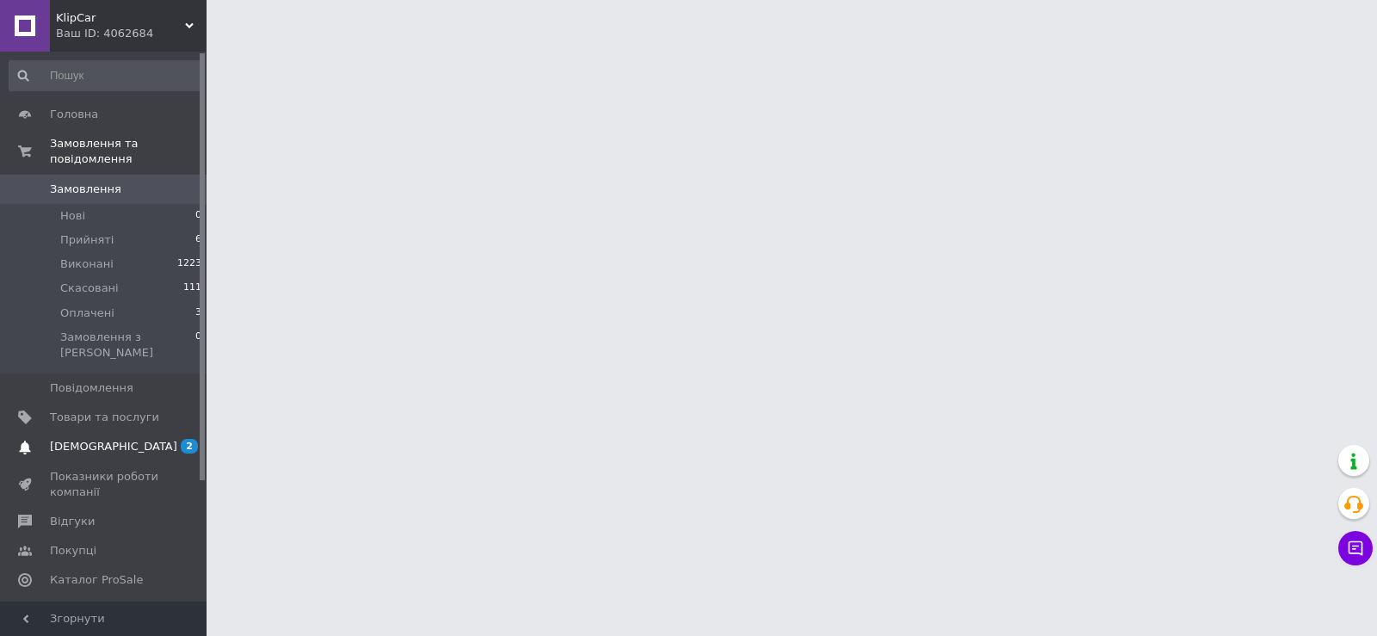
click at [121, 439] on span "[DEMOGRAPHIC_DATA]" at bounding box center [104, 446] width 109 height 15
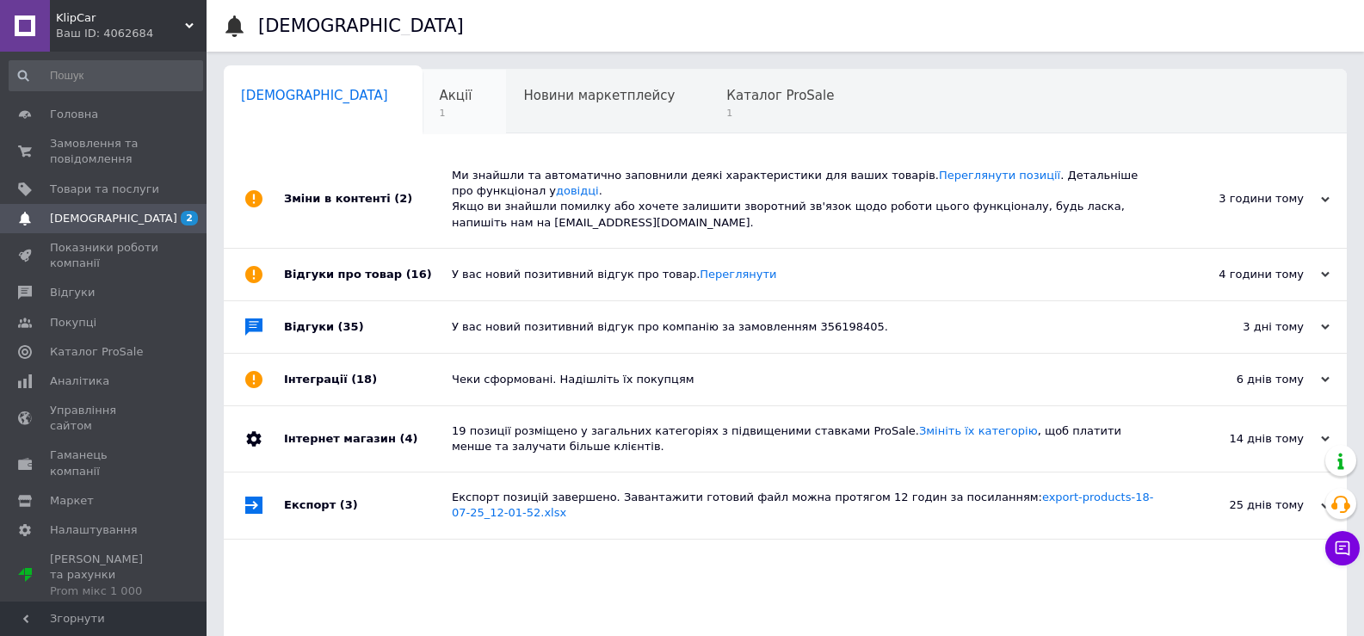
click at [440, 110] on span "1" at bounding box center [456, 113] width 33 height 13
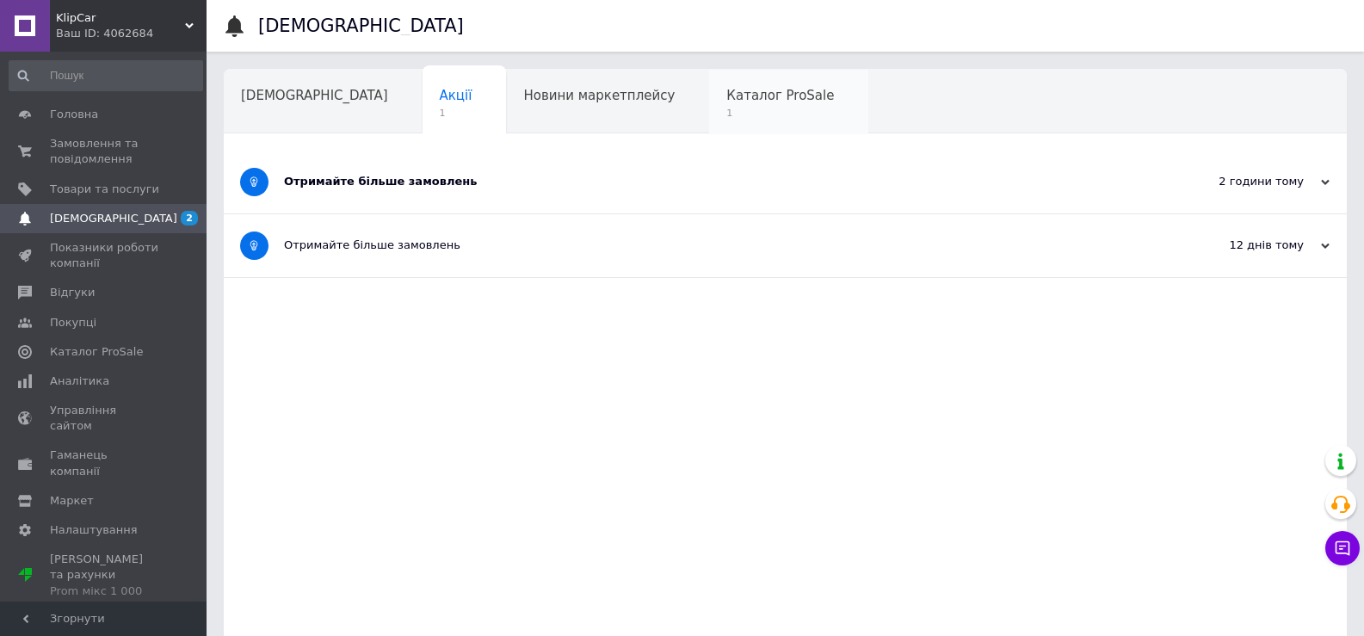
click at [726, 98] on span "Каталог ProSale" at bounding box center [780, 95] width 108 height 15
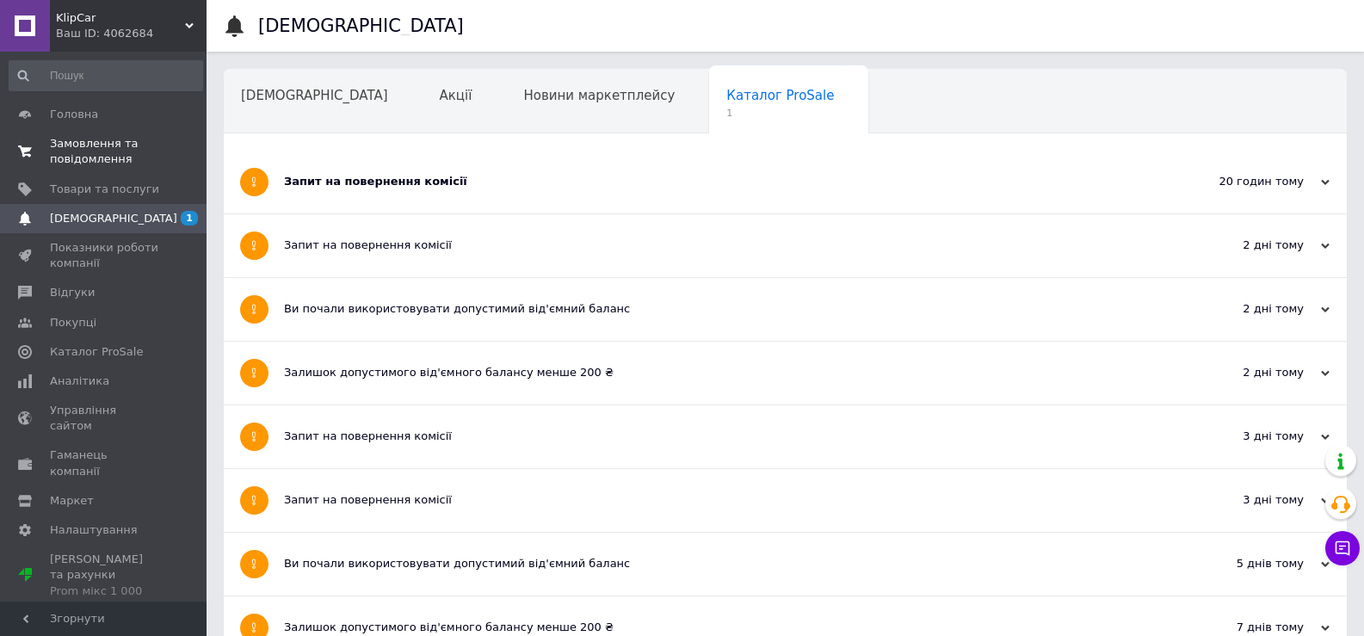
click at [104, 142] on span "Замовлення та повідомлення" at bounding box center [104, 151] width 109 height 31
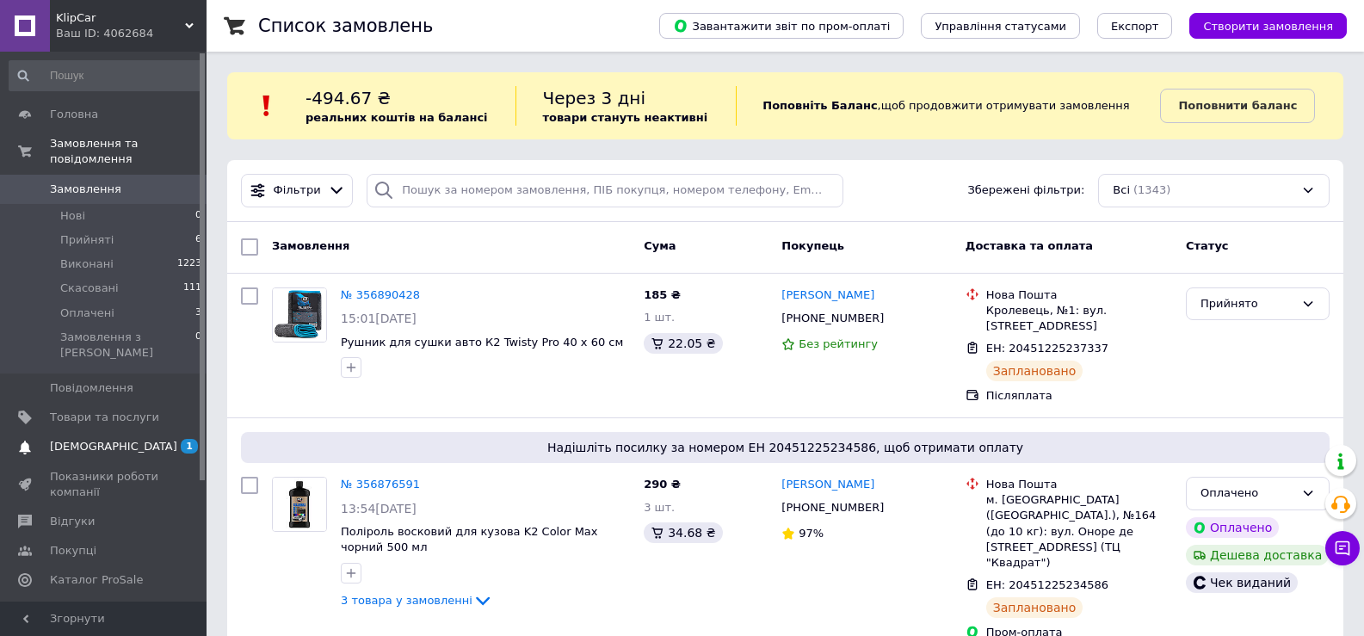
click at [124, 439] on span "[DEMOGRAPHIC_DATA]" at bounding box center [104, 446] width 109 height 15
